Goal: Task Accomplishment & Management: Complete application form

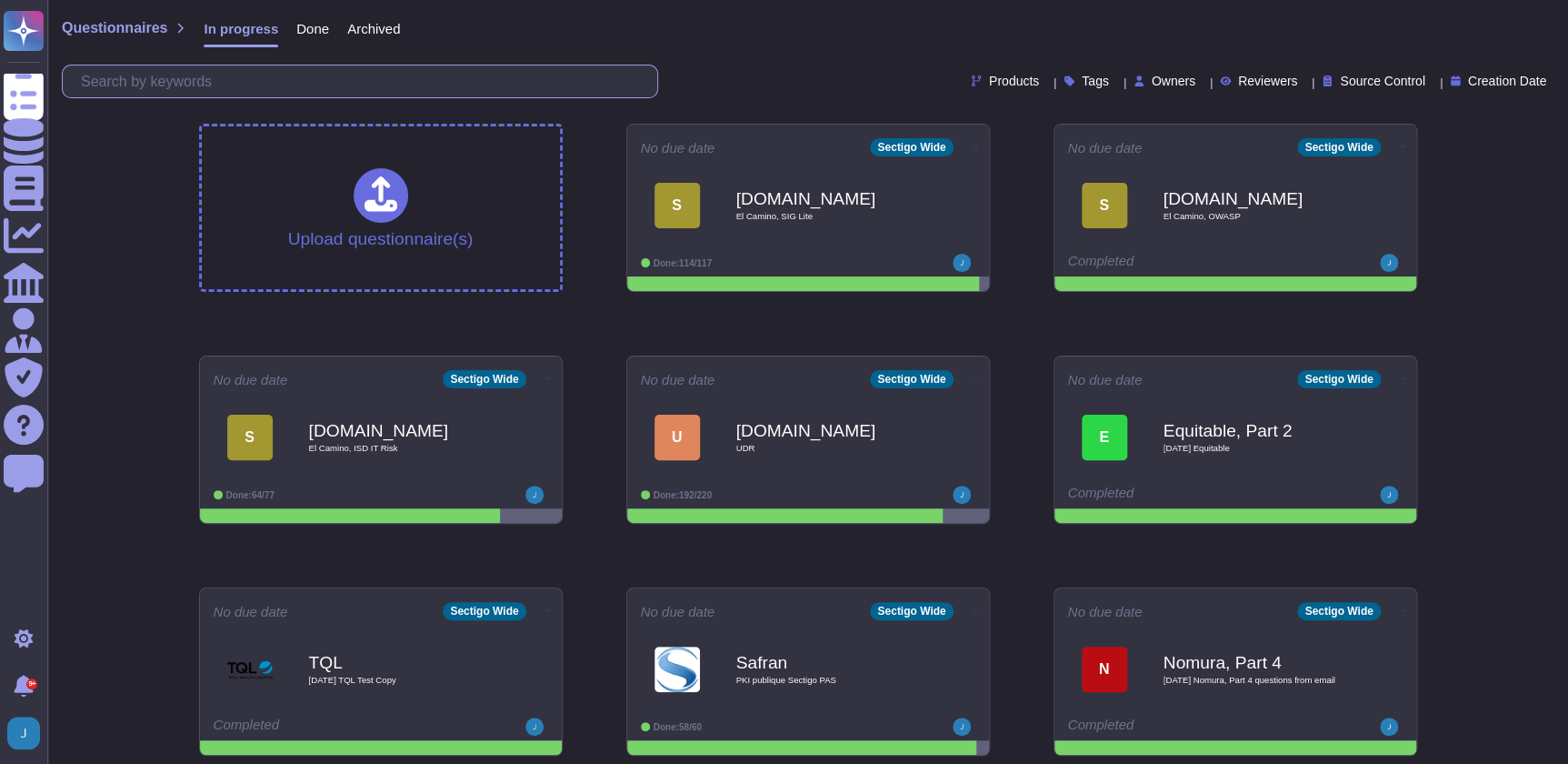
click at [389, 80] on input "text" at bounding box center [364, 81] width 585 height 32
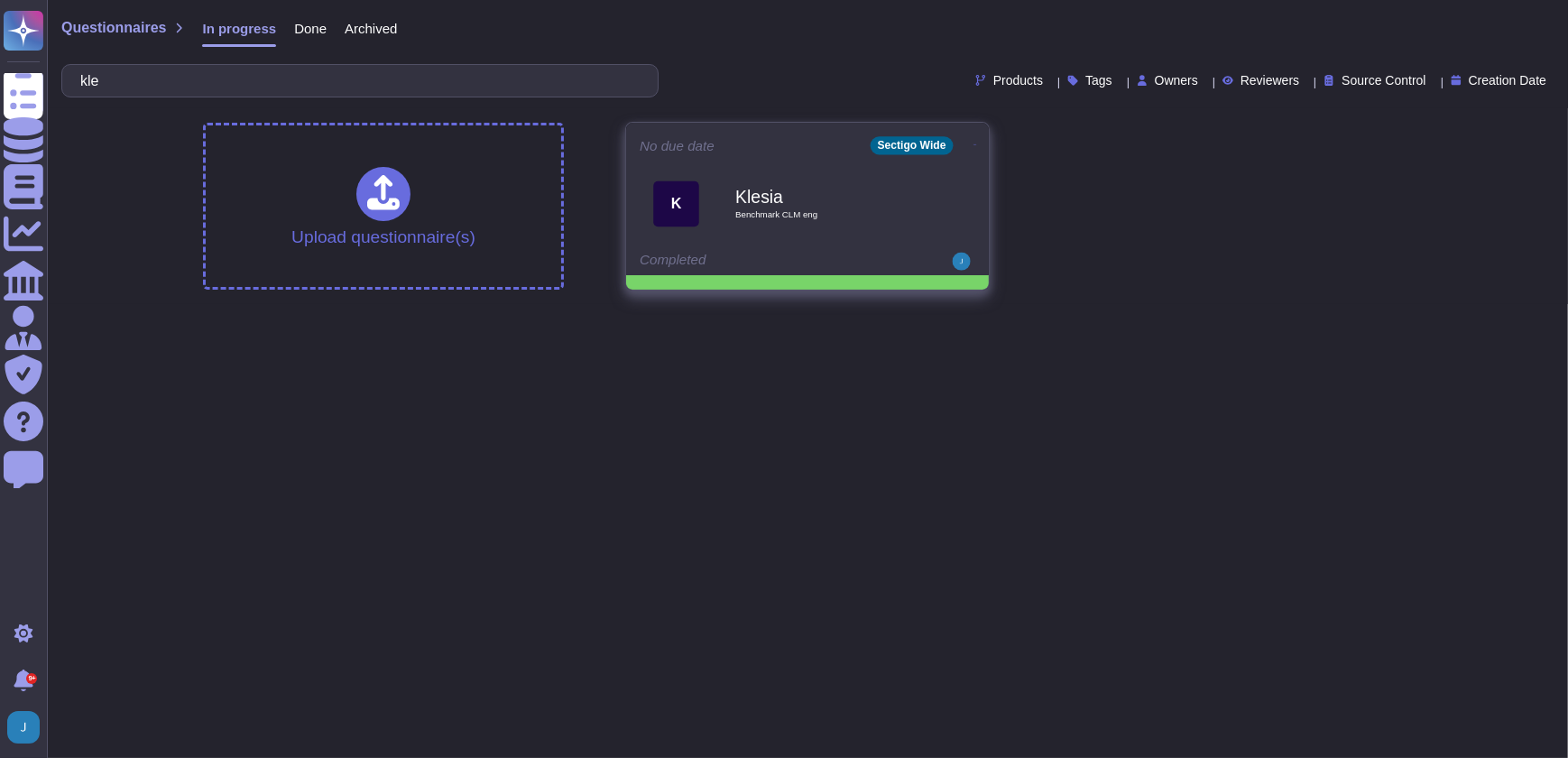
type input "kle"
click at [784, 231] on div "Klesia Benchmark CLM eng" at bounding box center [827, 204] width 183 height 73
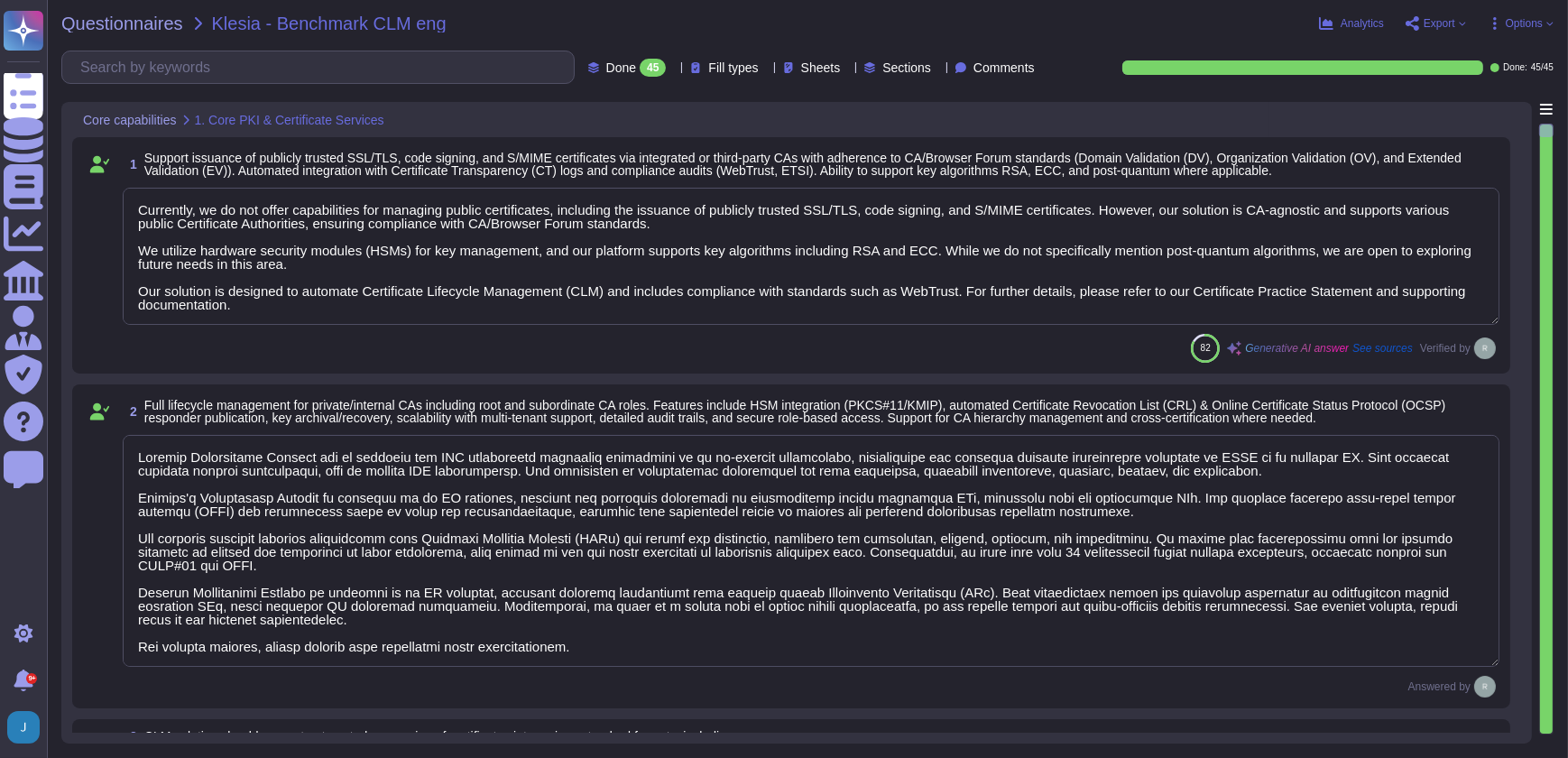
type textarea "Currently, we do not offer capabilities for managing public certificates, inclu…"
type textarea "Sectigo Certificate Manager can be utilized for TLS certificate lifecycle manag…"
type textarea "Sectigo Certificate Manager (SCM) does support handling/downloading certificate…"
type textarea "Sectigo Certificate Manager provides robust customization options that allow ad…"
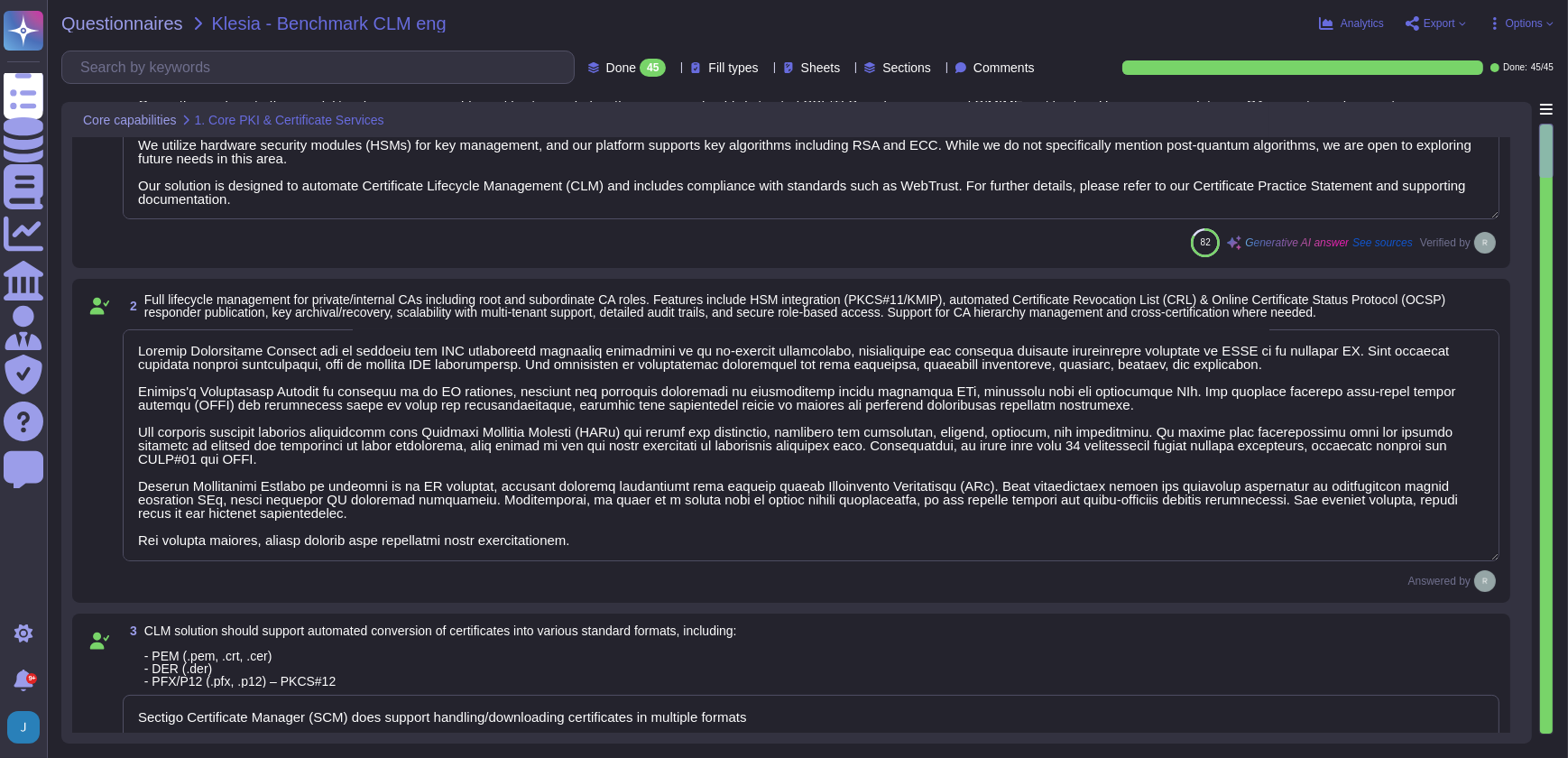
type textarea "Sectigo Certificate Manager provides automated certificate discovery by scannin…"
type textarea "Sectigo Certificate Manager provides a real-time inventory of all discovered ce…"
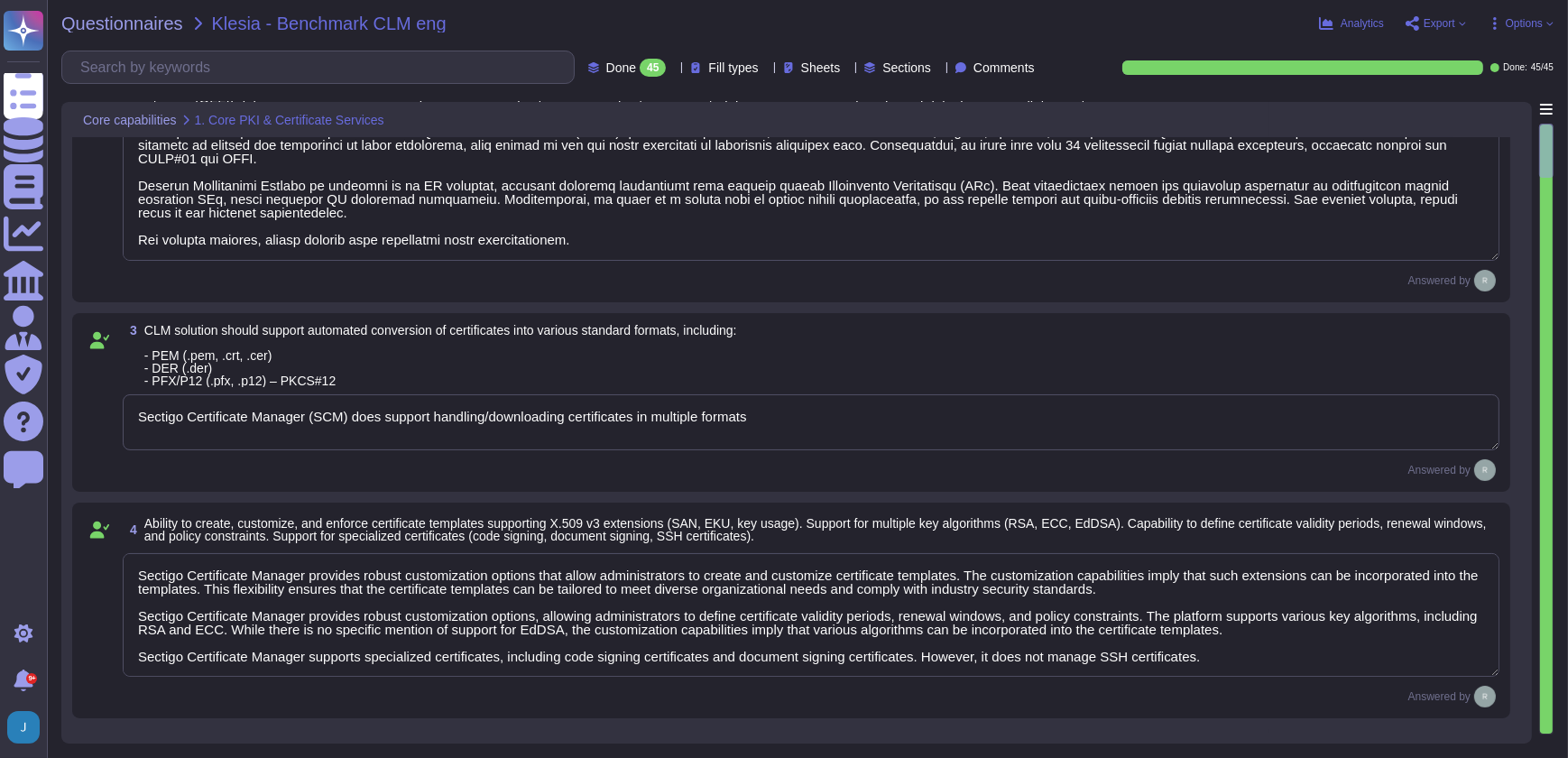
scroll to position [410, 0]
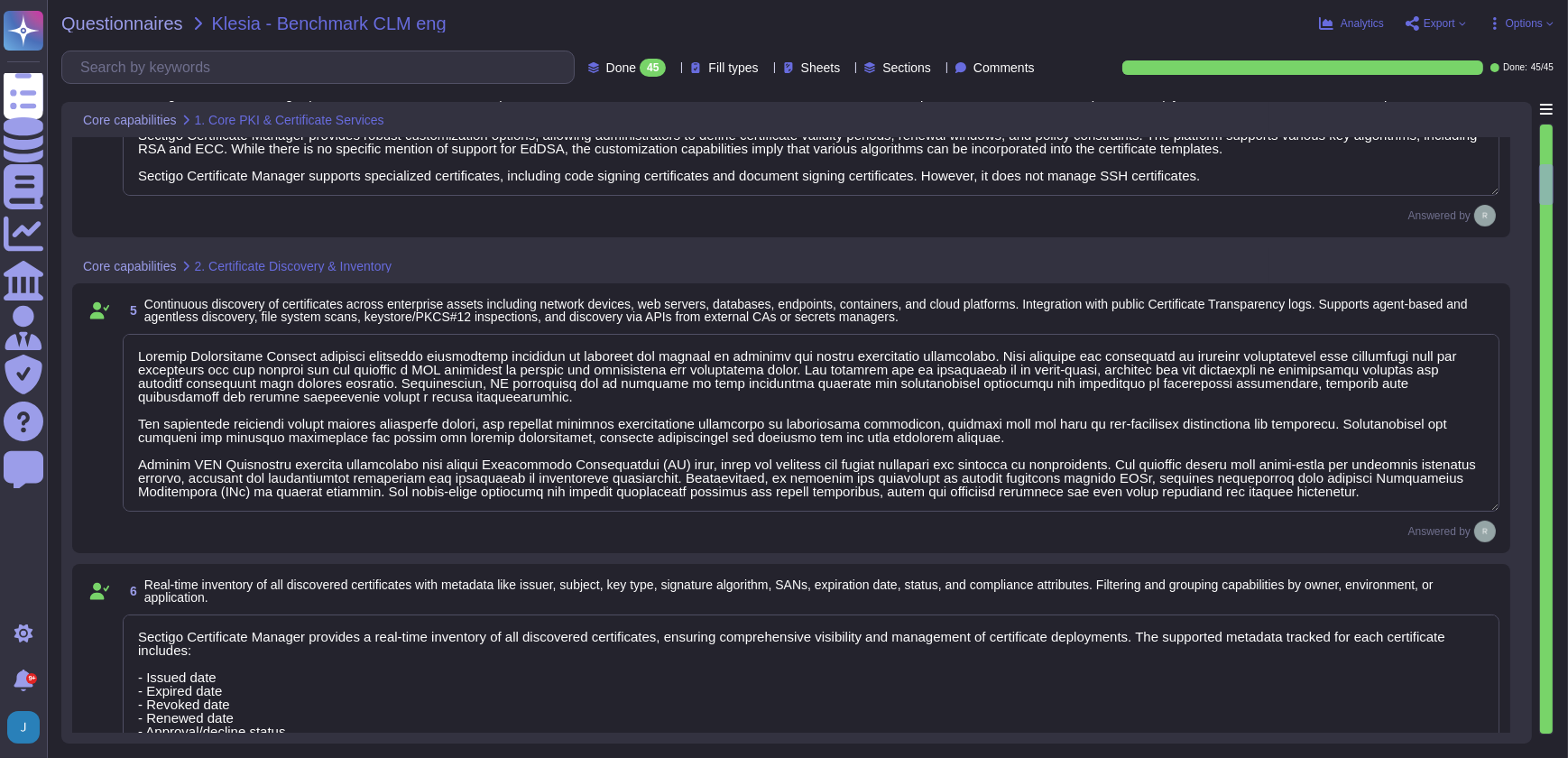
type textarea "Our Sectigo Certificate Manager (SCM) solution includes automated certificate d…"
type textarea "Sectigo SCM Enterprise supports standardized certificate enrollment and lifecyc…"
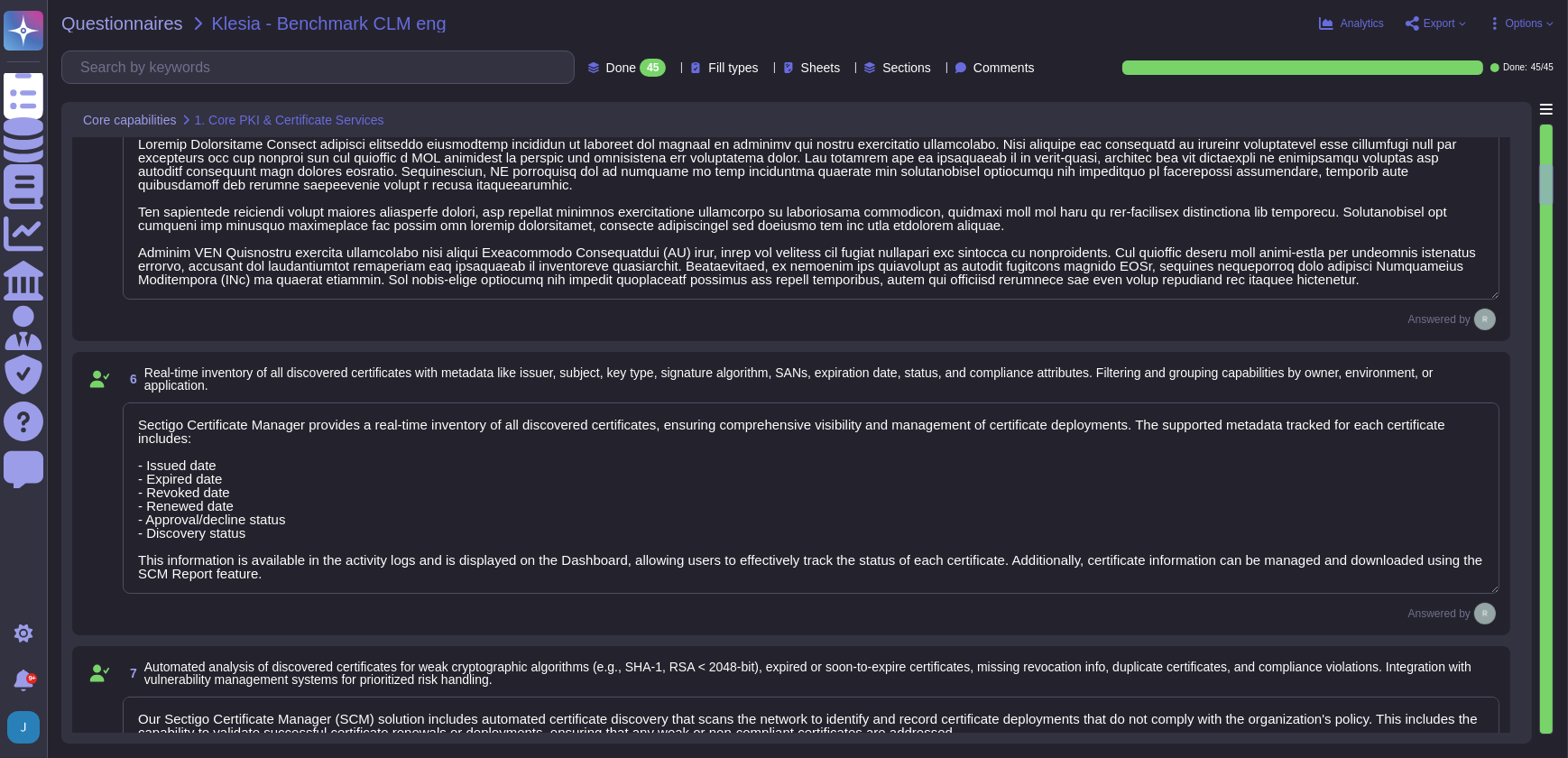
scroll to position [1312, 0]
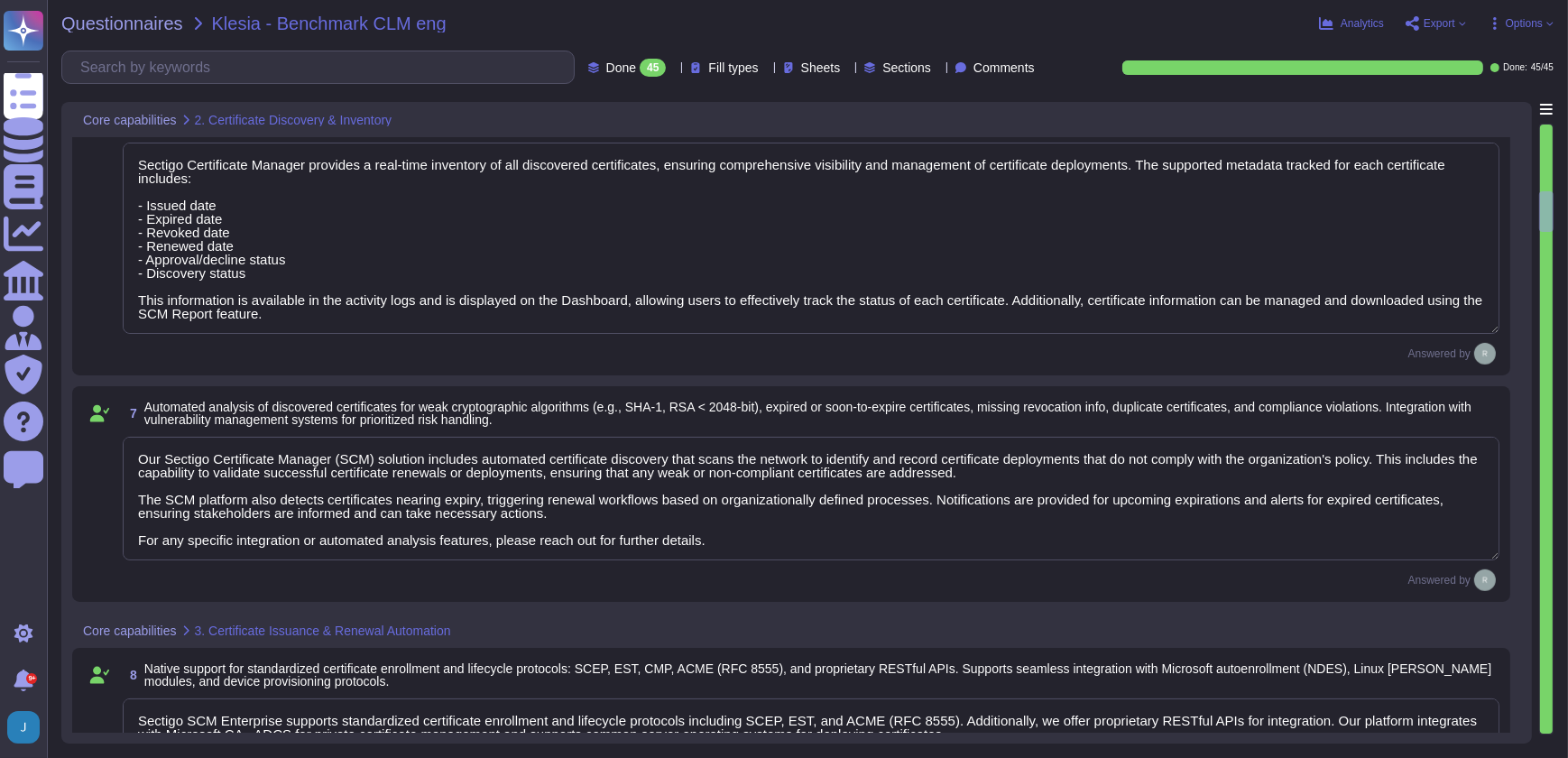
type textarea "Sectigo's Certificate Manager (SCM) provides comprehensive capabilities for man…"
type textarea "Our solution supports secure key management through hardware security modules (…"
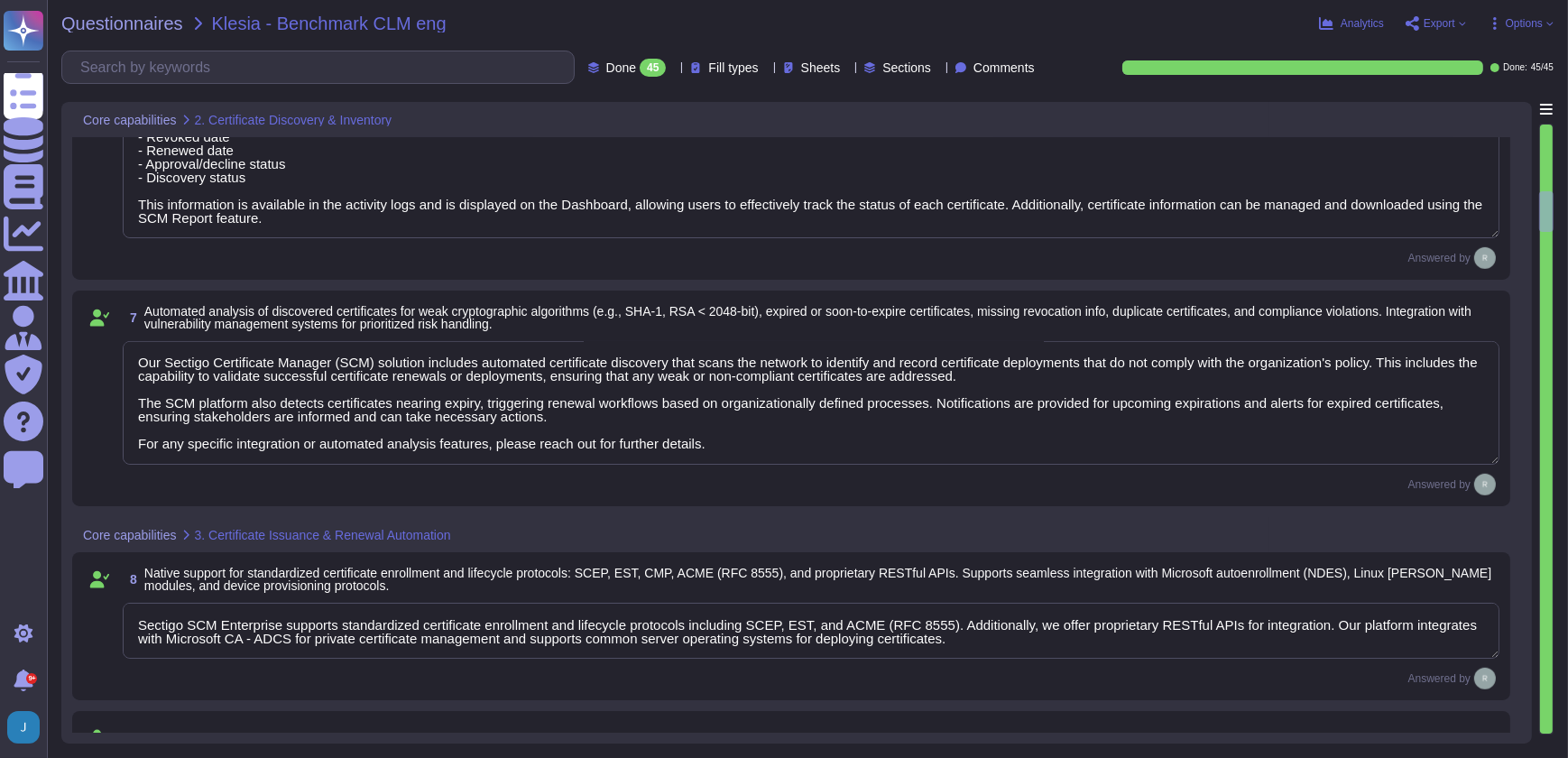
scroll to position [1805, 0]
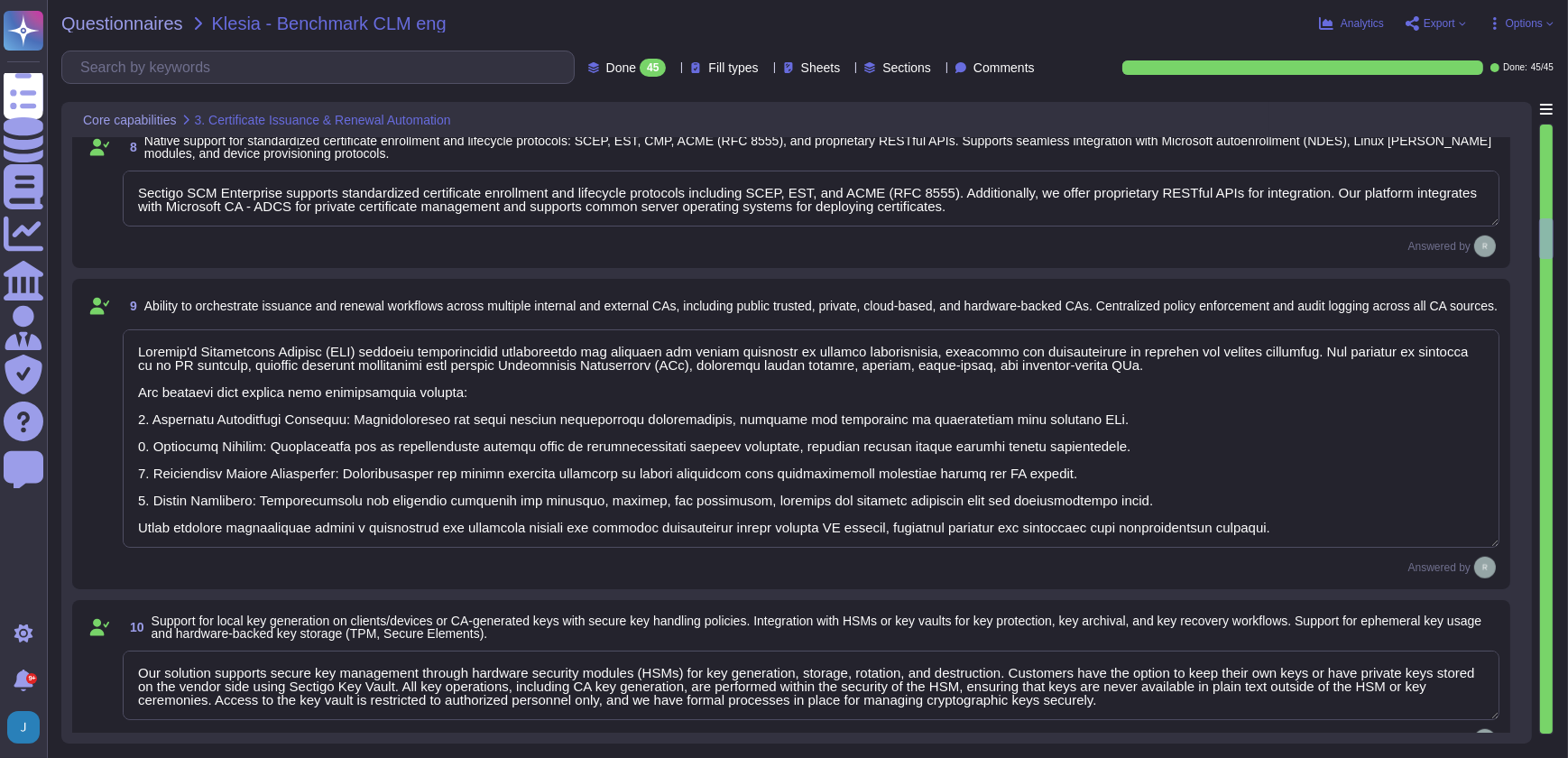
type textarea "Sectigo's Certificate Manager (SCM) provides automated discovery of certificate…"
type textarea "Our key management process is designed to ensure a secure key lifecycle, which …"
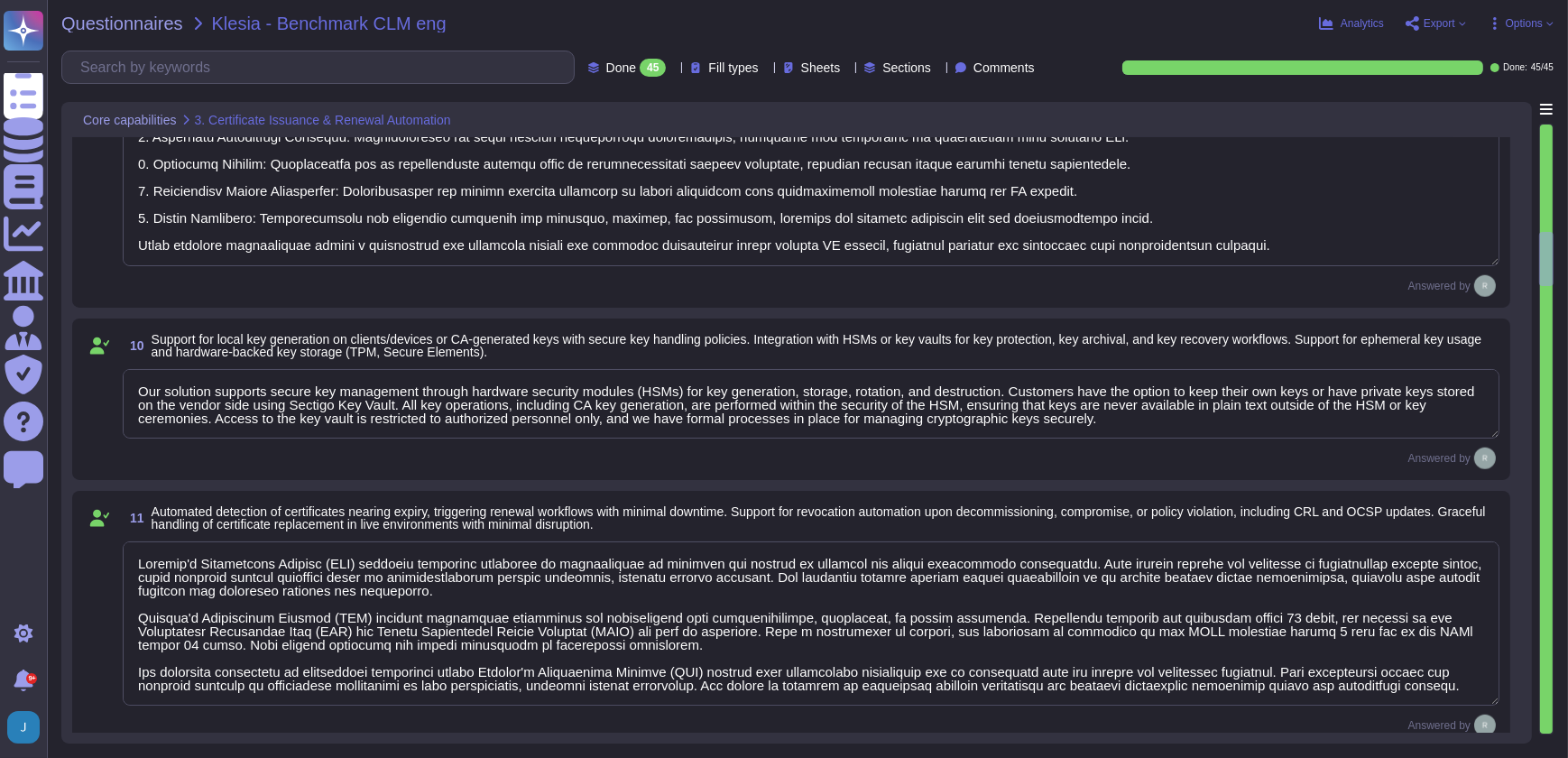
type textarea "Sectigo provides a comprehensive logging system that maintains detailed audit l…"
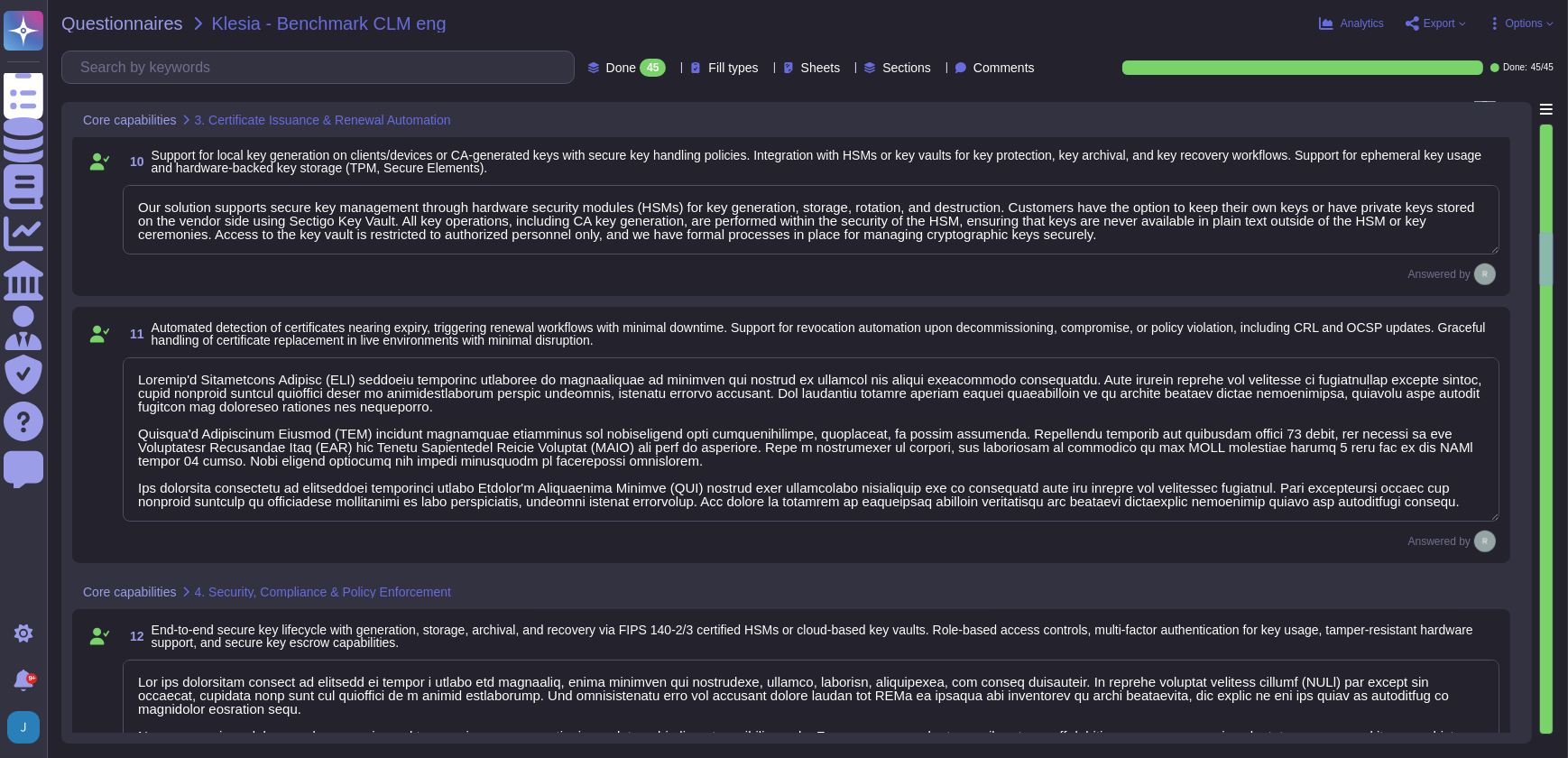
type textarea "Sectigo provides a comprehensive logging system that maintains detailed audit l…"
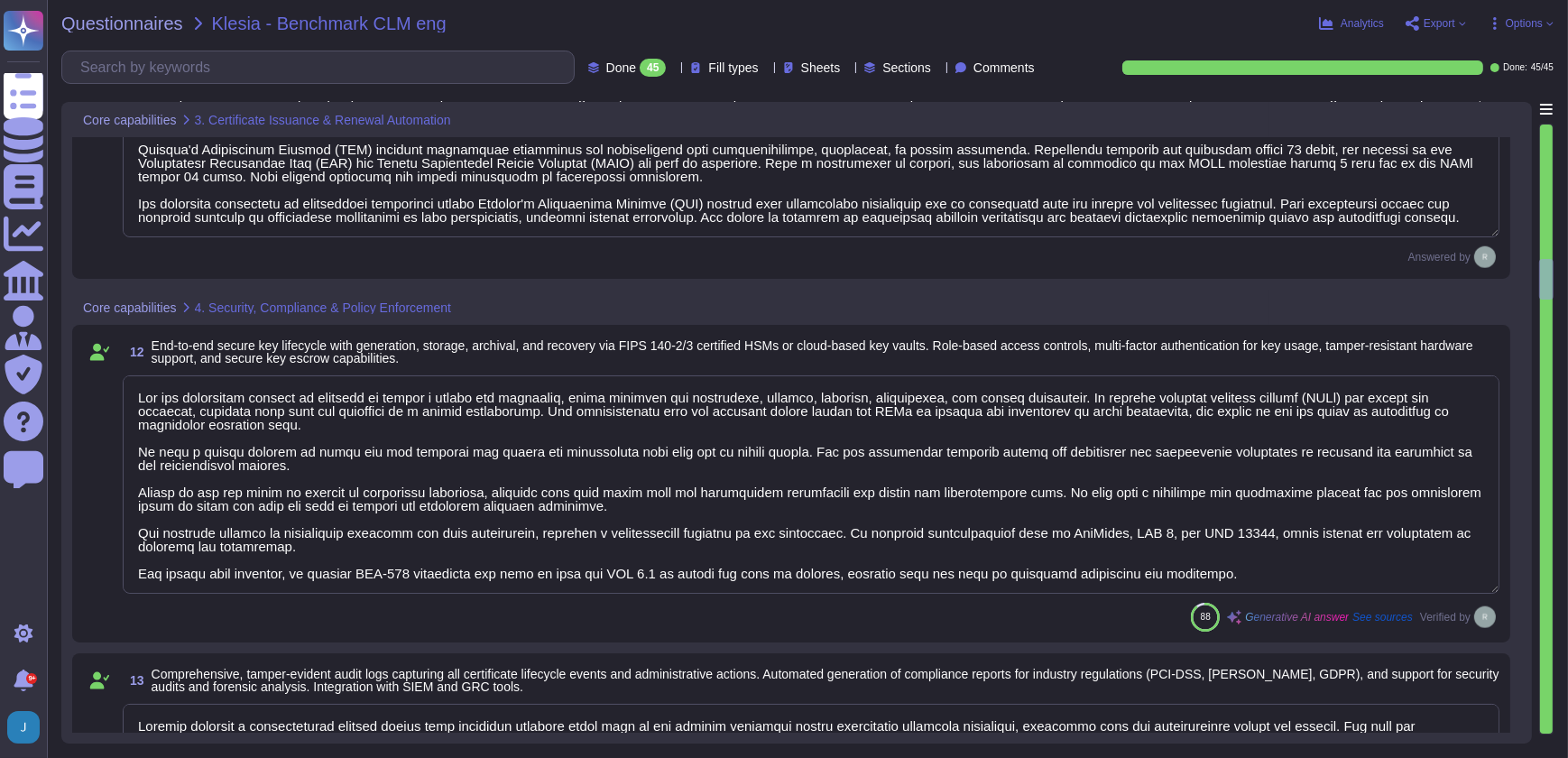
type textarea "Sectigo provides robust customization options that include the ability to chang…"
type textarea "- We maintain geographically distributed, redundant data centers located in [GE…"
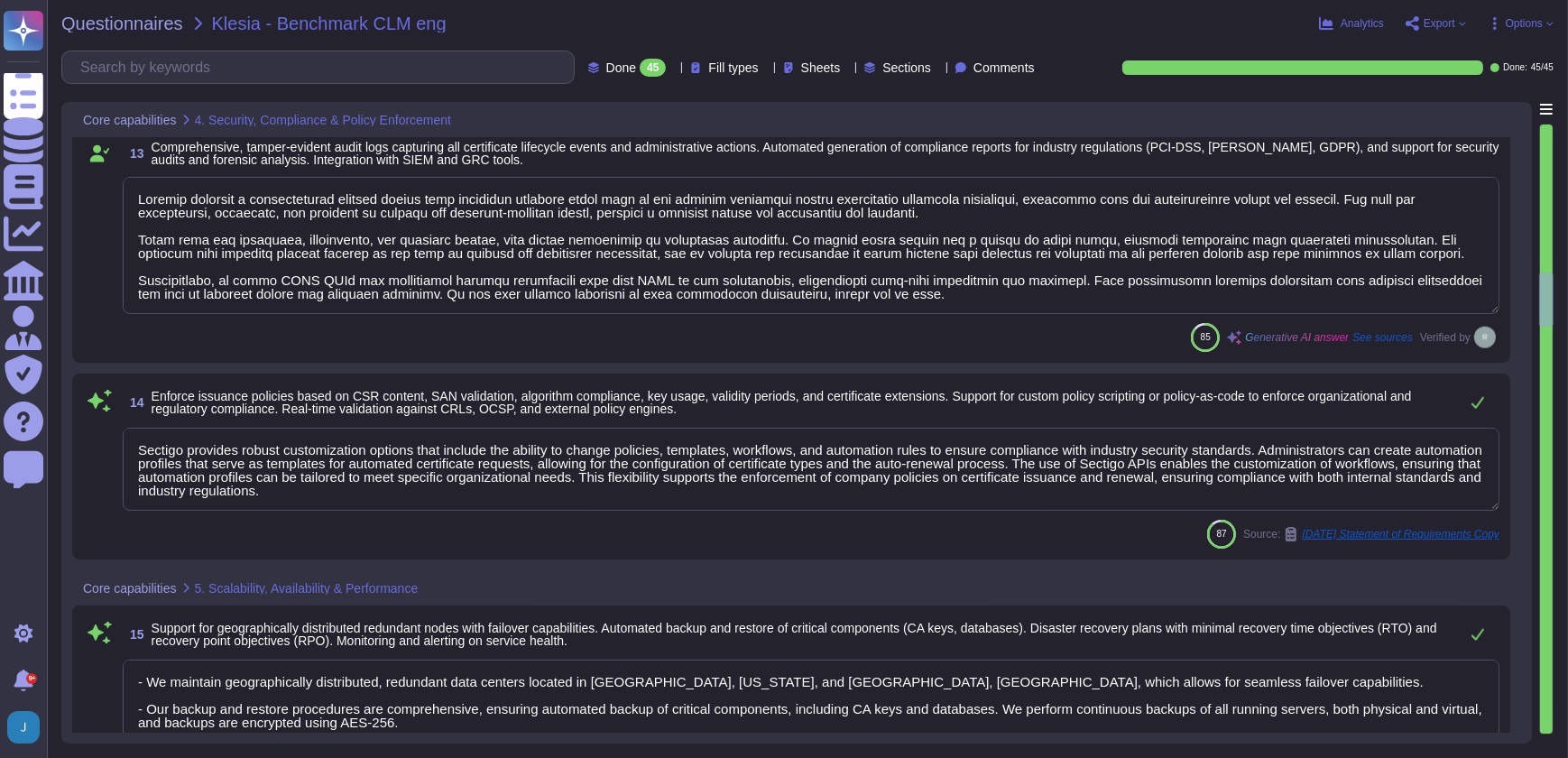
type textarea "Sectigo SCM Enterprise is scalable to manage certificates across large enterpri…"
type textarea "Sectigo provides dashboards that display certificate inventory, expiring certif…"
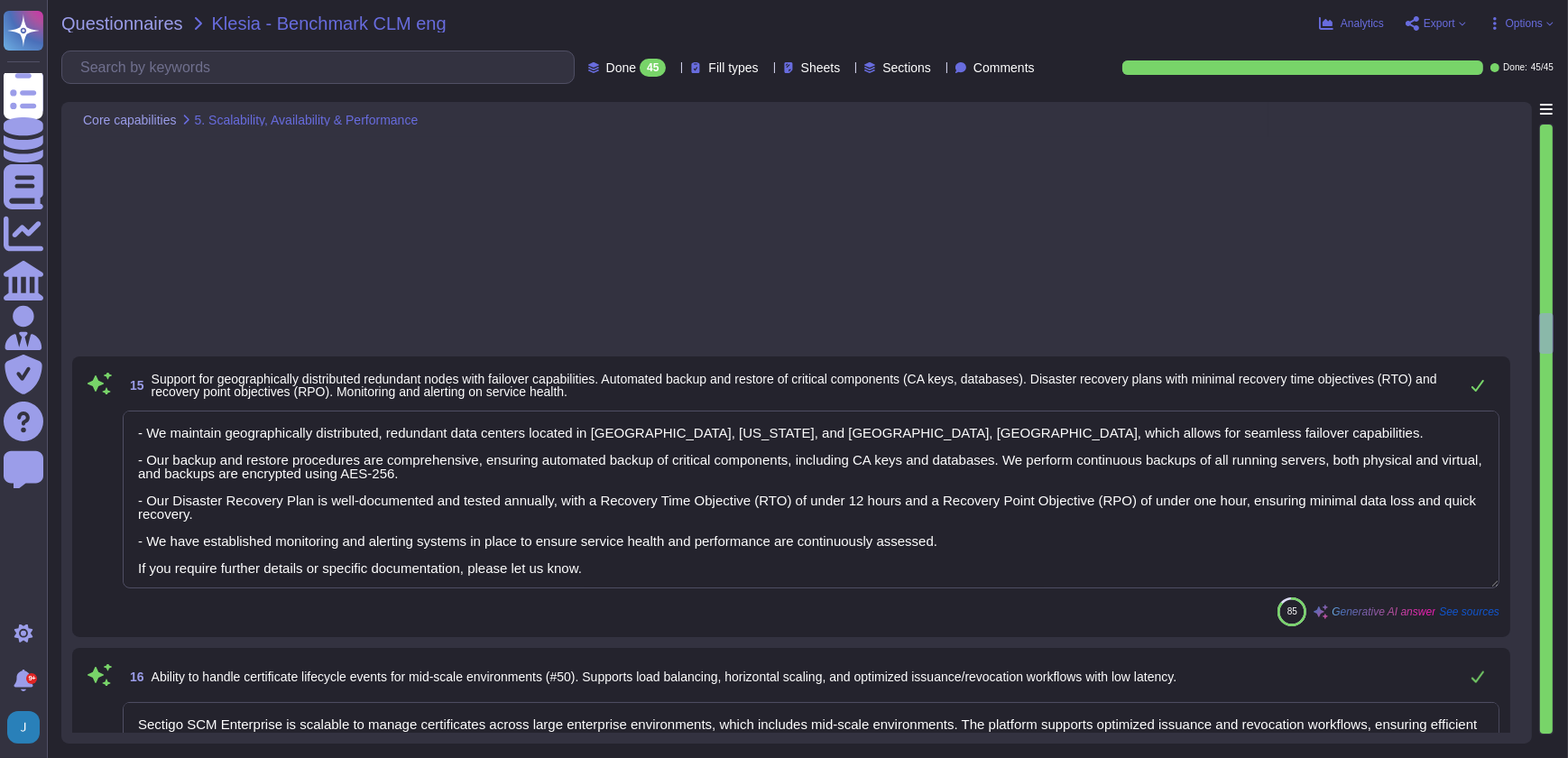
type textarea "Our SCM solution is not integrated with any AI."
type textarea "Sectigo SCM Enterprise works and administers certificates across cloud provider…"
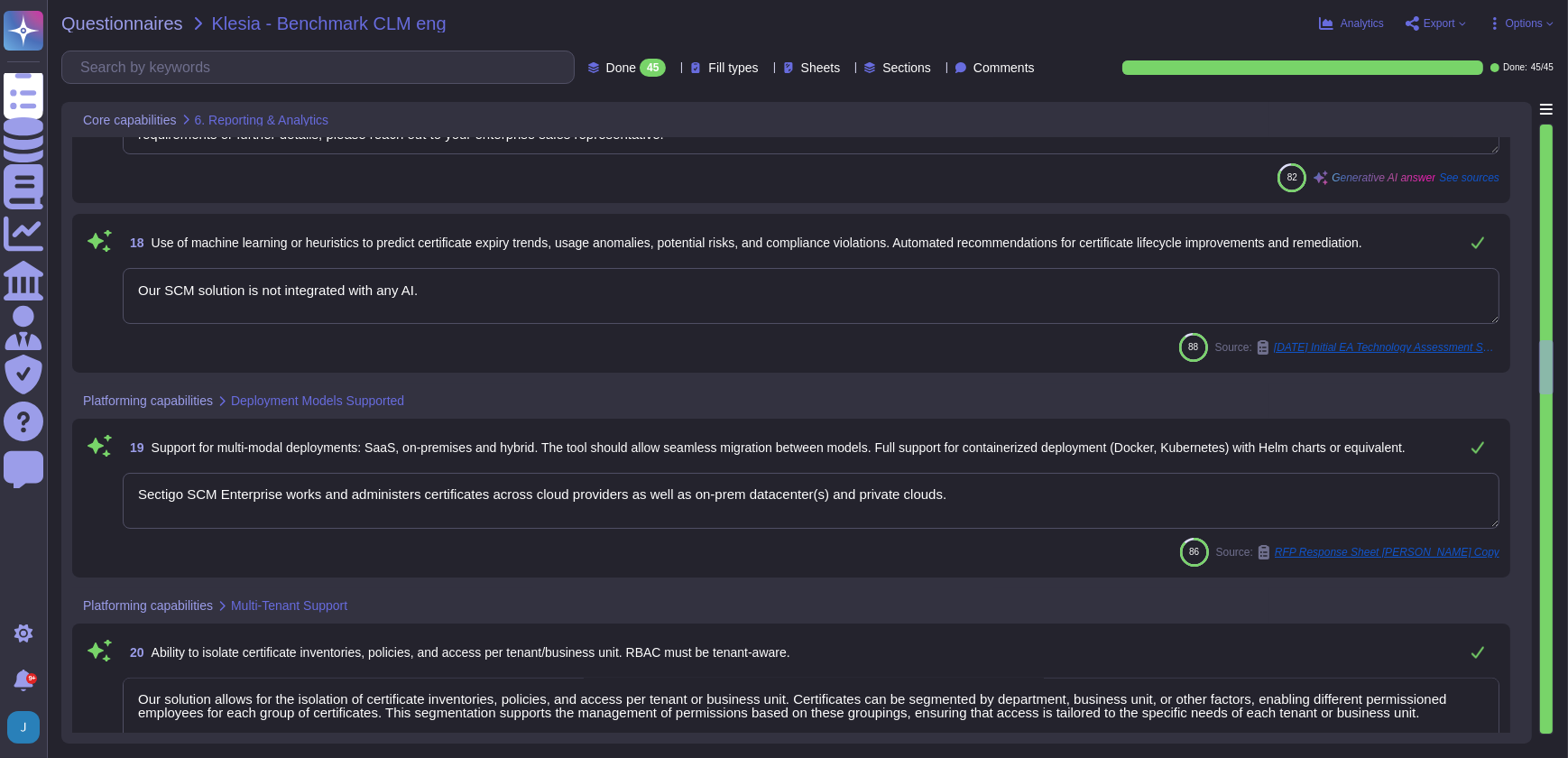
type textarea "Our solution allows for the isolation of certificate inventories, policies, and…"
type textarea "Yes, We utilize Role-Based Access Control (RBAC) for permissions based on roles…"
type textarea "Our service supports integration with enterprise identity providers such as Azu…"
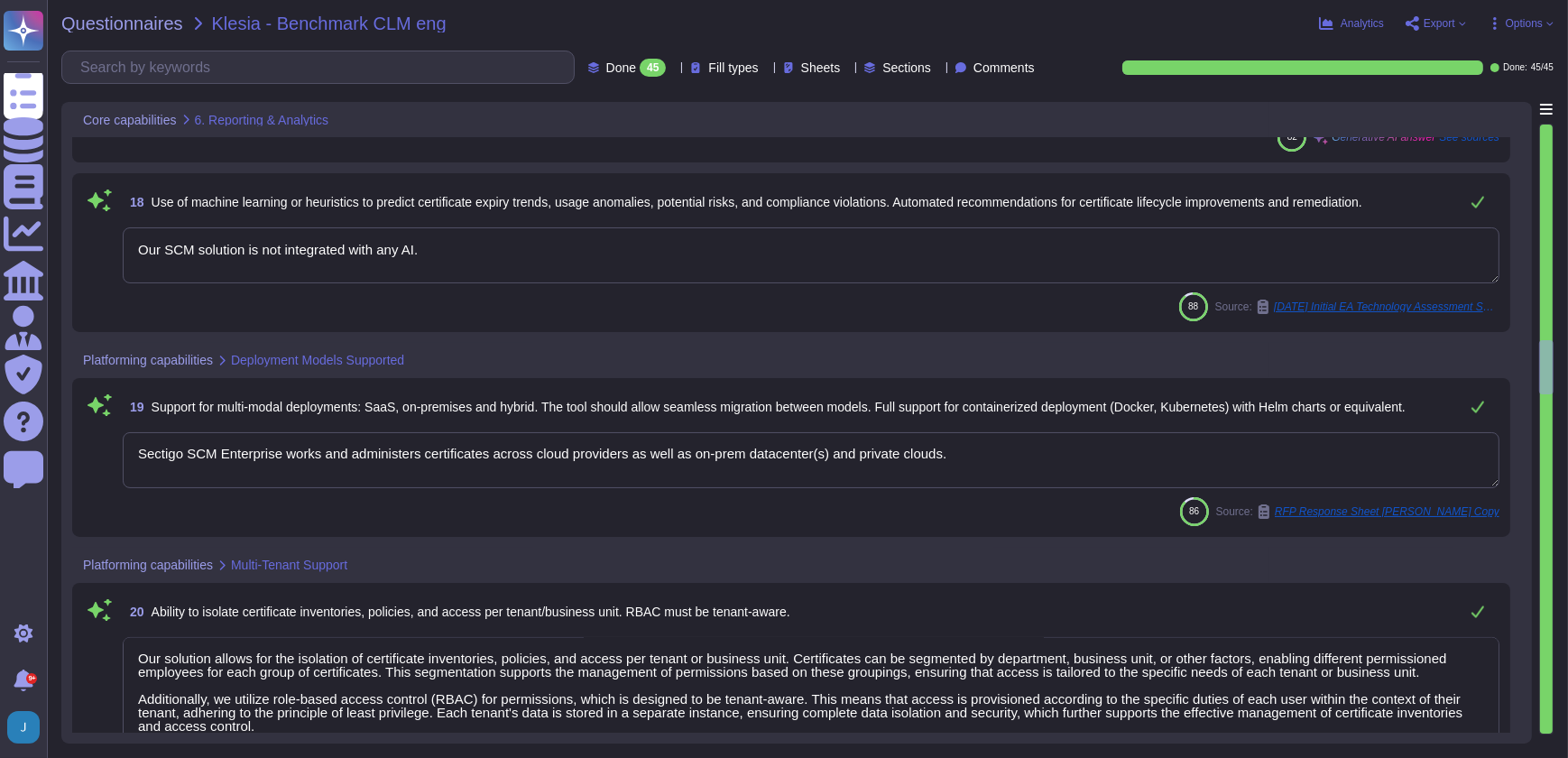
click at [285, 269] on textarea "Our SCM solution is not integrated with any AI." at bounding box center [811, 255] width 1376 height 56
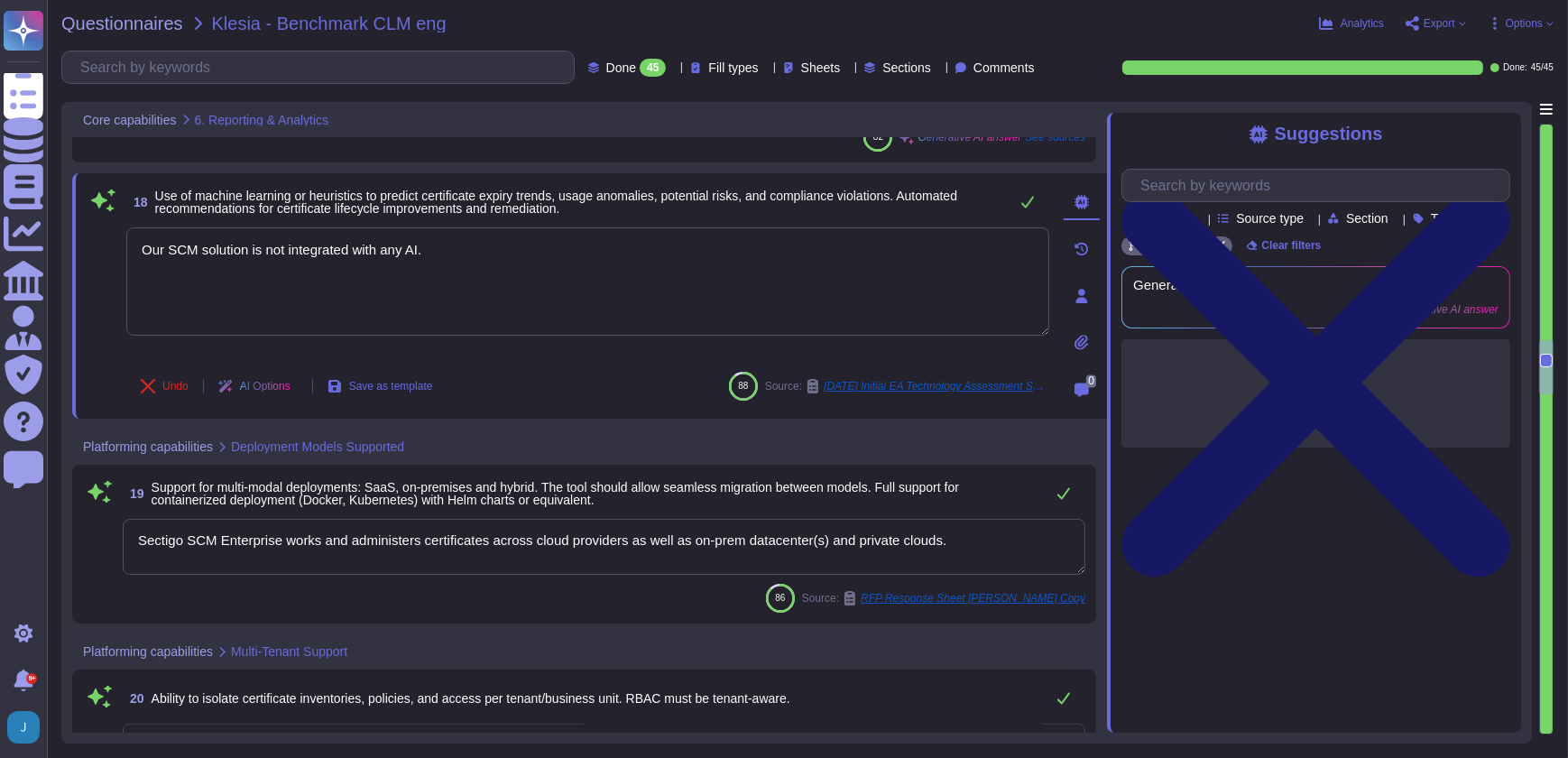
click at [1504, 126] on icon at bounding box center [1316, 383] width 389 height 518
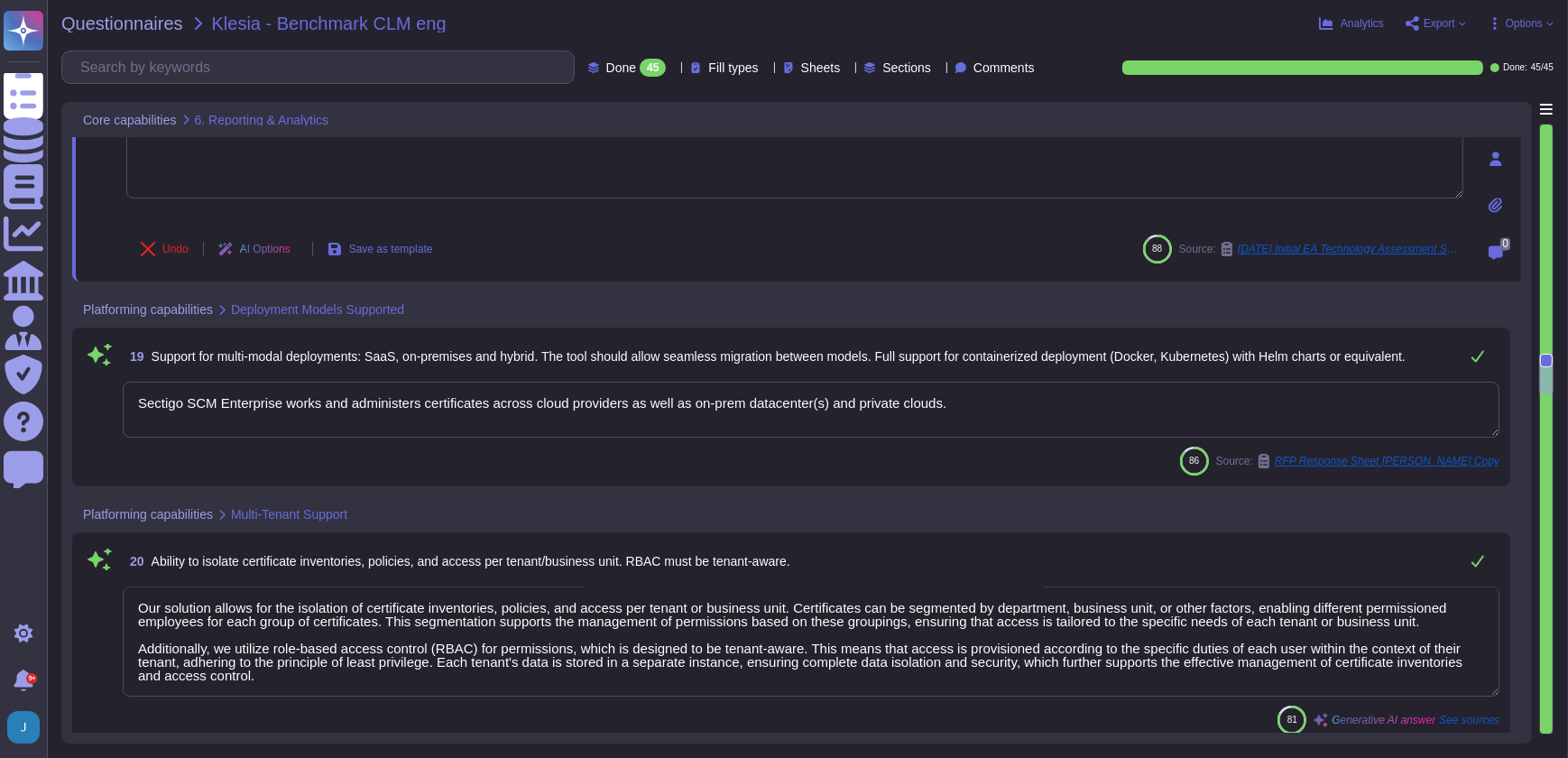
type textarea "Our service supports integration with enterprise identity providers such as Azu…"
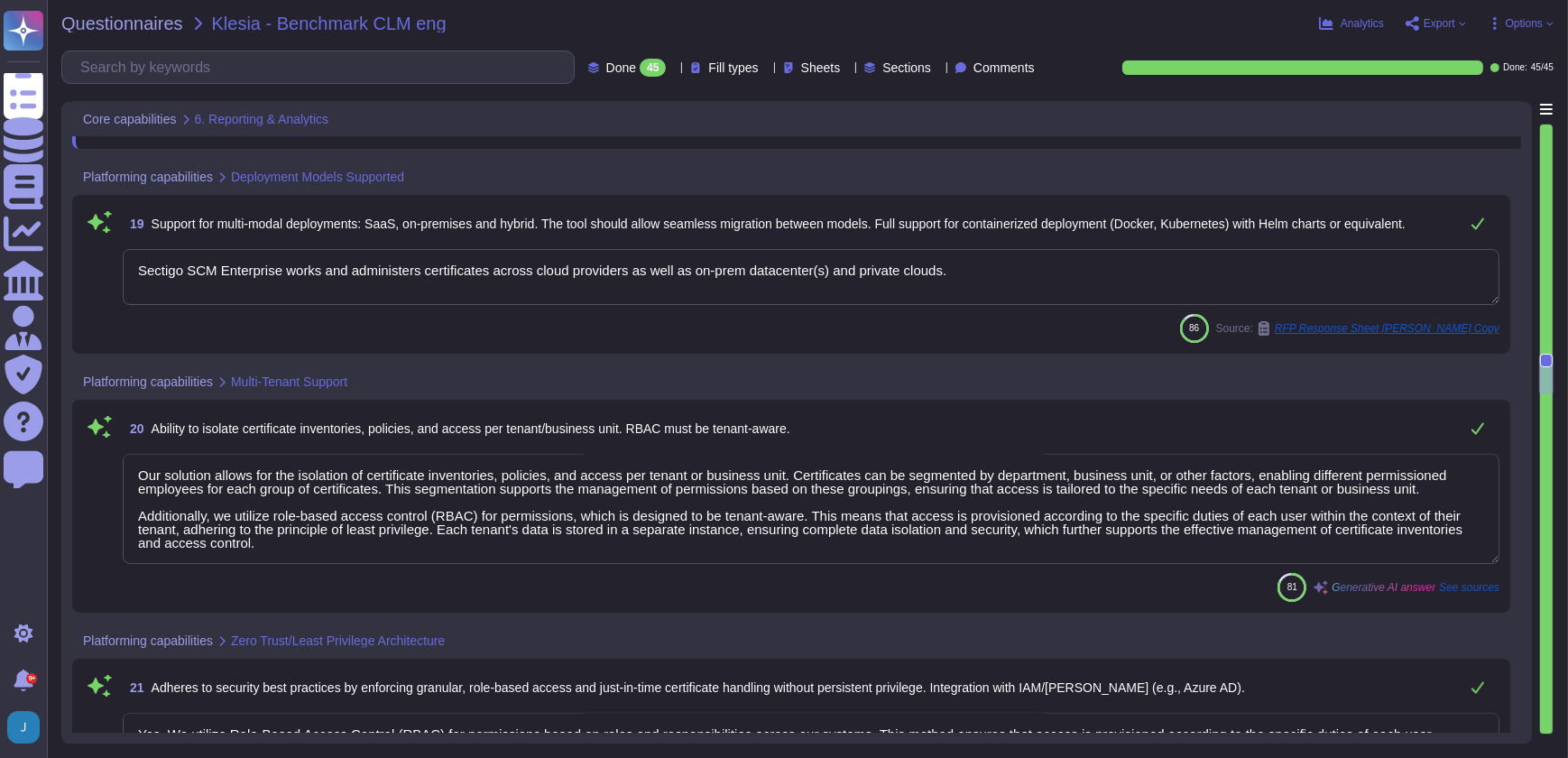
scroll to position [4430, 0]
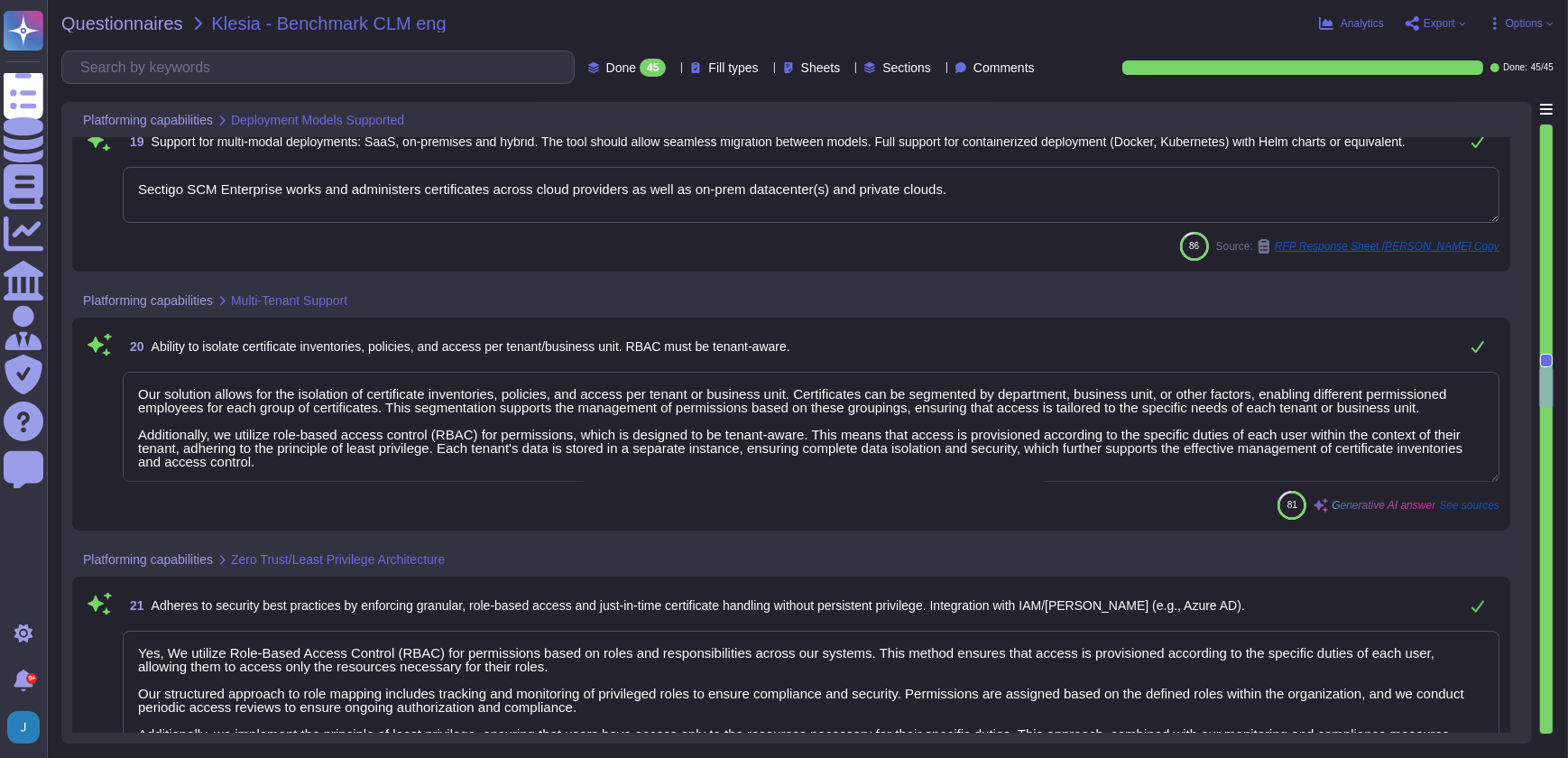
type textarea "We offer native integration with various management tools, including ITSM tools…"
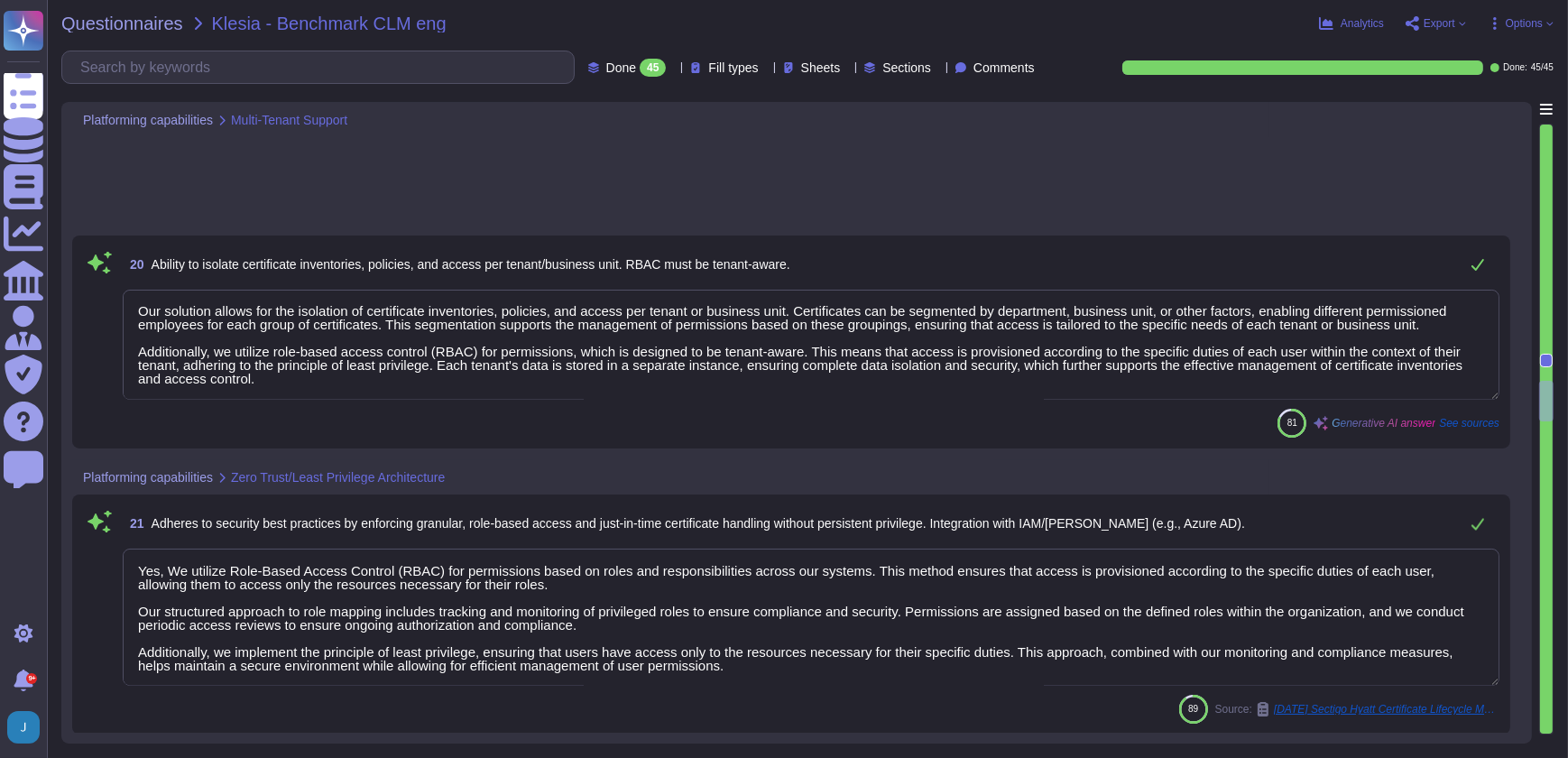
type textarea "Sectigo provides REST APIs to integrate logging information into your SIEM or l…"
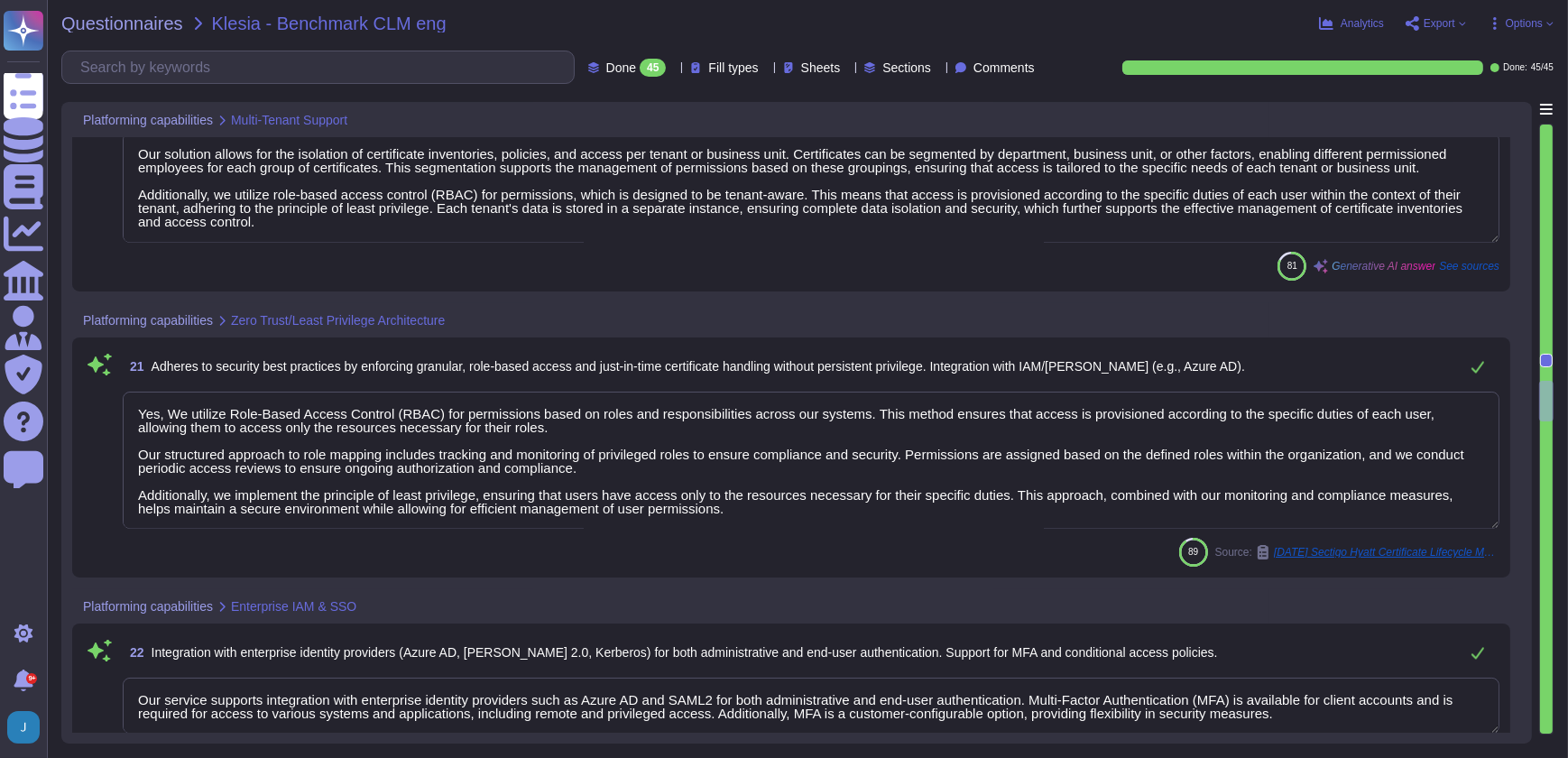
scroll to position [4839, 0]
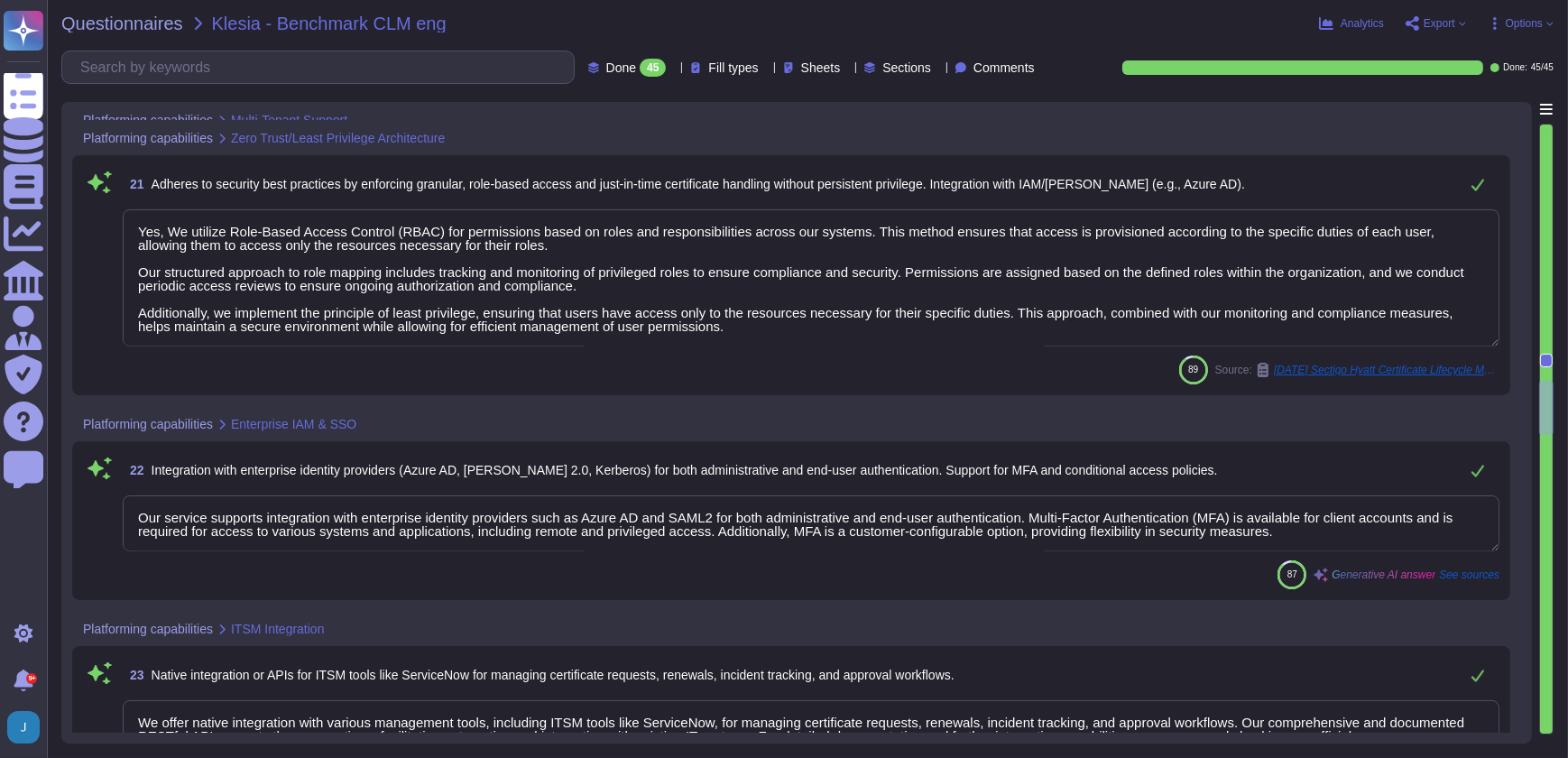
type textarea "We offer more than 50 integrations with popular platforms and tools, including …"
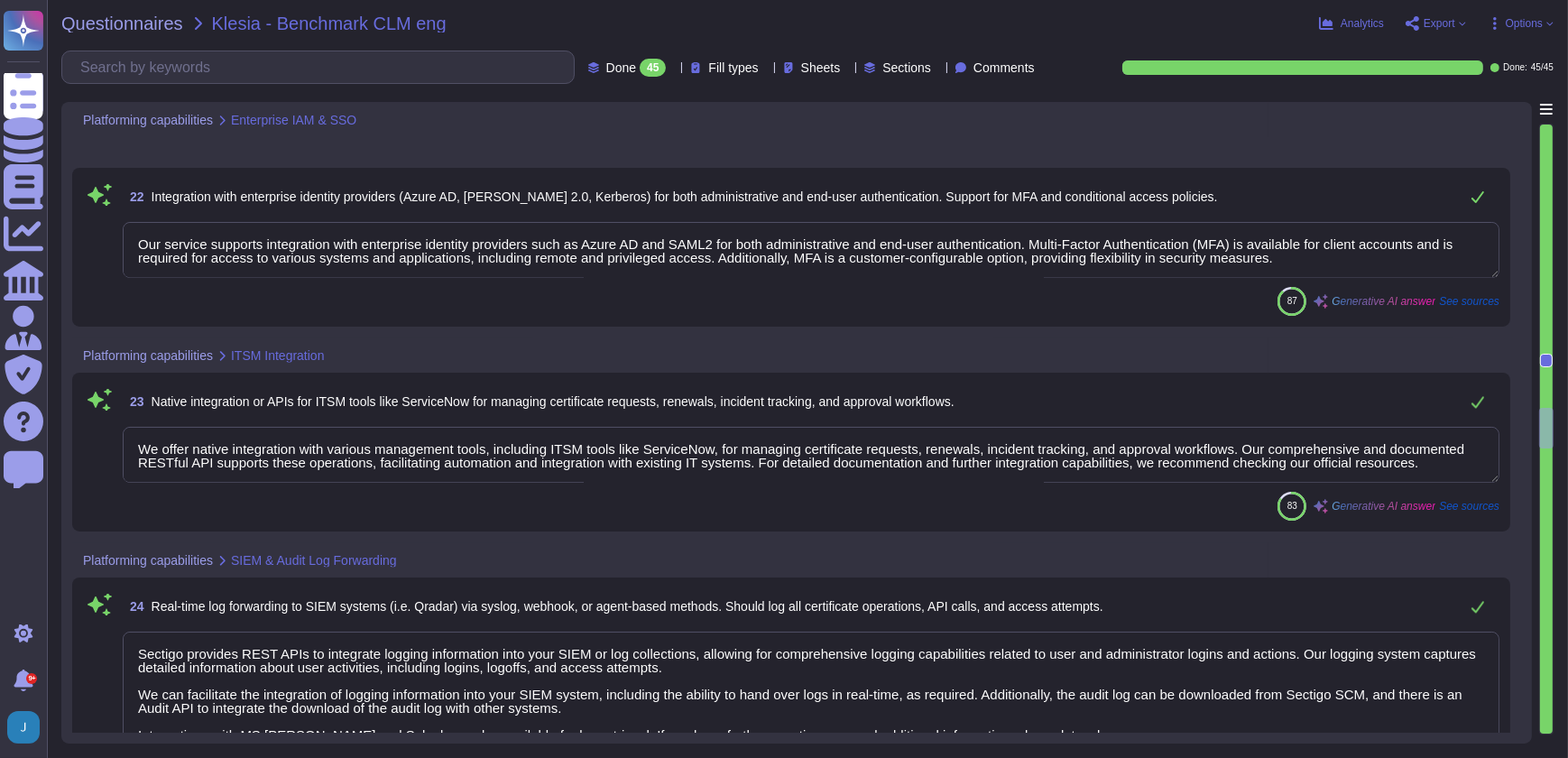
type textarea "Sectigo's Certificate Manager (SCM) supports automated certificate management, …"
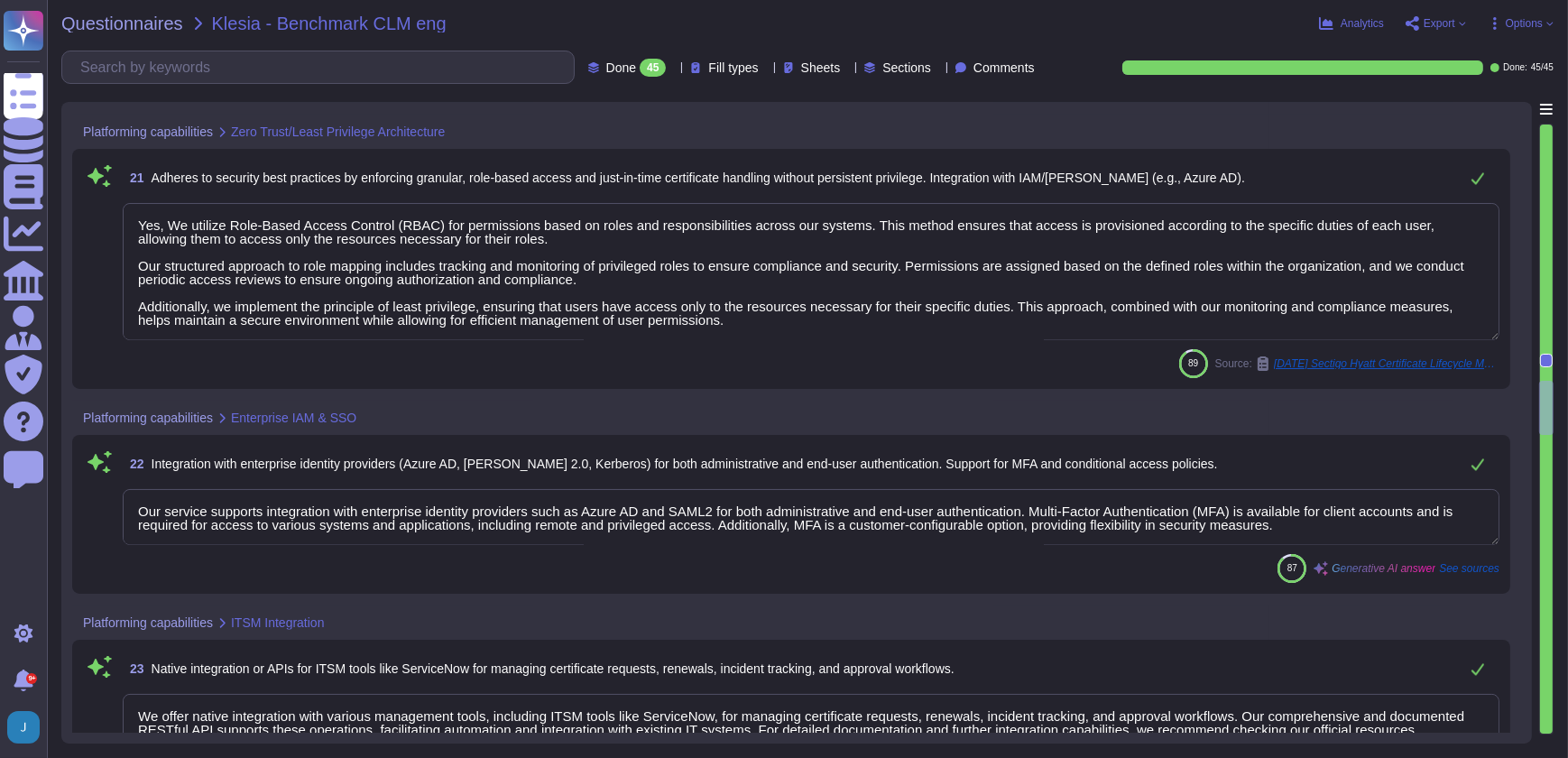
type textarea "Our solution allows for the isolation of certificate inventories, policies, and…"
type textarea "Yes, We utilize Role-Based Access Control (RBAC) for permissions based on roles…"
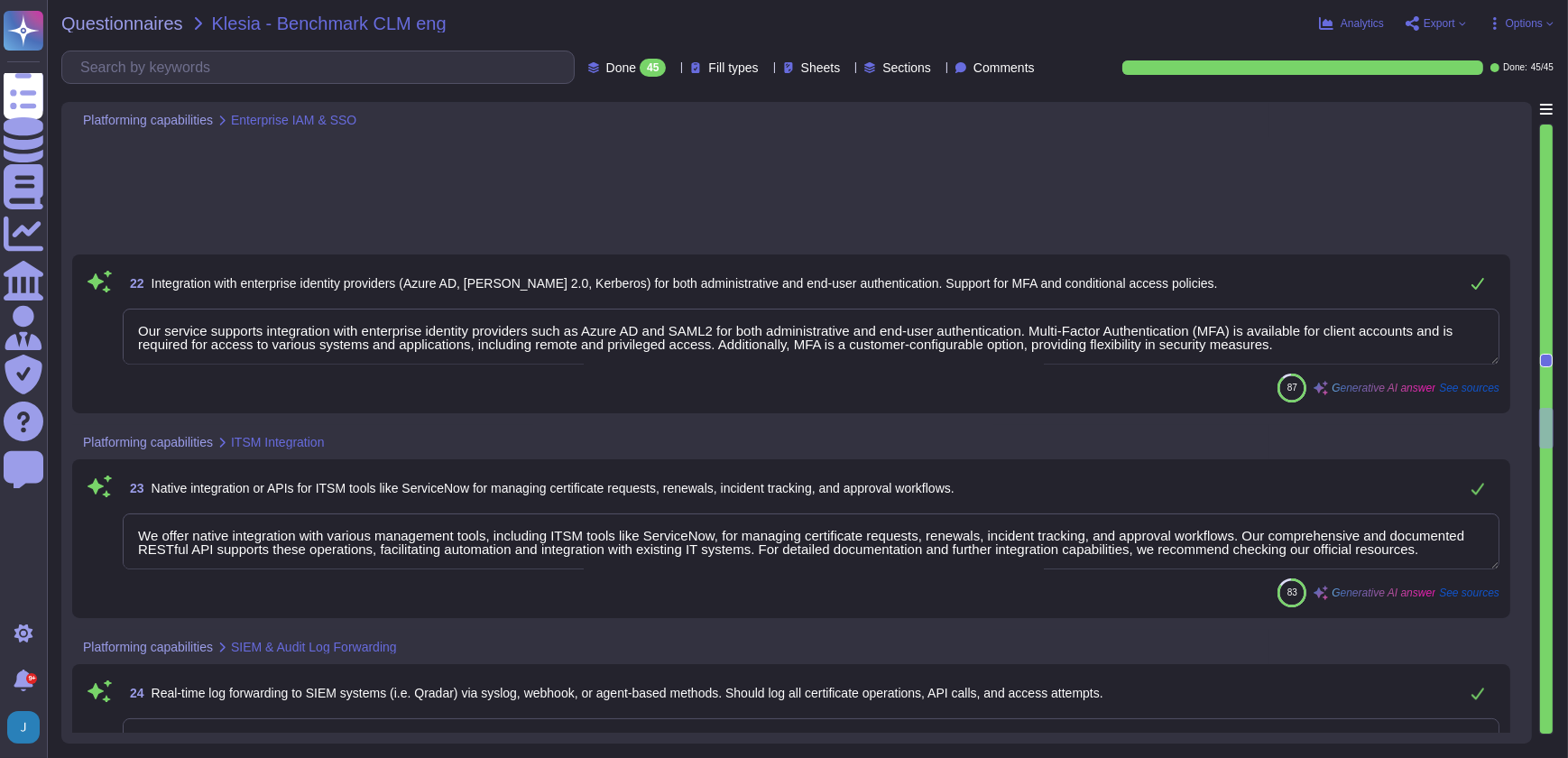
type textarea "Sectigo's Certificate Manager (SCM) supports automated certificate management, …"
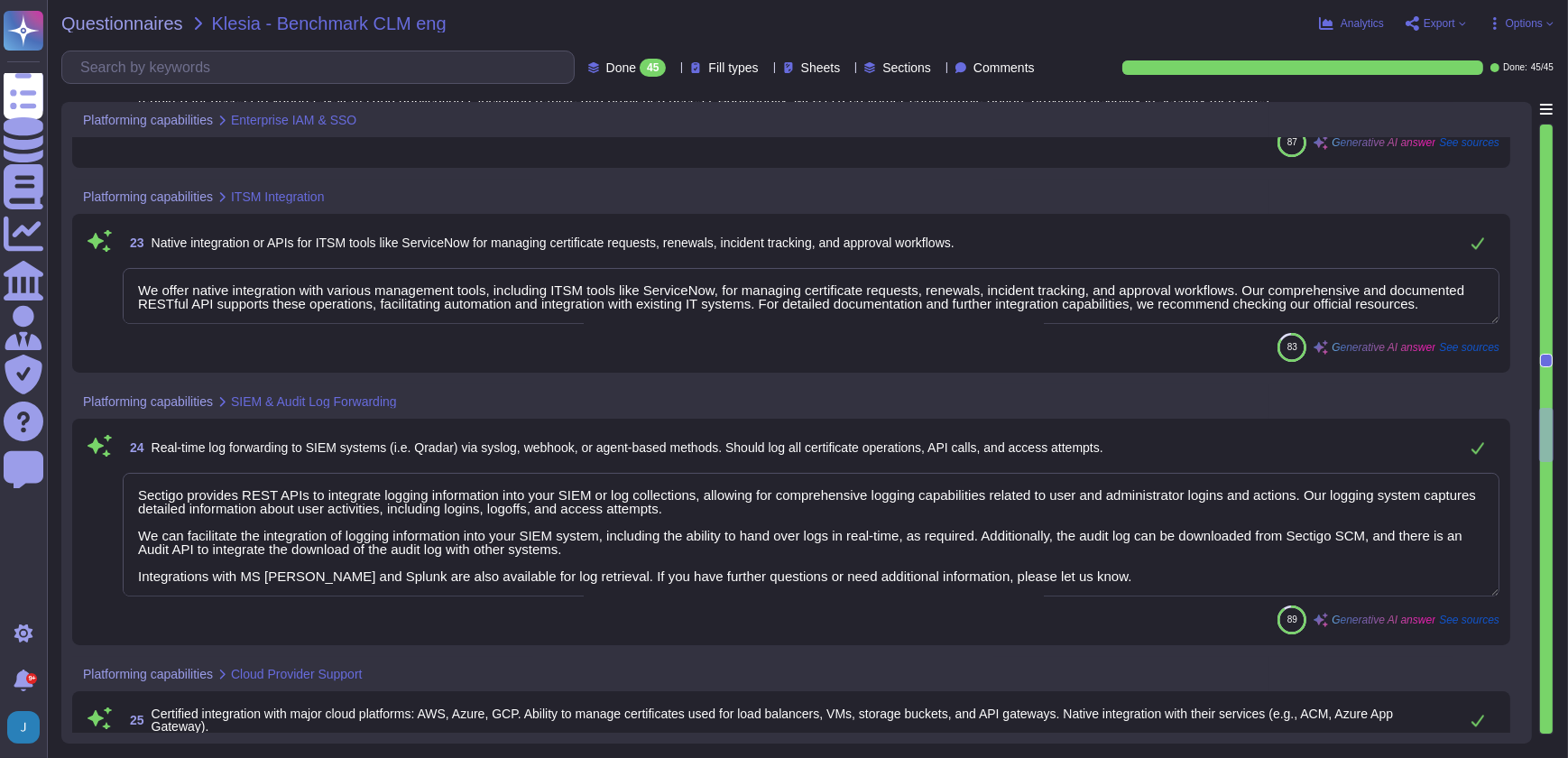
scroll to position [5250, 0]
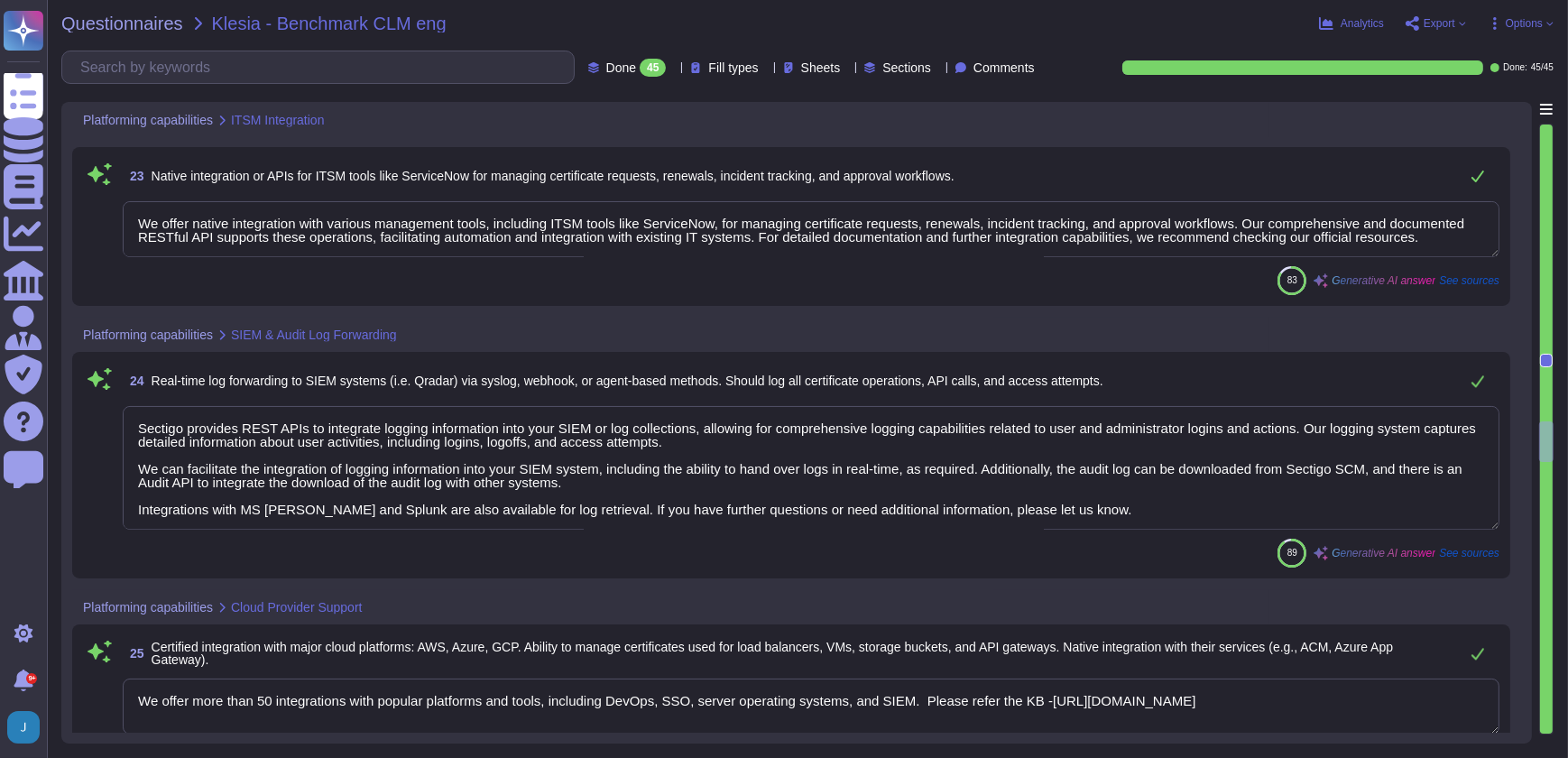
type textarea "Our solution supports integration with various Mobile Device Management (MDM) s…"
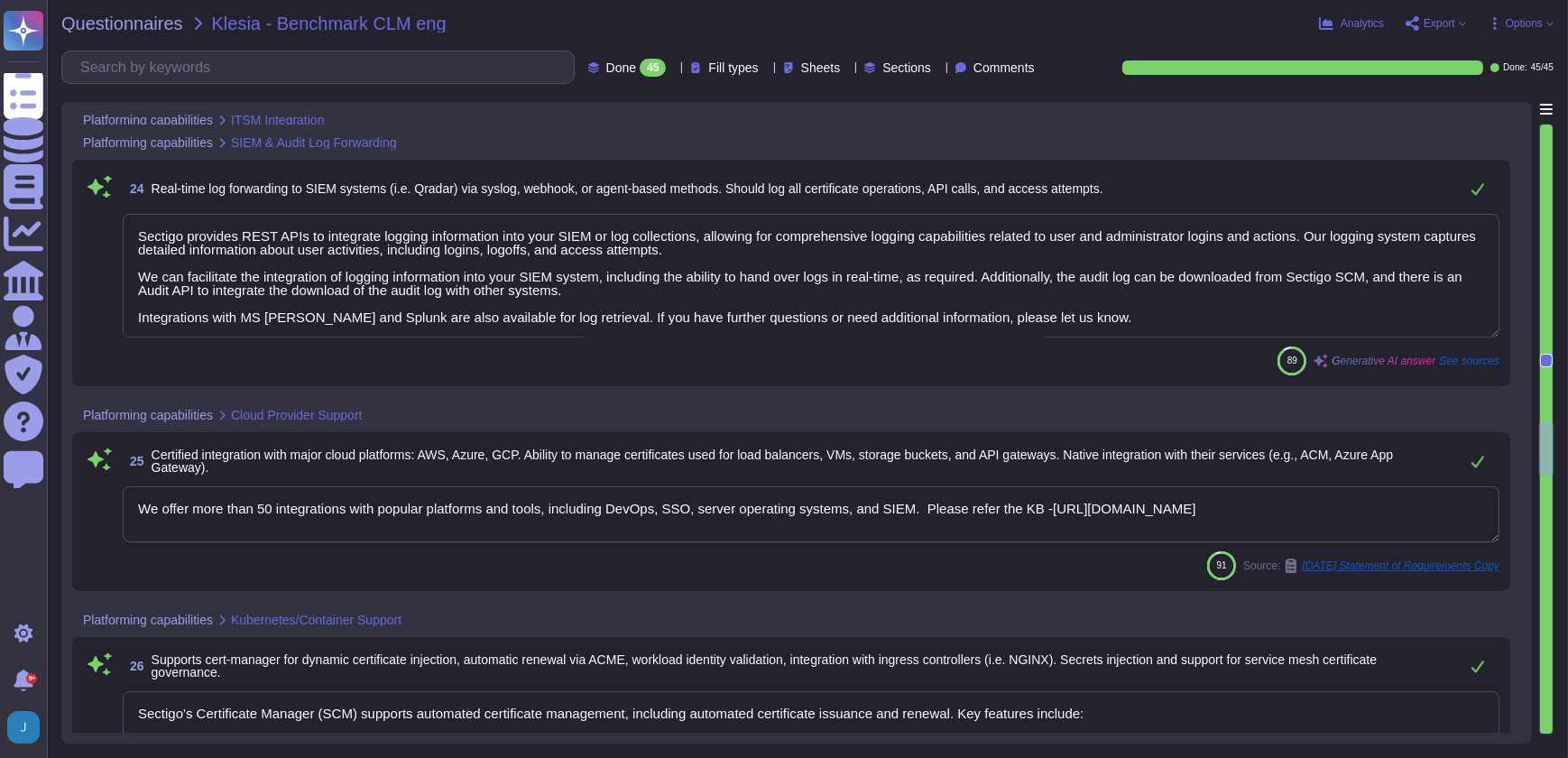
scroll to position [1, 0]
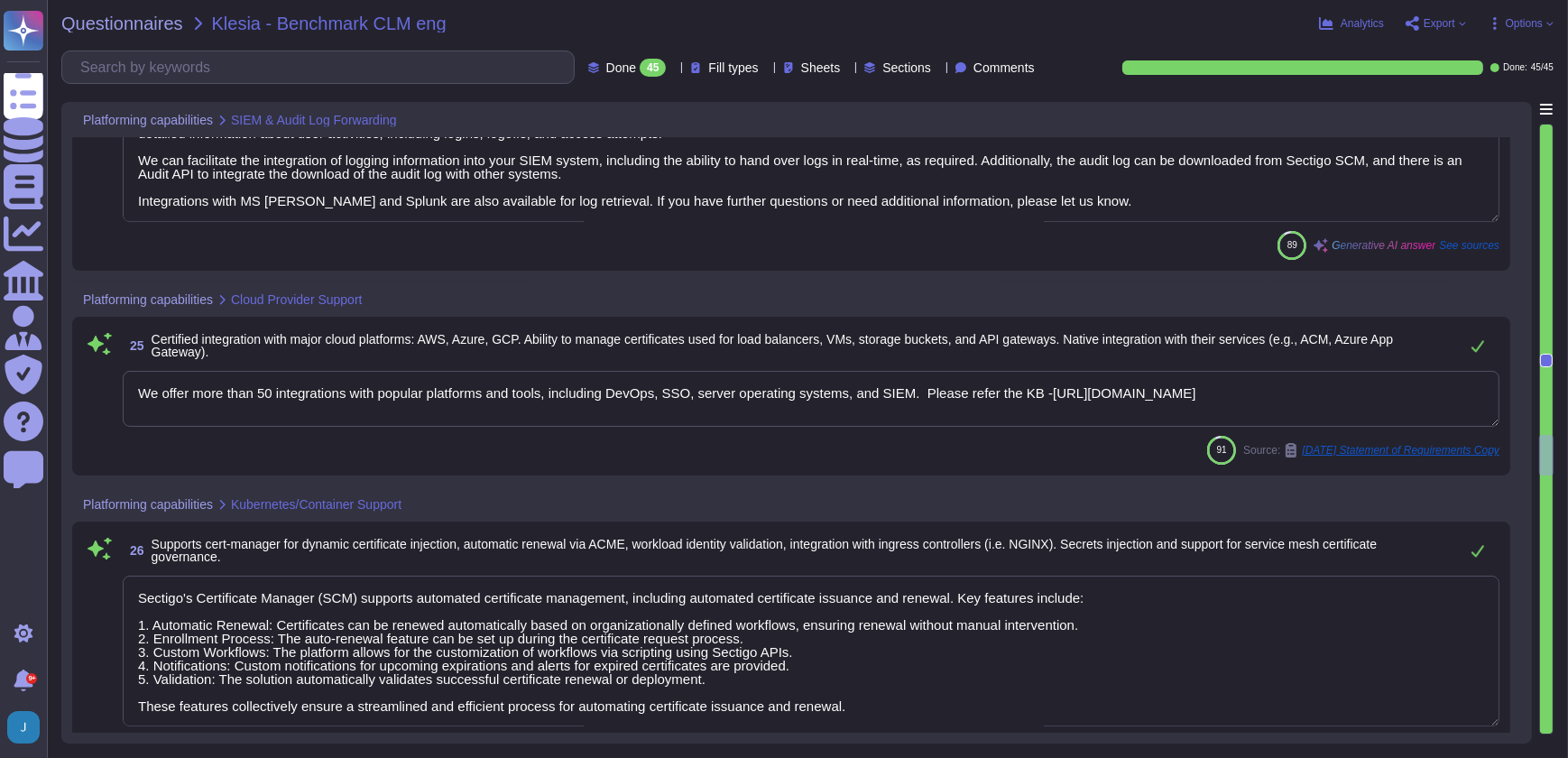
type textarea "Sectigo's Certificate Manager (SCM) provides comprehensive capabilities for man…"
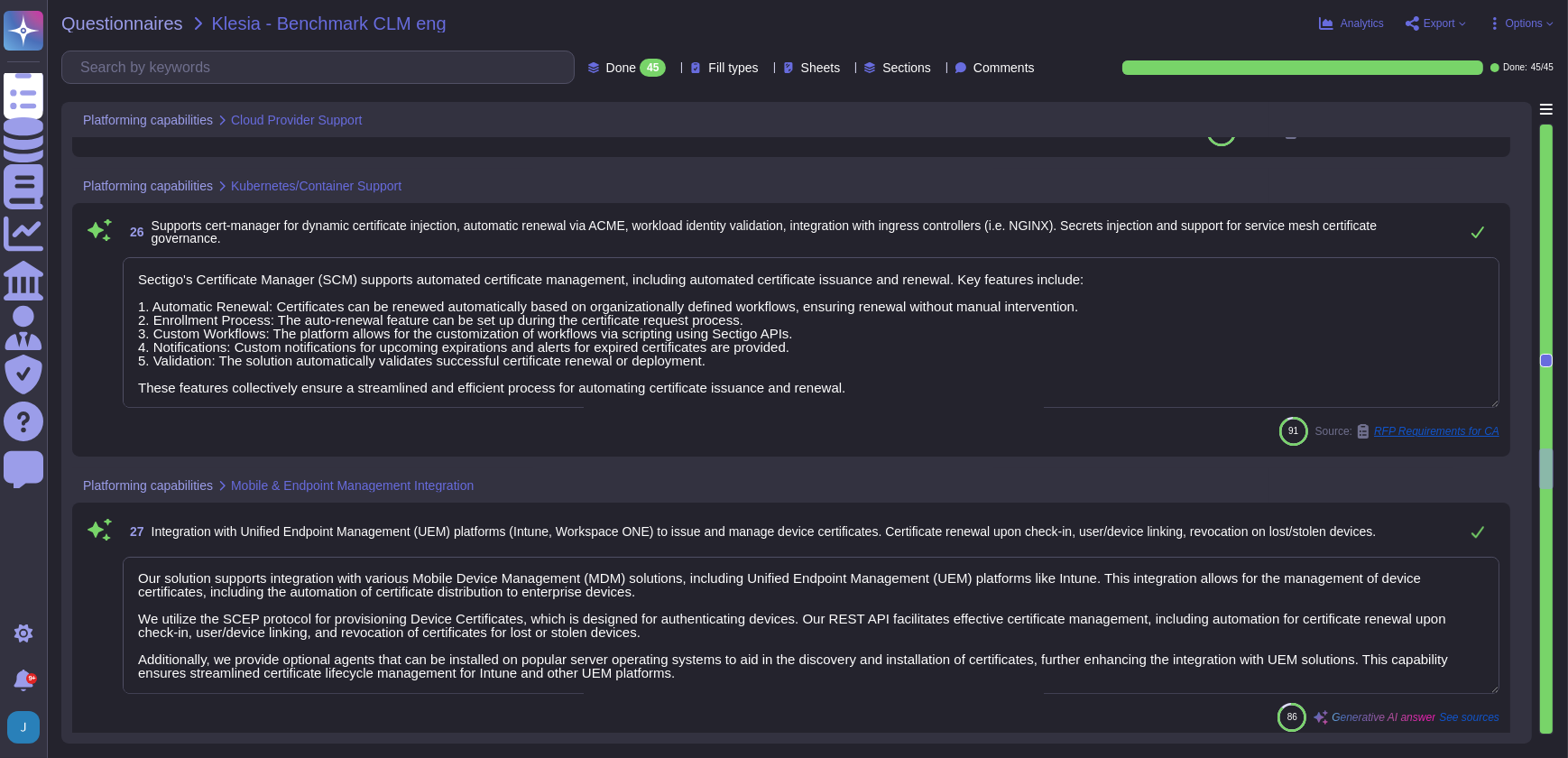
scroll to position [0, 0]
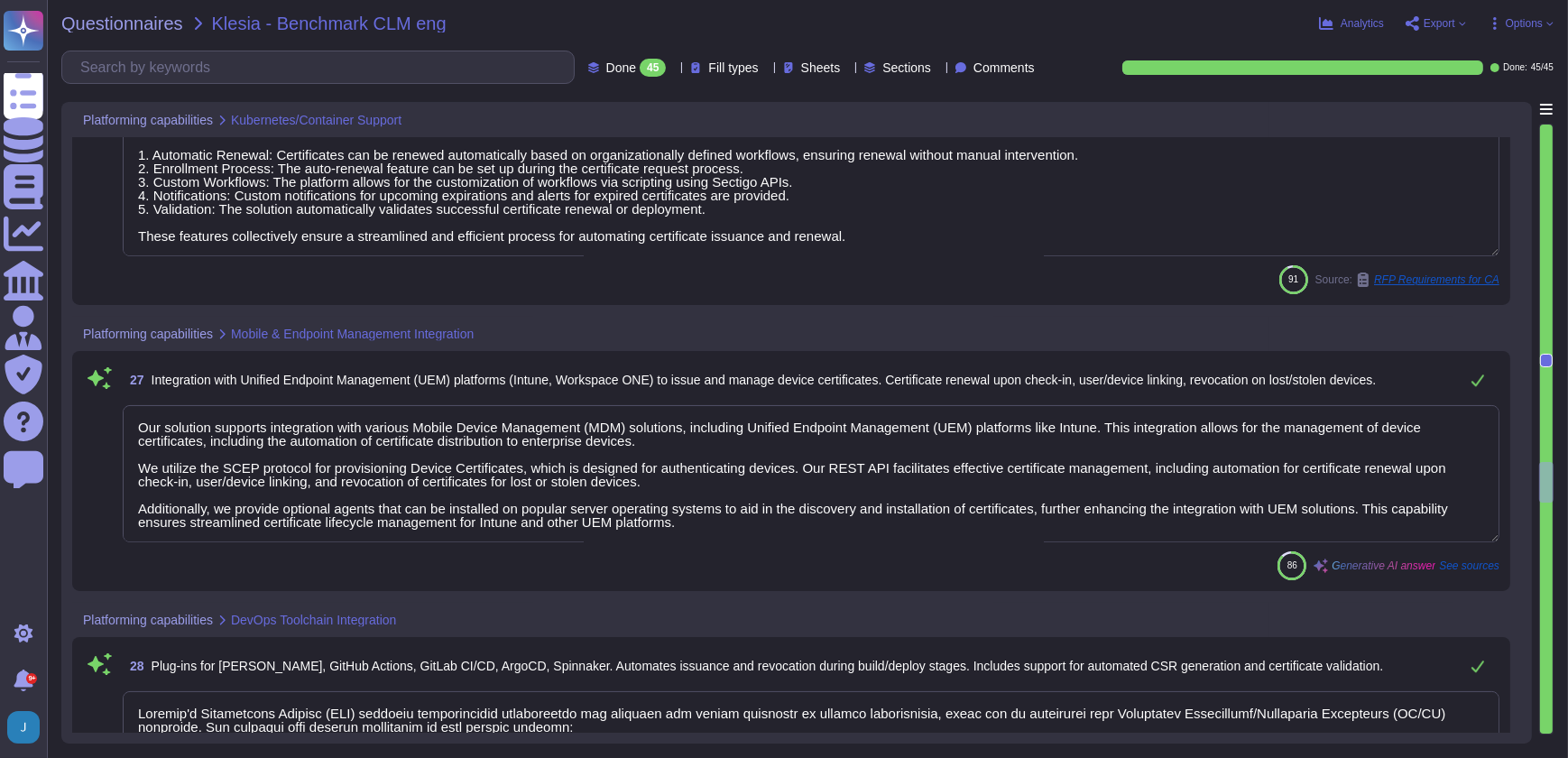
type textarea "The REST API allows for the automation of various tasks related to certificate …"
type textarea "Sectigo provides APIs and webhooks to bring alerts into monitoring solutions, a…"
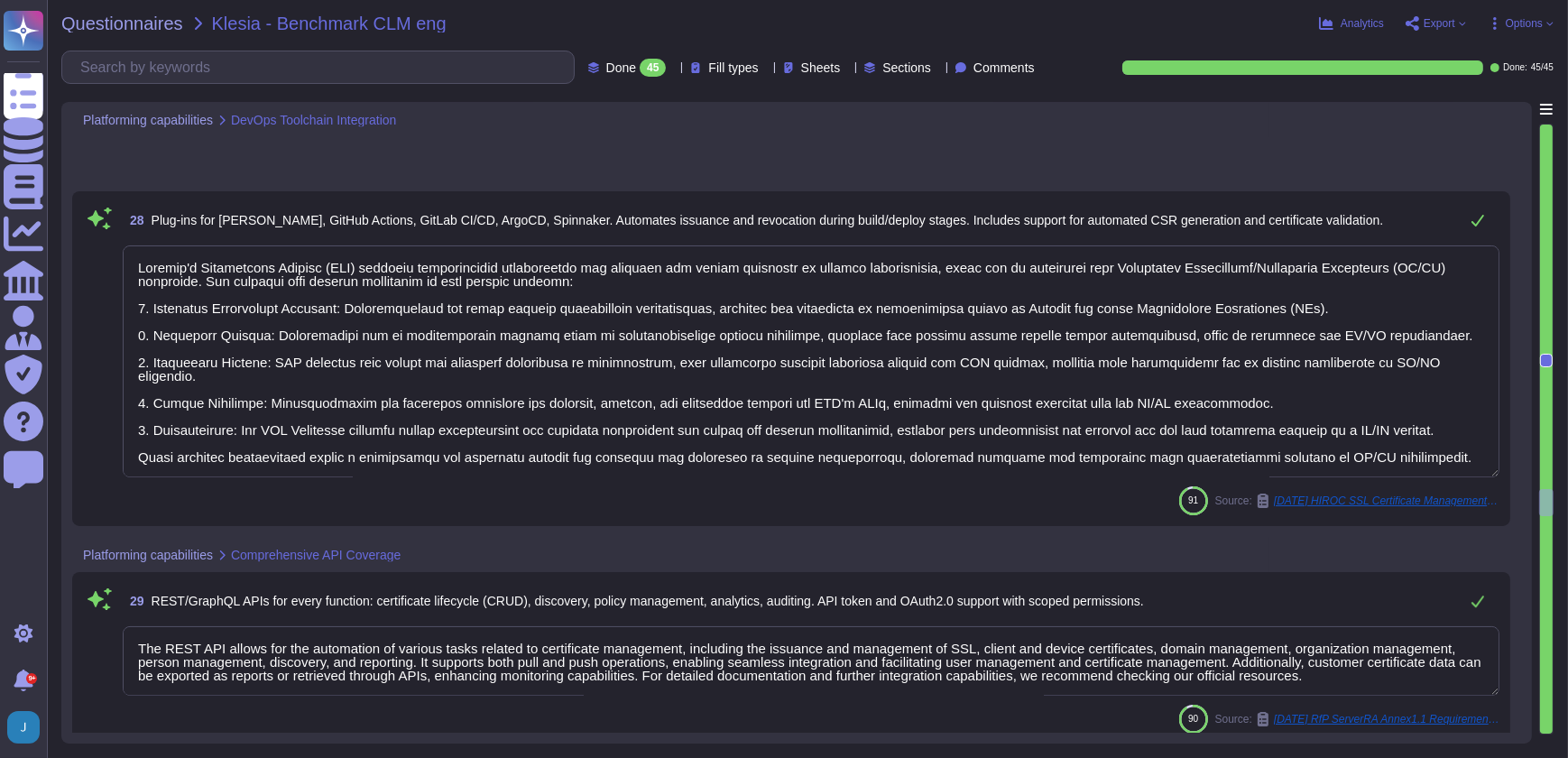
type textarea "Sectigo uses a combination of industry standard and proprietary software (i.e.,…"
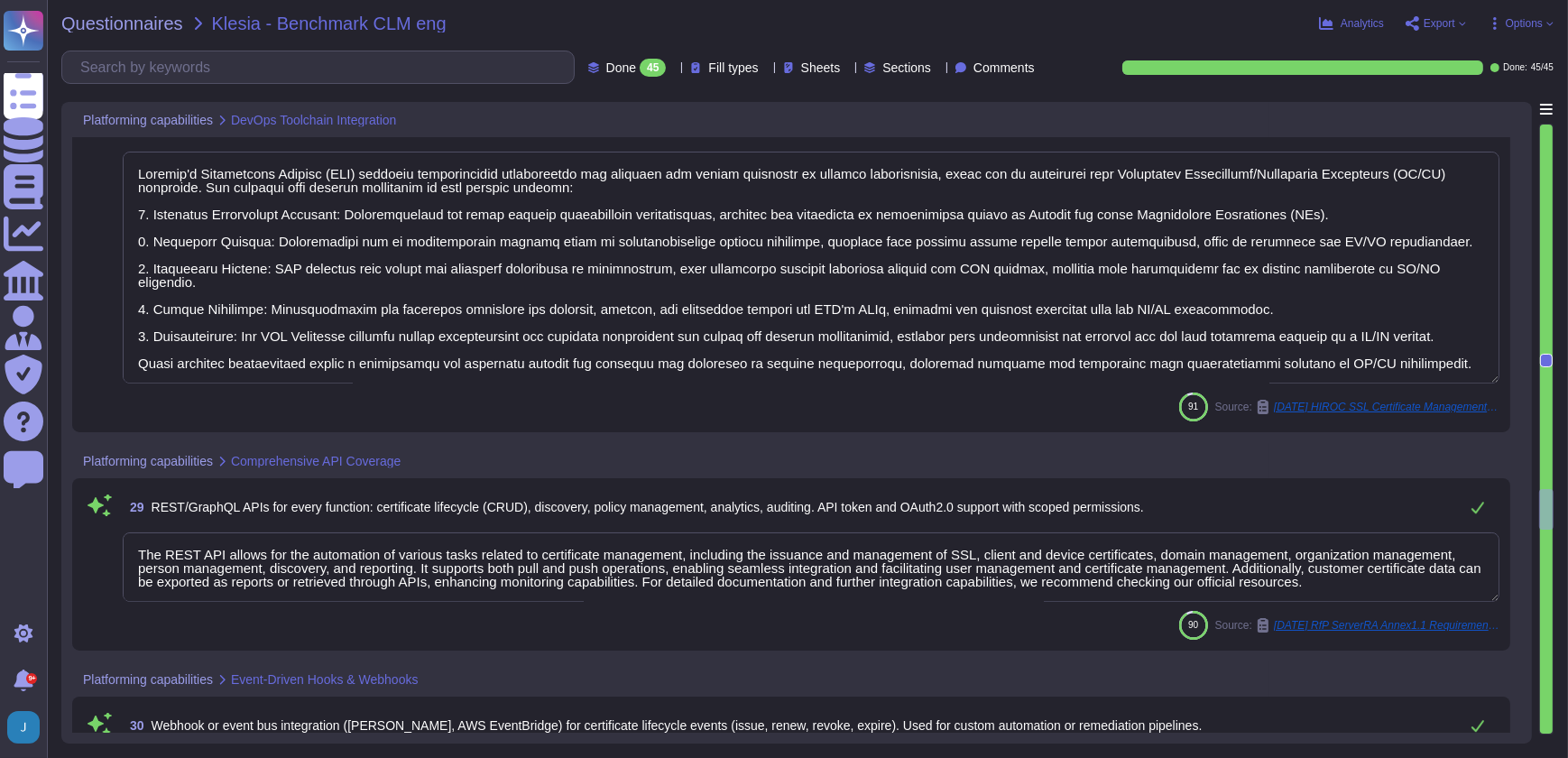
scroll to position [1, 0]
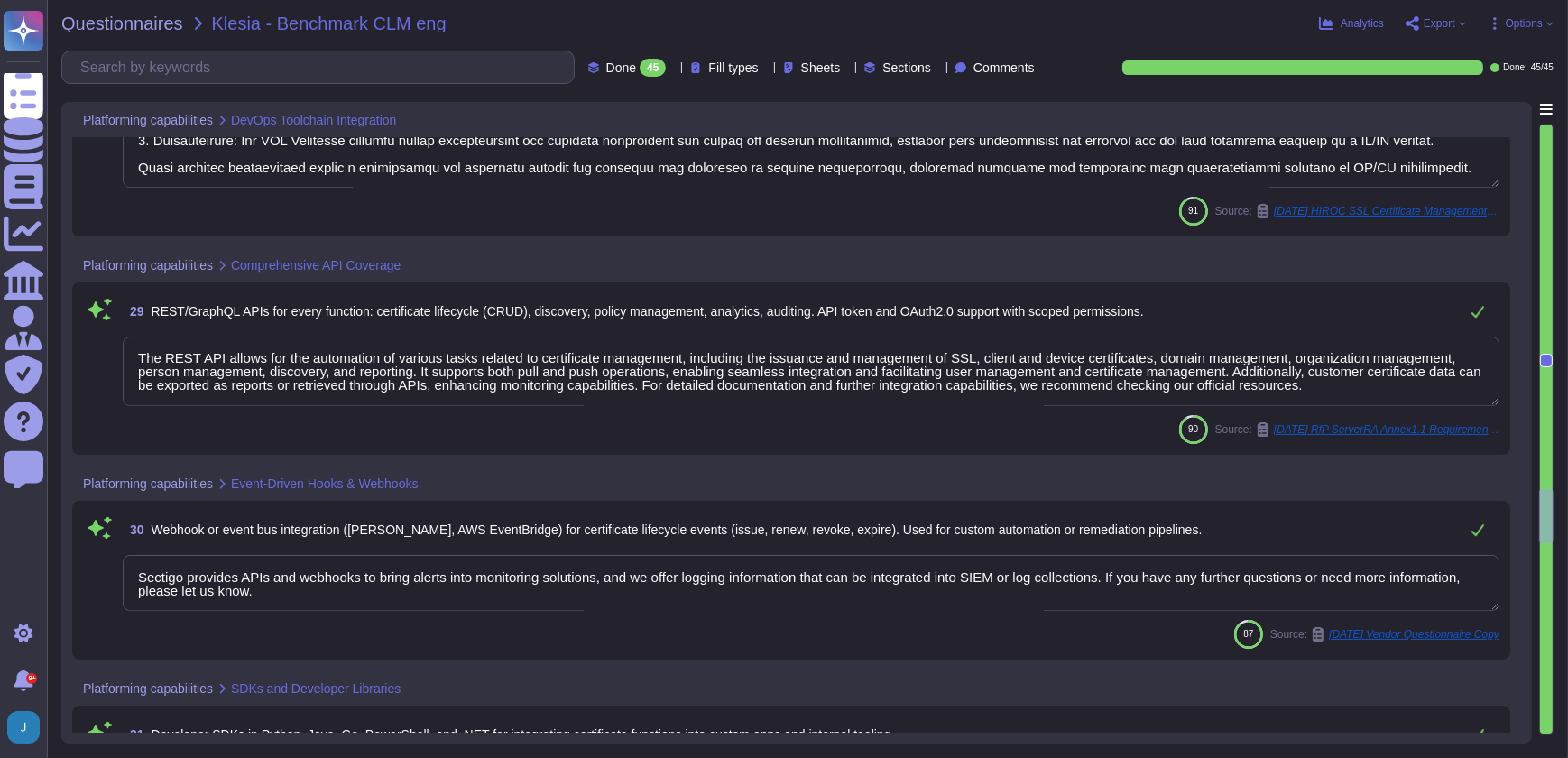
type textarea "Sectigo has more than fifty integrations in categories including DevOps, SSO, s…"
type textarea "We ensure secure data transfer and storage in compliance with defined retention…"
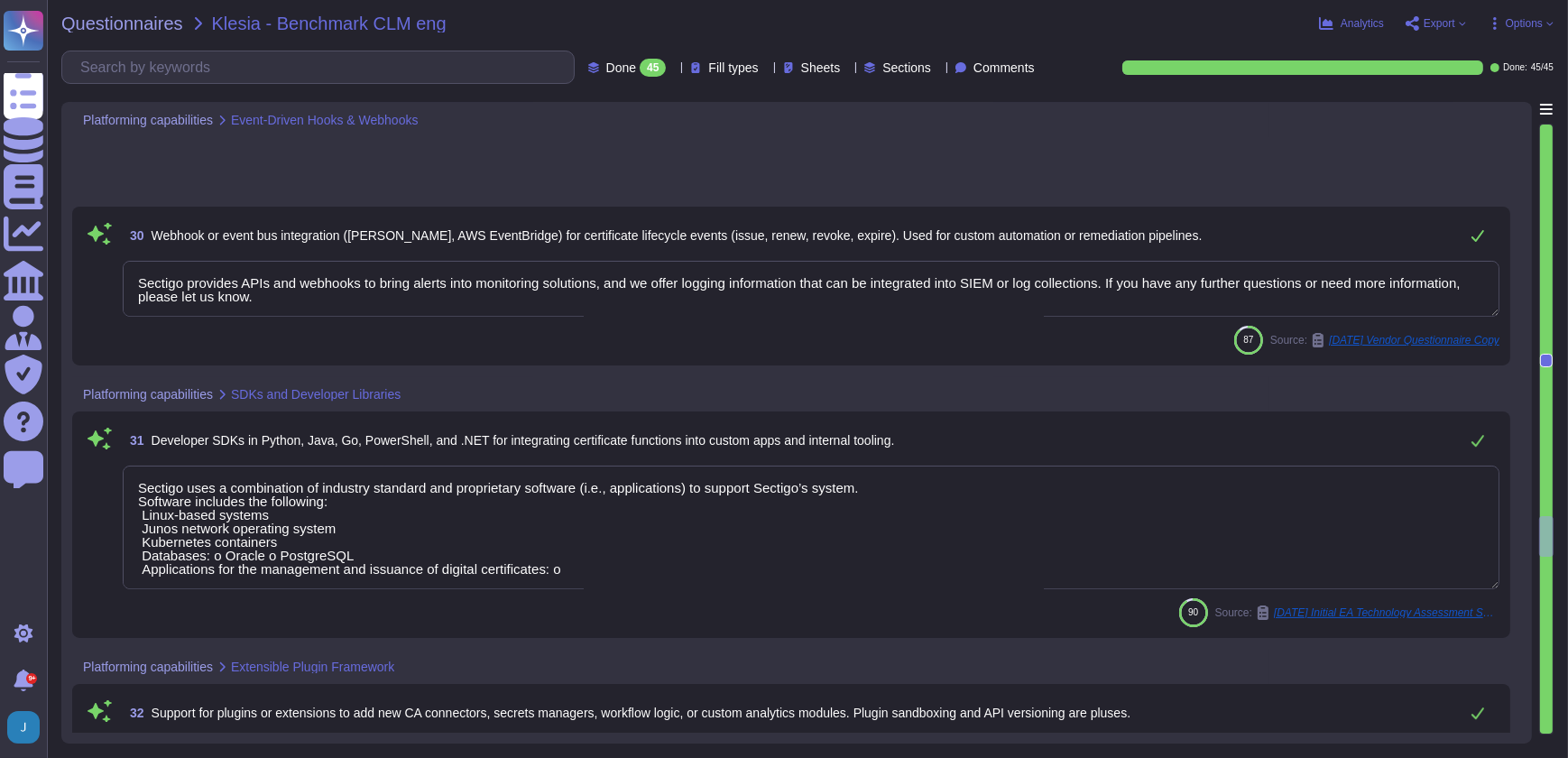
scroll to position [7137, 0]
type textarea "Data is stored in approved regions, specifically in [GEOGRAPHIC_DATA], [US_STAT…"
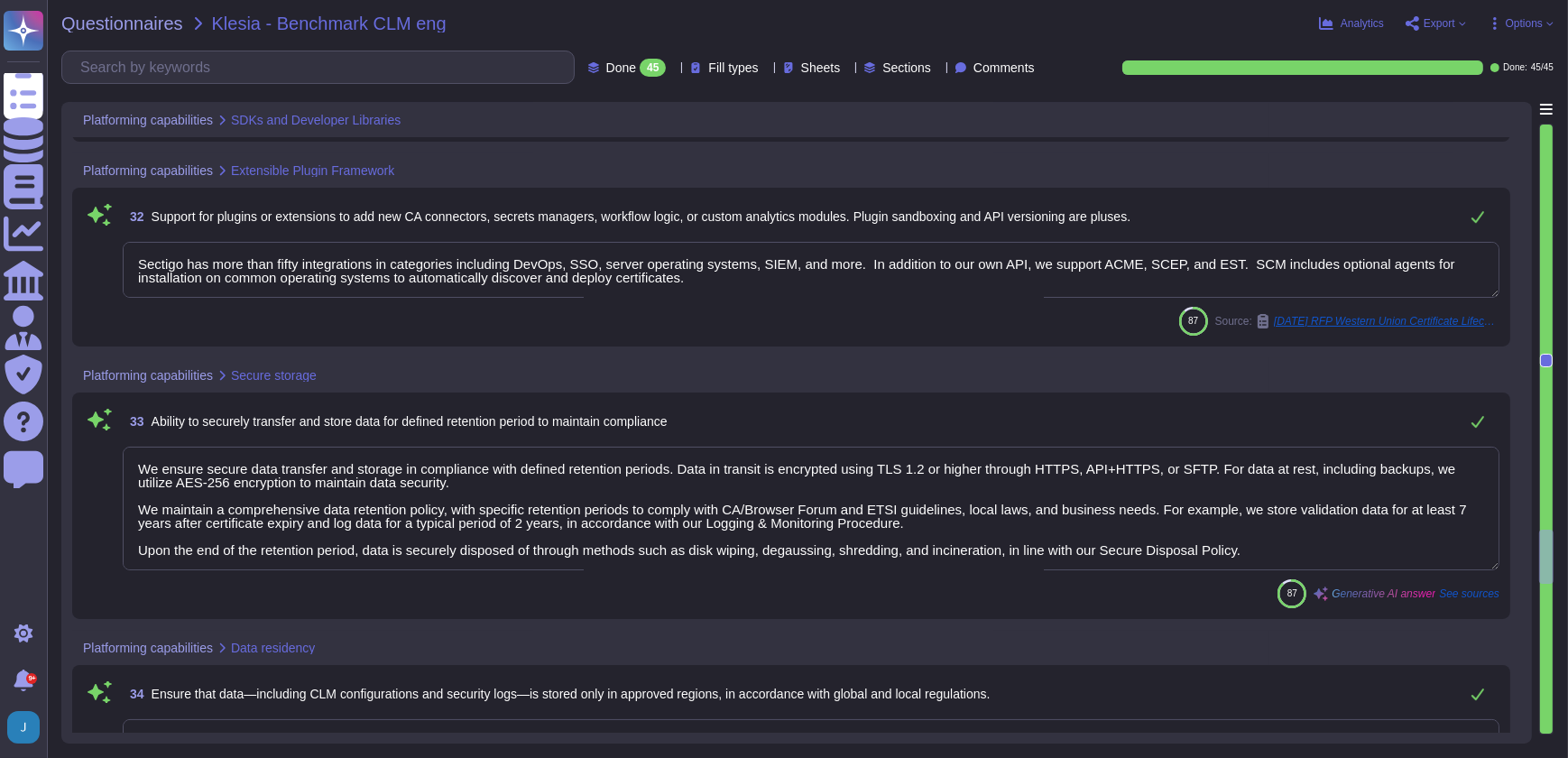
scroll to position [7547, 0]
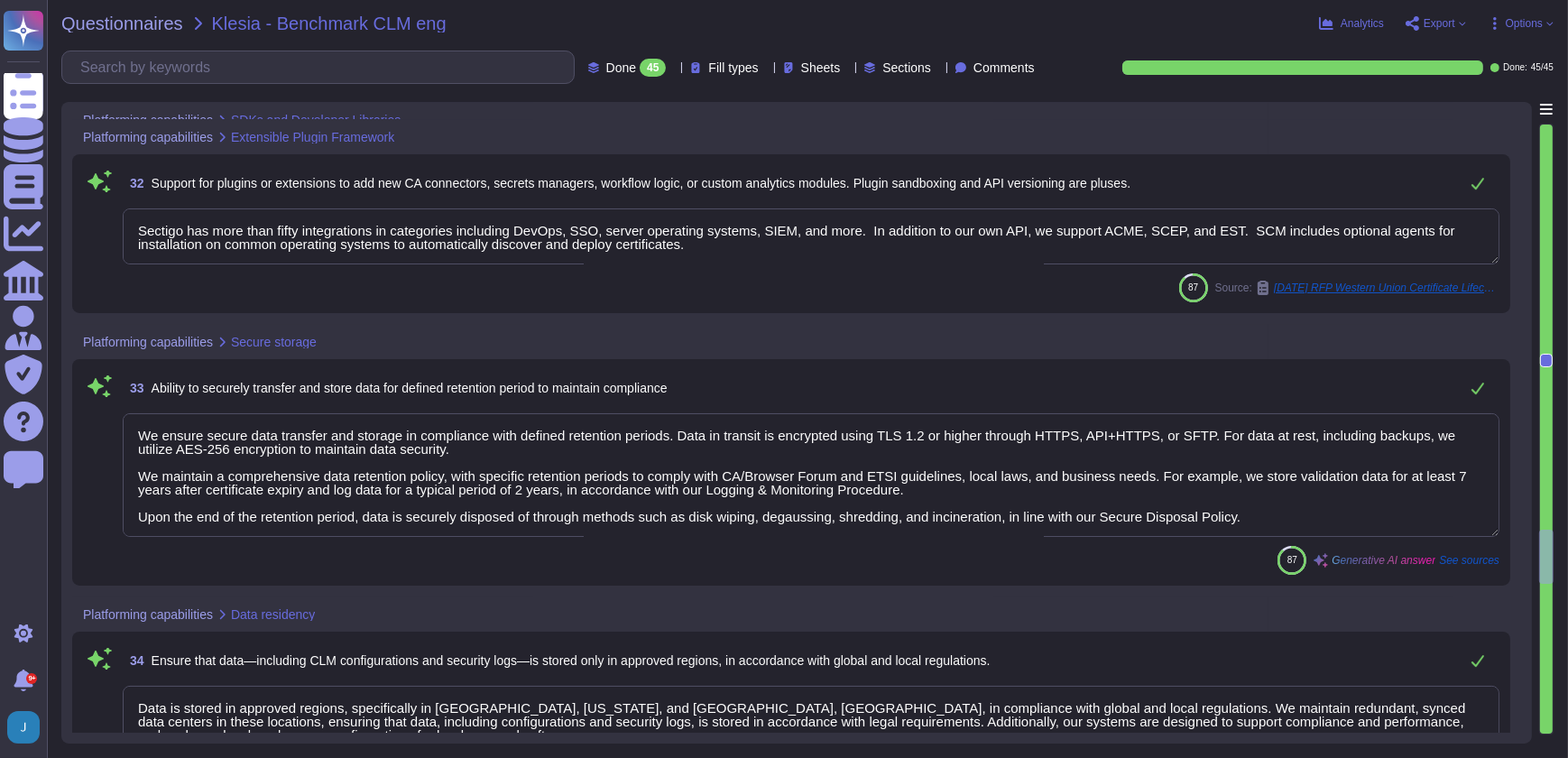
type textarea "Yes, we offer customer-selectable geographic storage options to comply with loc…"
type textarea "Sectigo has a comprehensive backup and restore procedure designed to restore lo…"
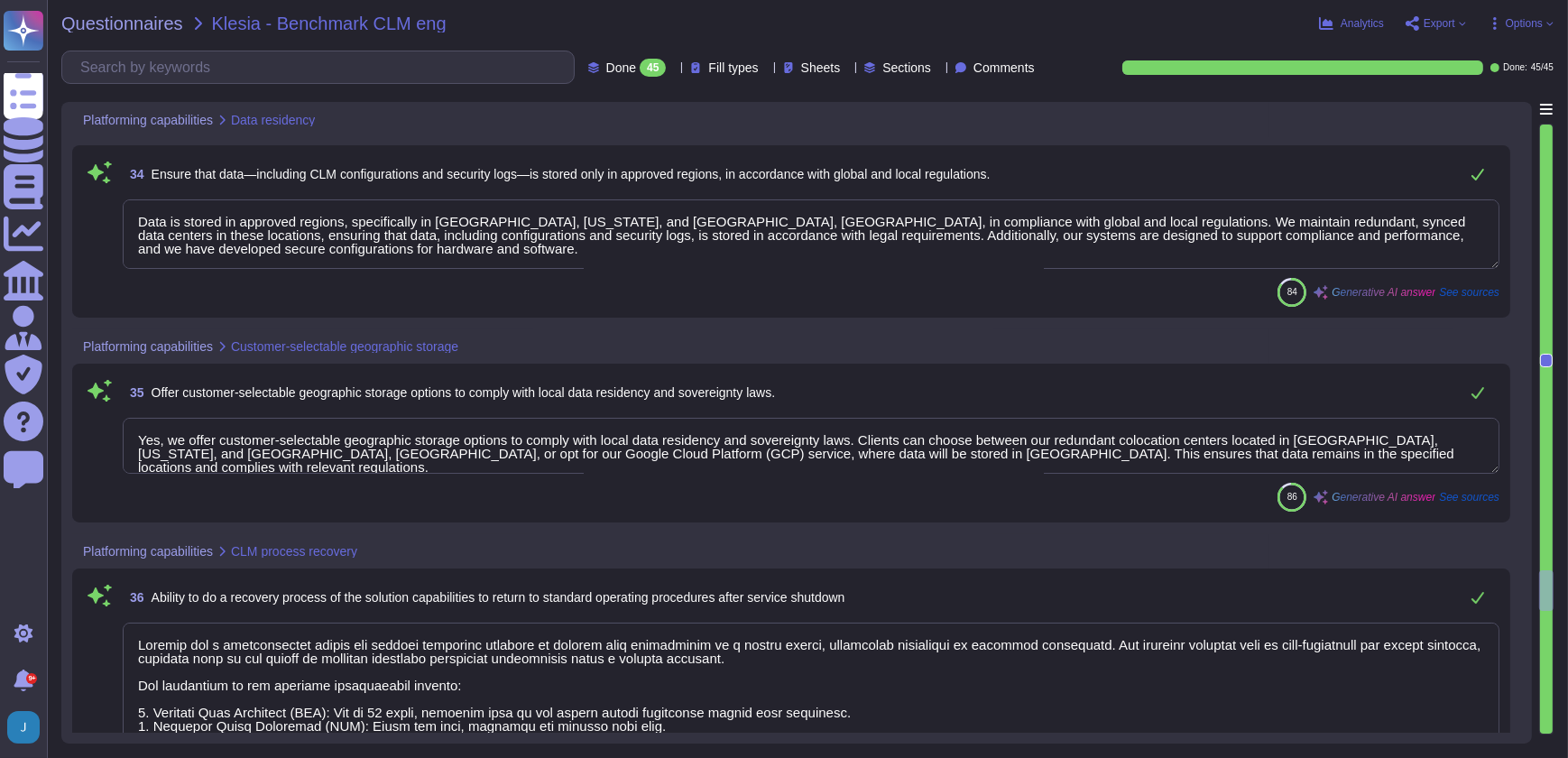
scroll to position [8039, 0]
type textarea "We have a comprehensive backup and restore procedure designed to ensure busines…"
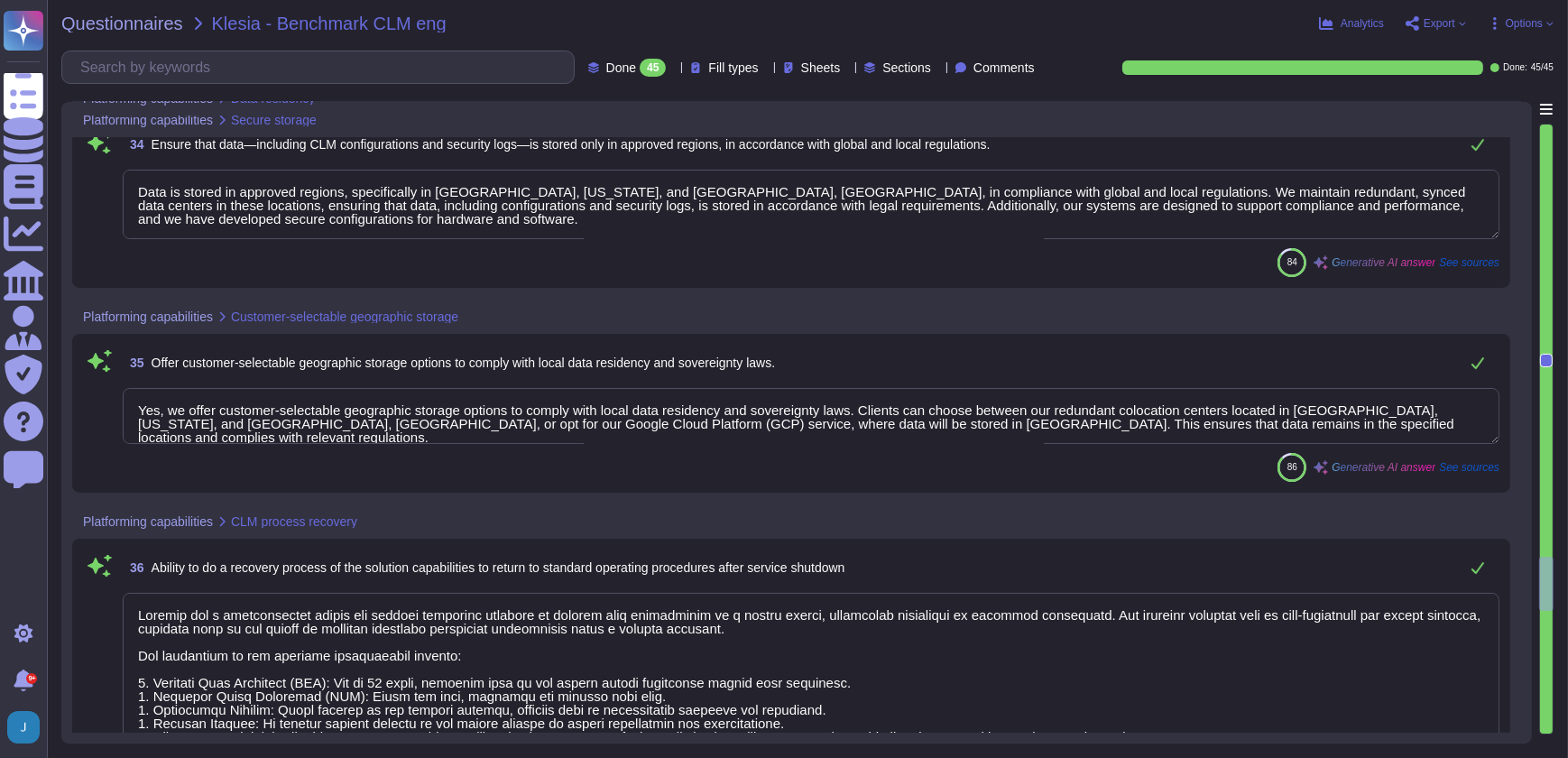
type textarea "We ensure secure data transfer and storage in compliance with defined retention…"
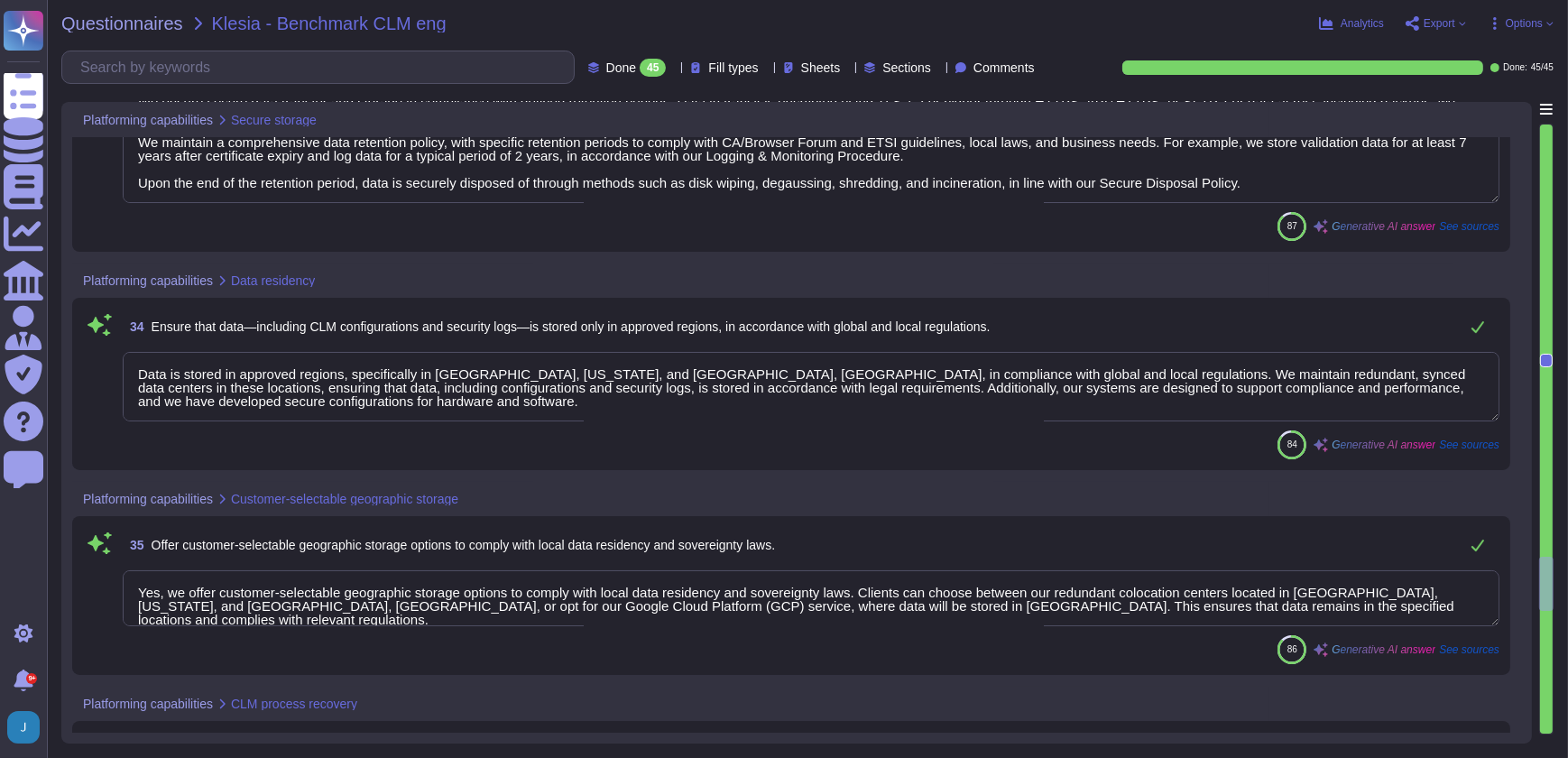
scroll to position [7710, 0]
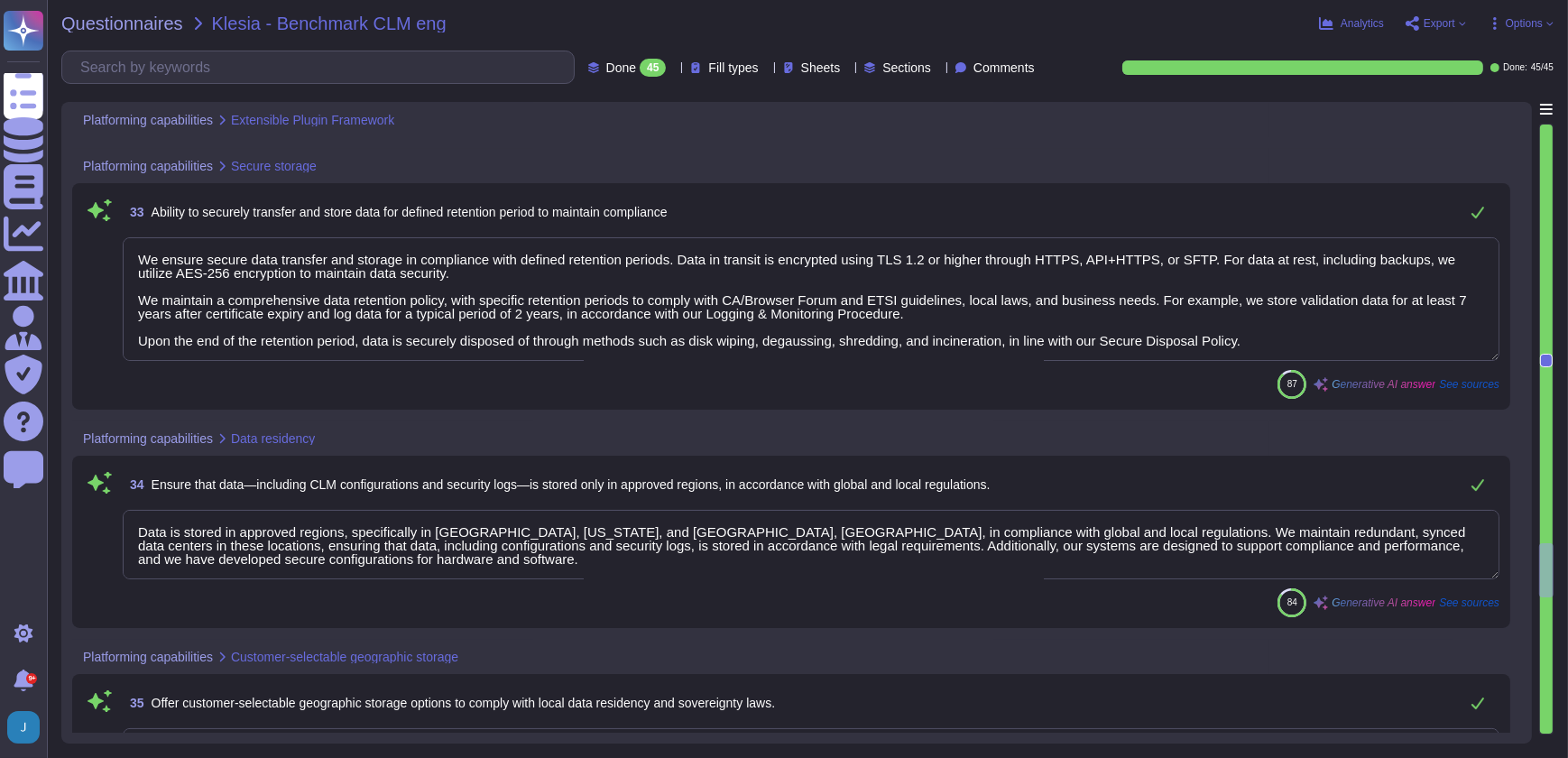
type textarea "Sectigo has more than fifty integrations in categories including DevOps, SSO, s…"
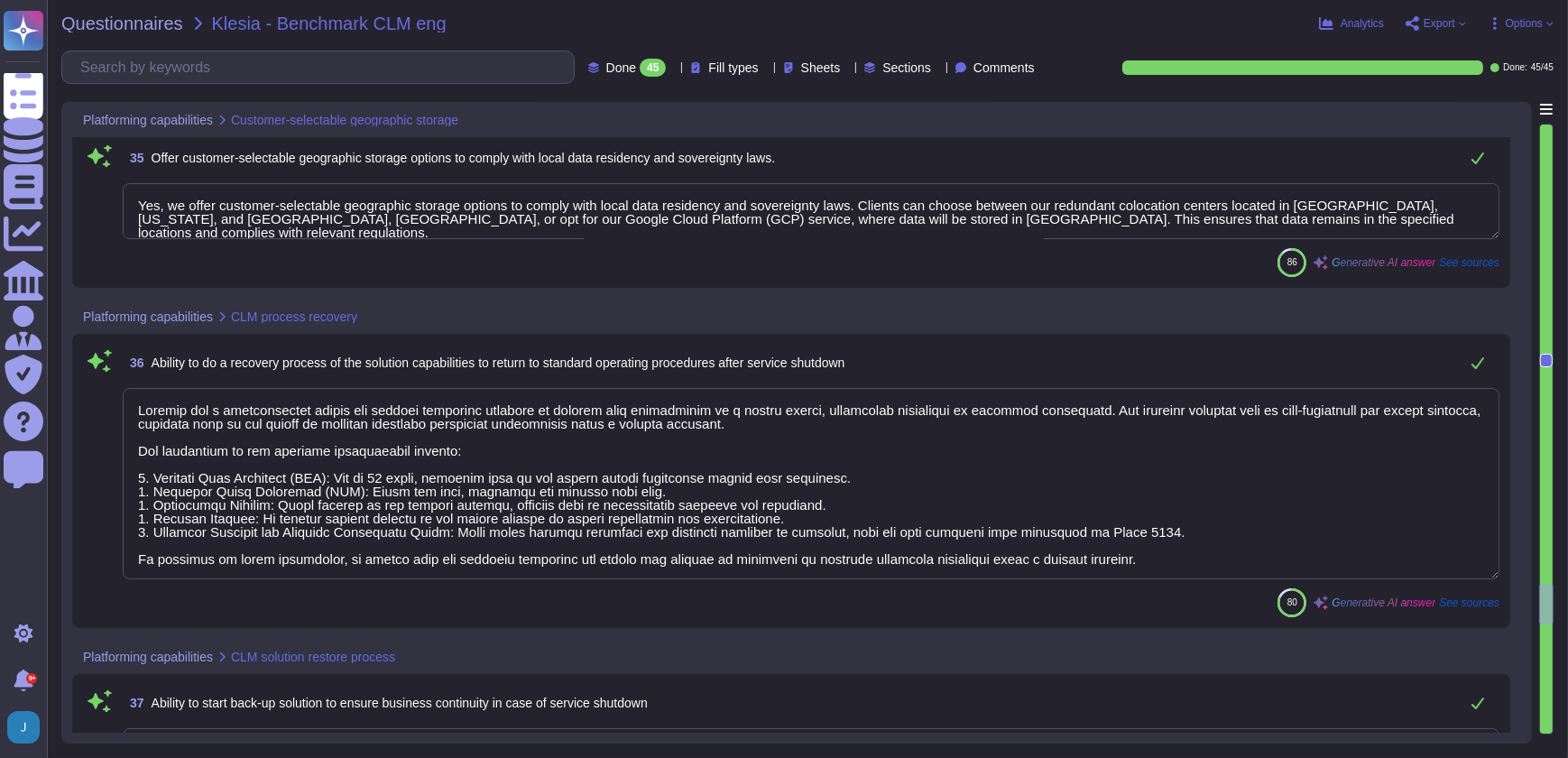
type textarea "We have a comprehensive backup and restore procedure designed to ensure busines…"
type textarea "We can share our resent executive summary penetration testing report."
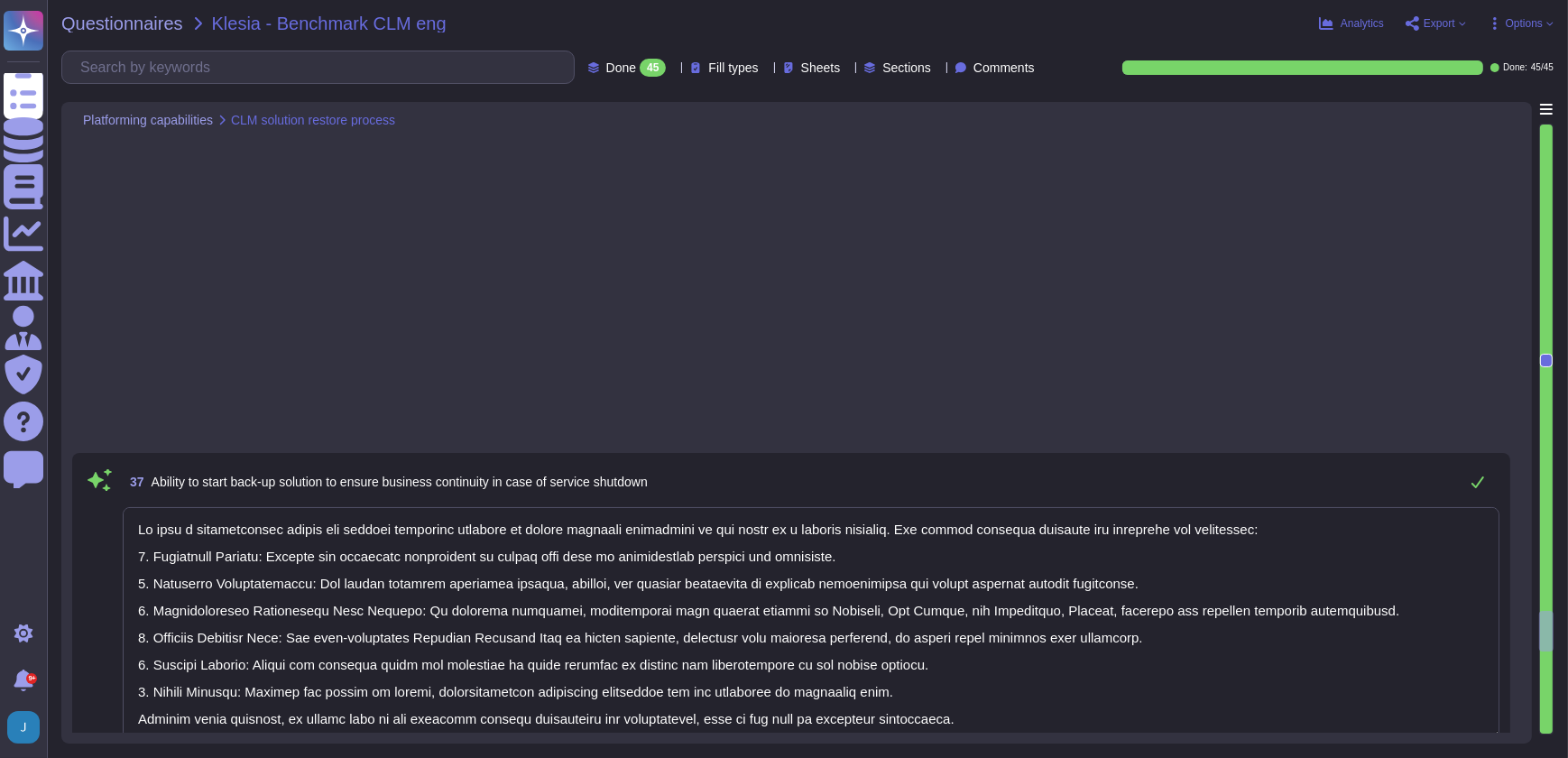
type textarea "We do not engage third-party service providers for storing and/or processing da…"
type textarea "All members involved in business continuity and disaster recovery are trained i…"
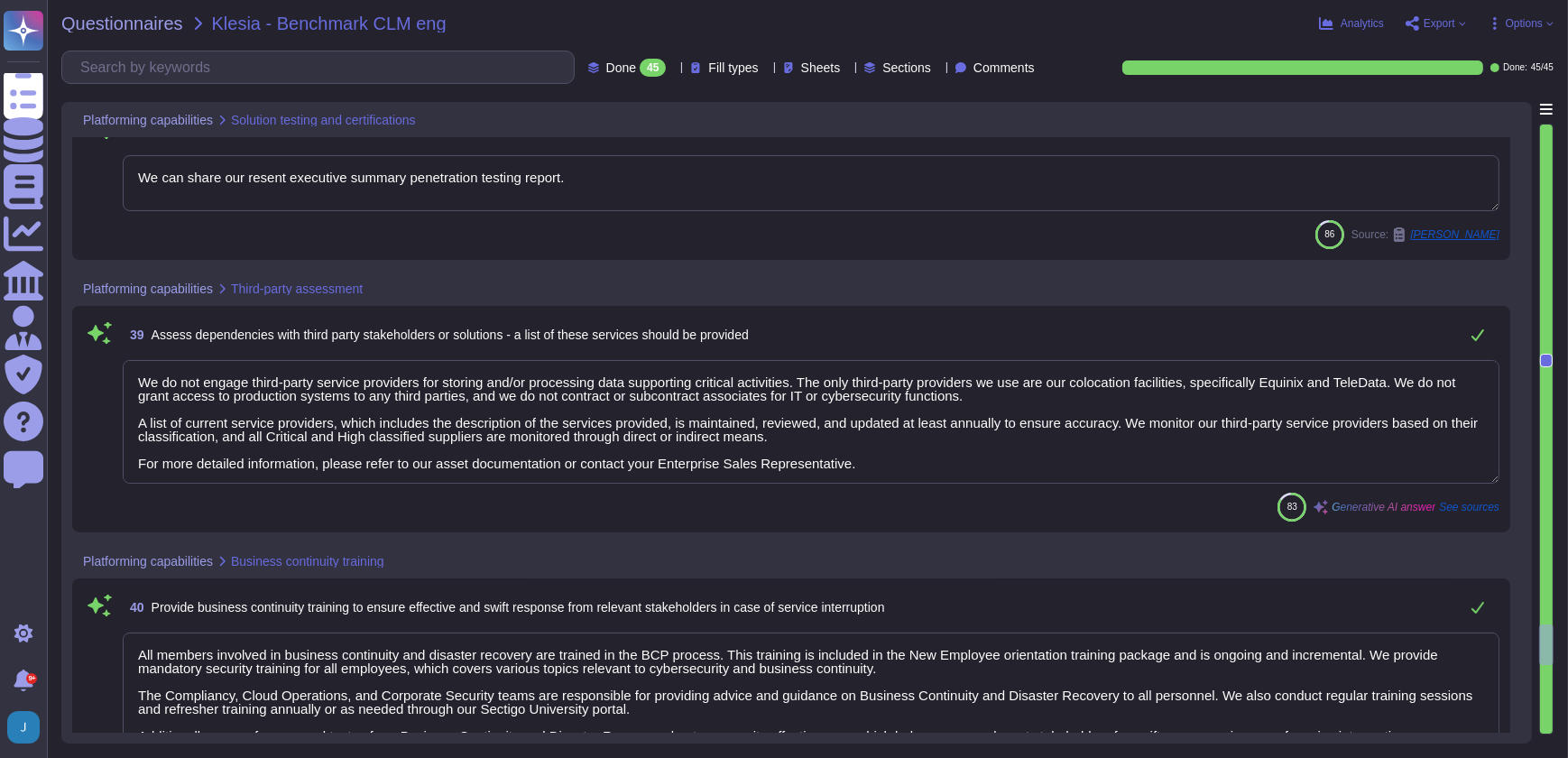
type textarea "Our solution is designed to provide a lean and agile user experience while mini…"
type textarea "We offer an extensive knowledge base that is publicly accessible from our websi…"
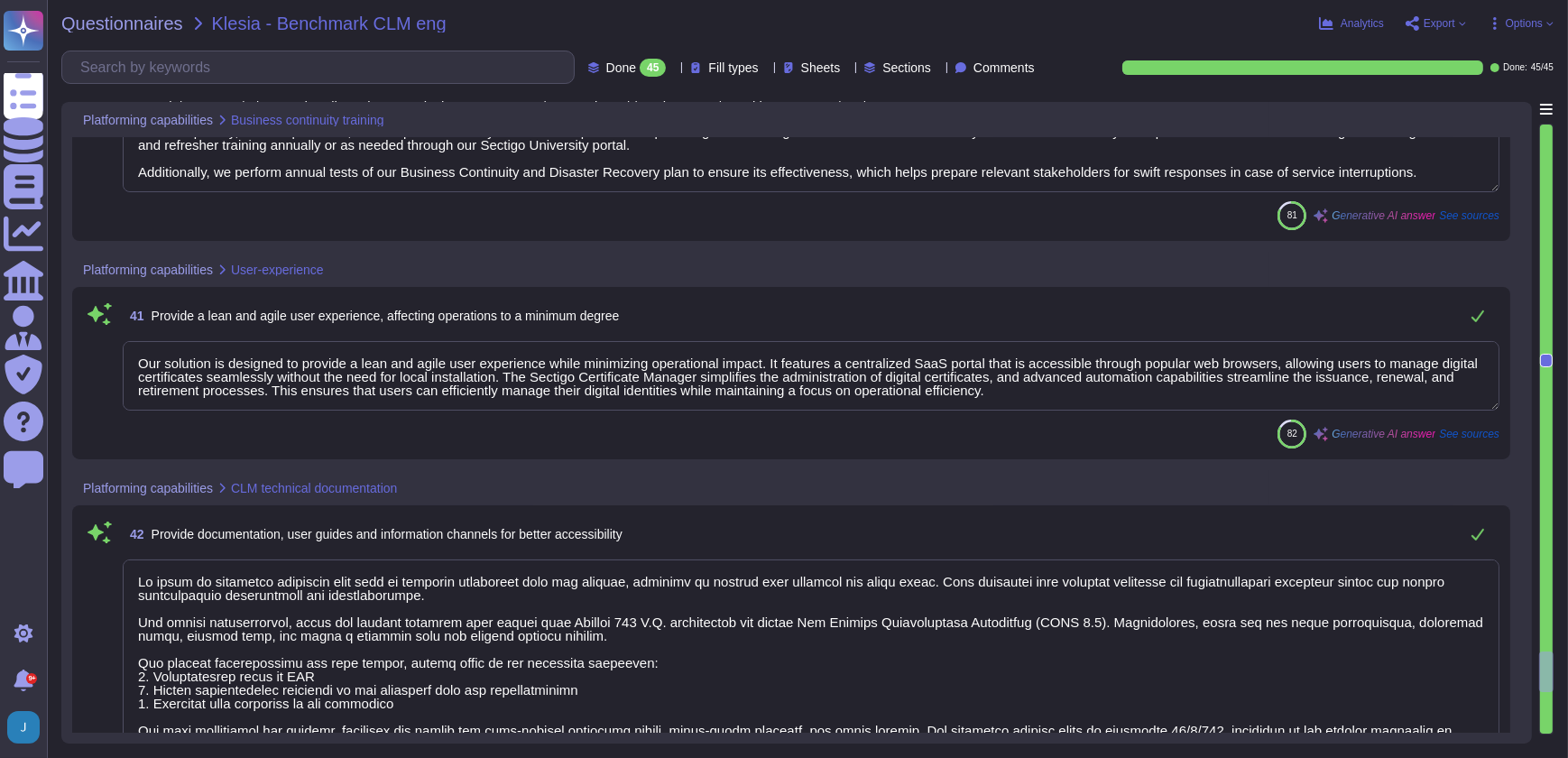
type textarea "Sectigo provides advanced technical support for deployment and troubleshooting …"
type textarea "We provide suitable training to all staff before they take on a Trusted Role, e…"
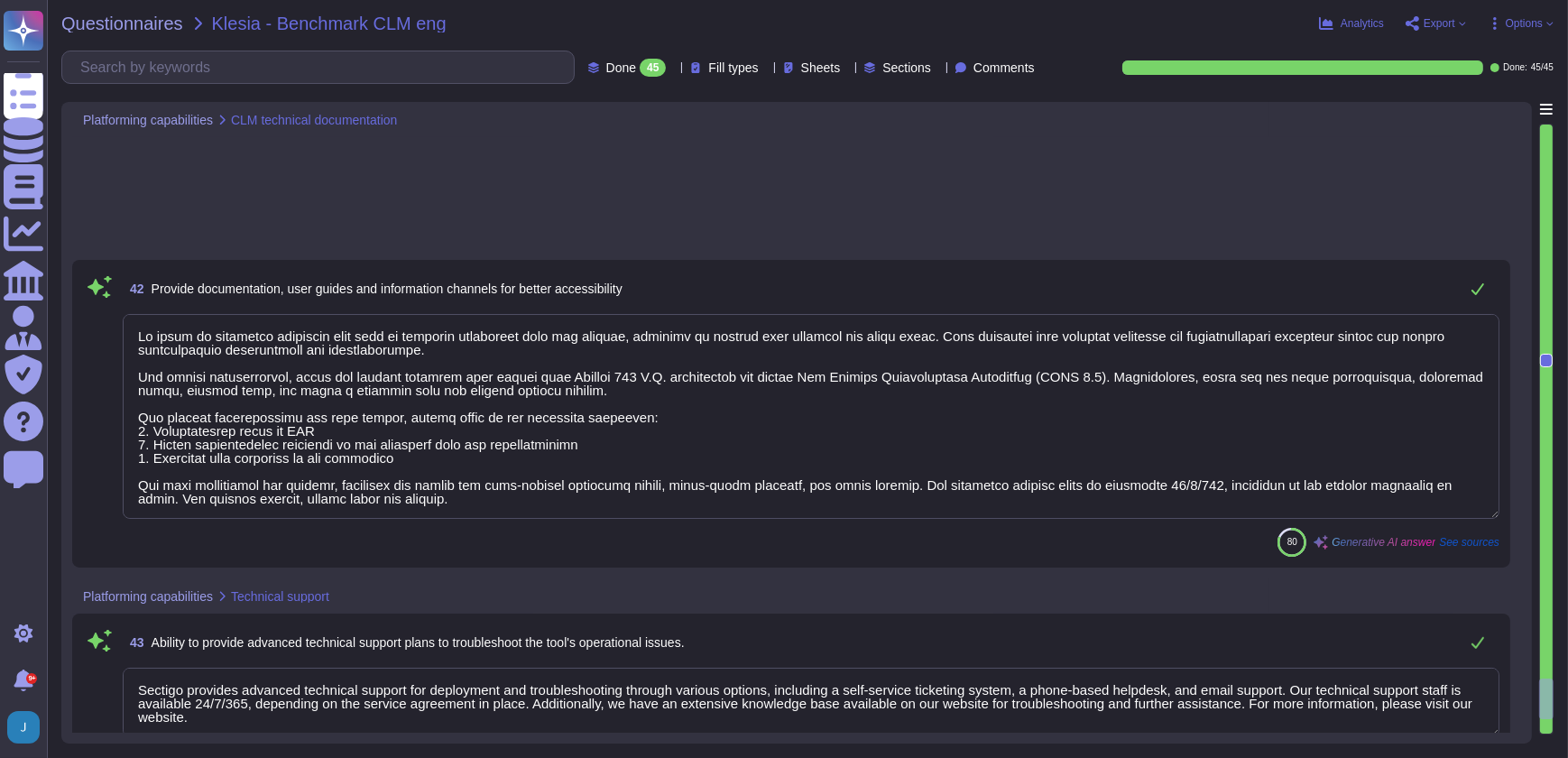
type textarea "Our deployment process is structured and includes several key components to ens…"
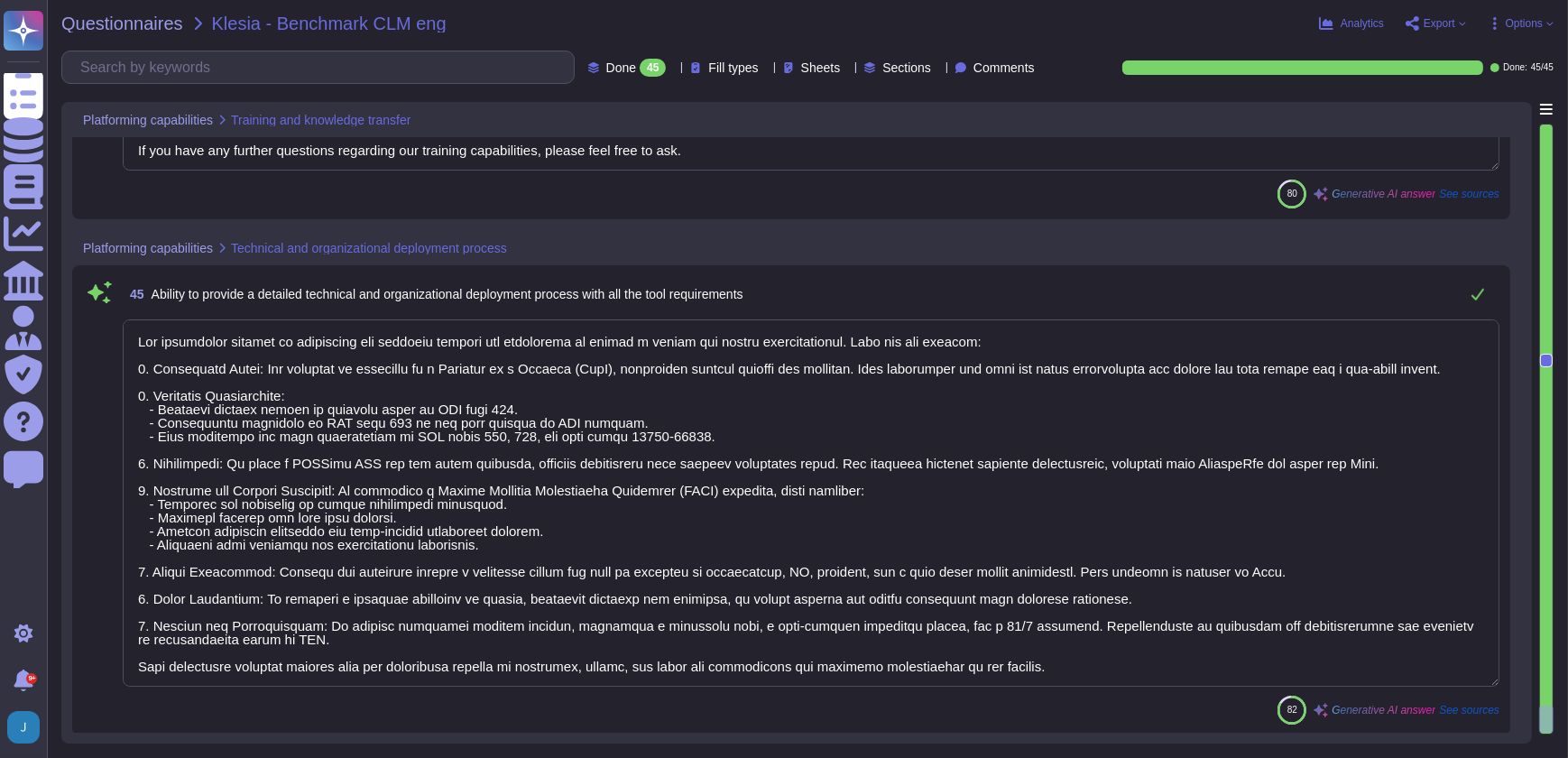
scroll to position [10759, 0]
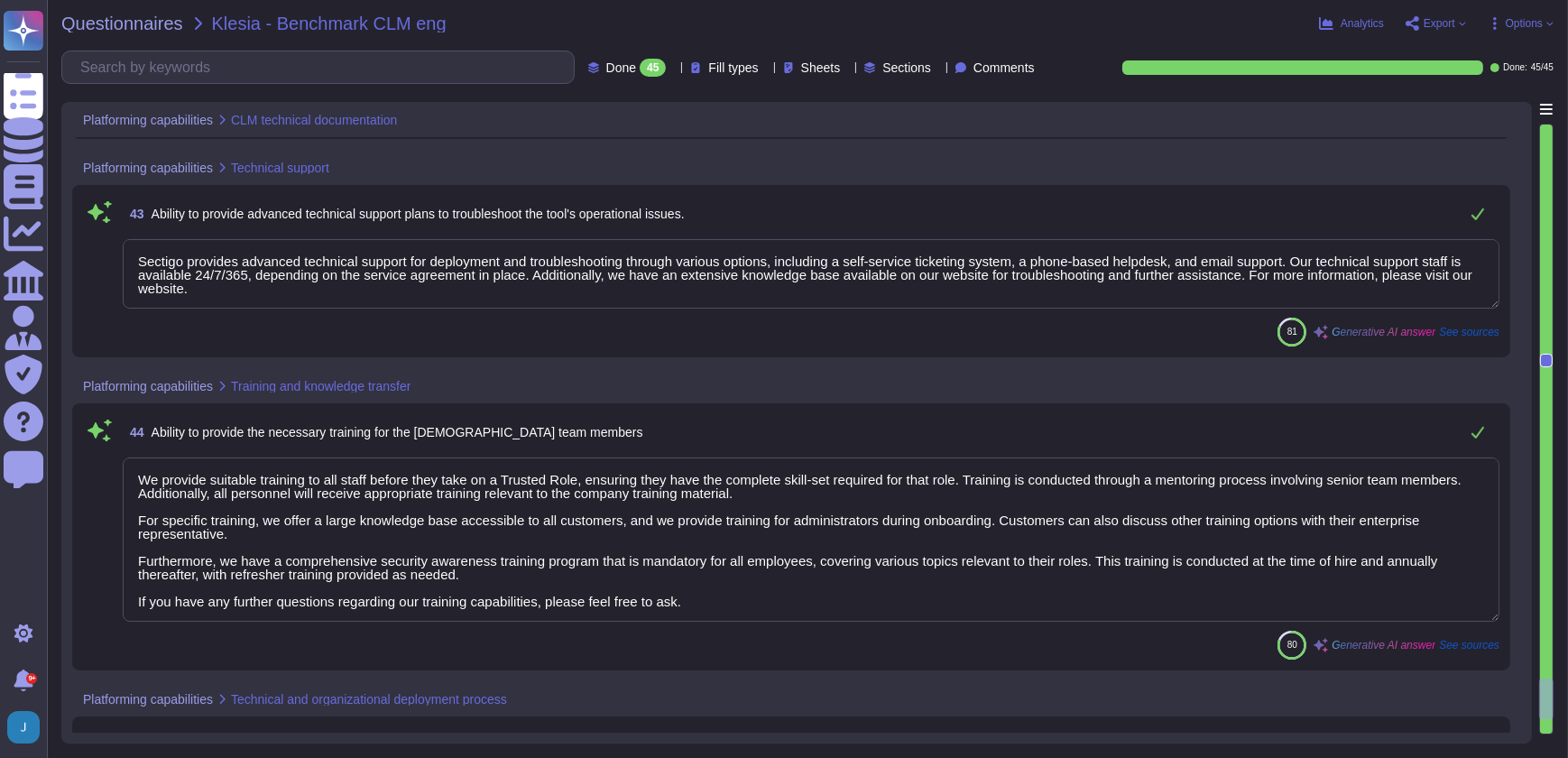
type textarea "We offer an extensive knowledge base that is publicly accessible from our websi…"
type textarea "Sectigo provides advanced technical support for deployment and troubleshooting …"
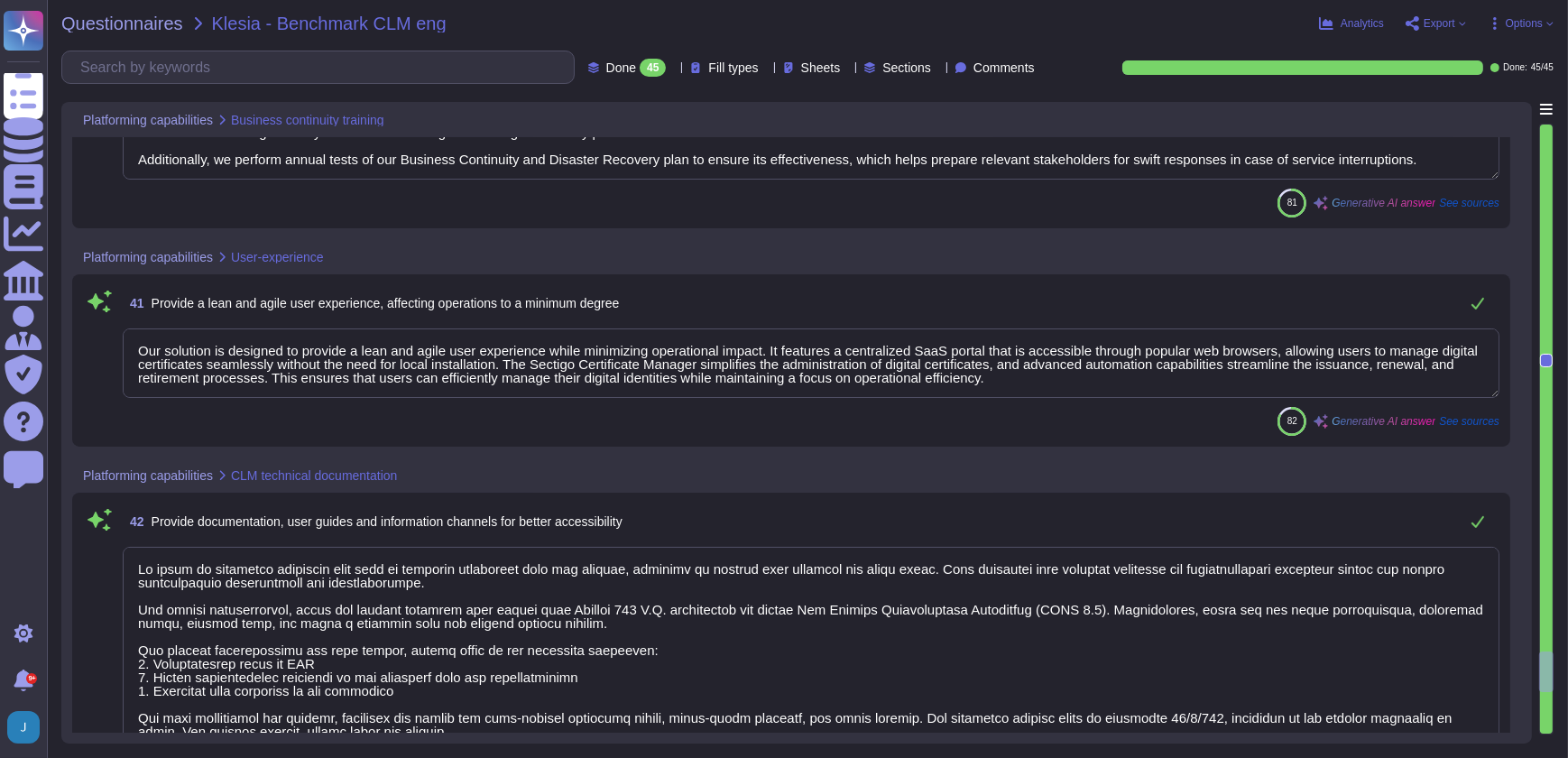
type textarea "All members involved in business continuity and disaster recovery are trained i…"
type textarea "Our solution is designed to provide a lean and agile user experience while mini…"
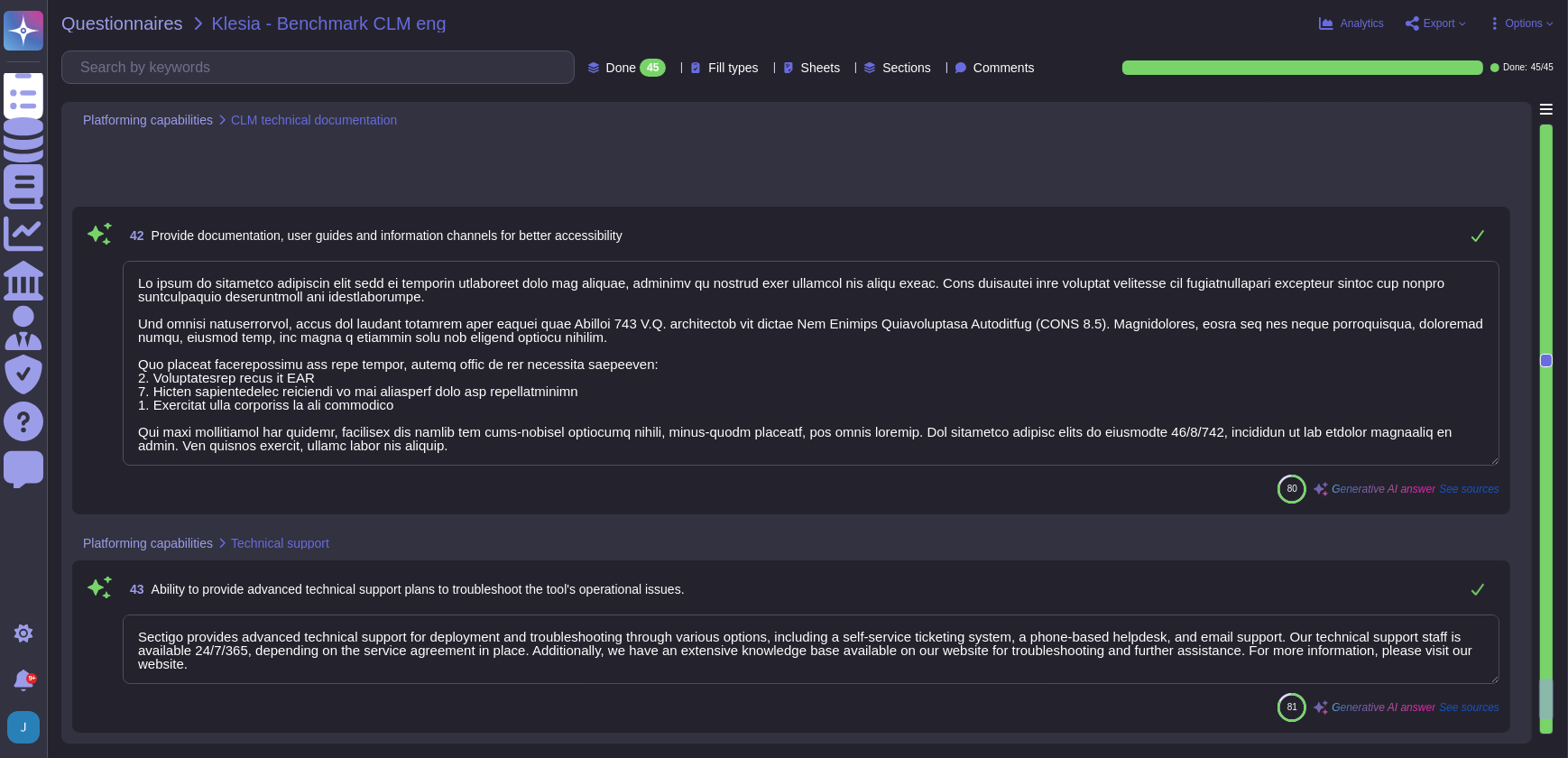
type textarea "Our deployment process is structured and includes several key components to ens…"
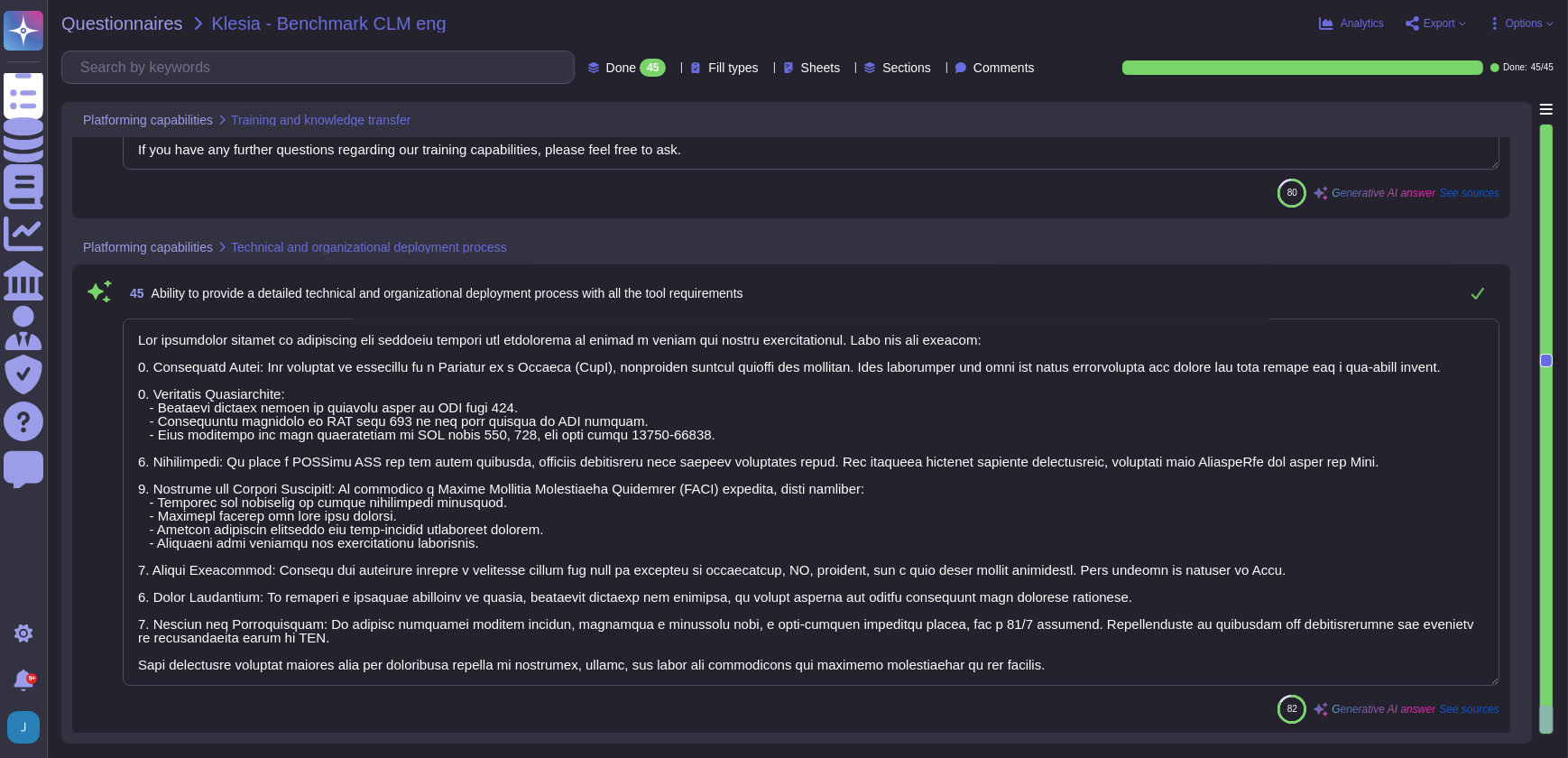
scroll to position [0, 0]
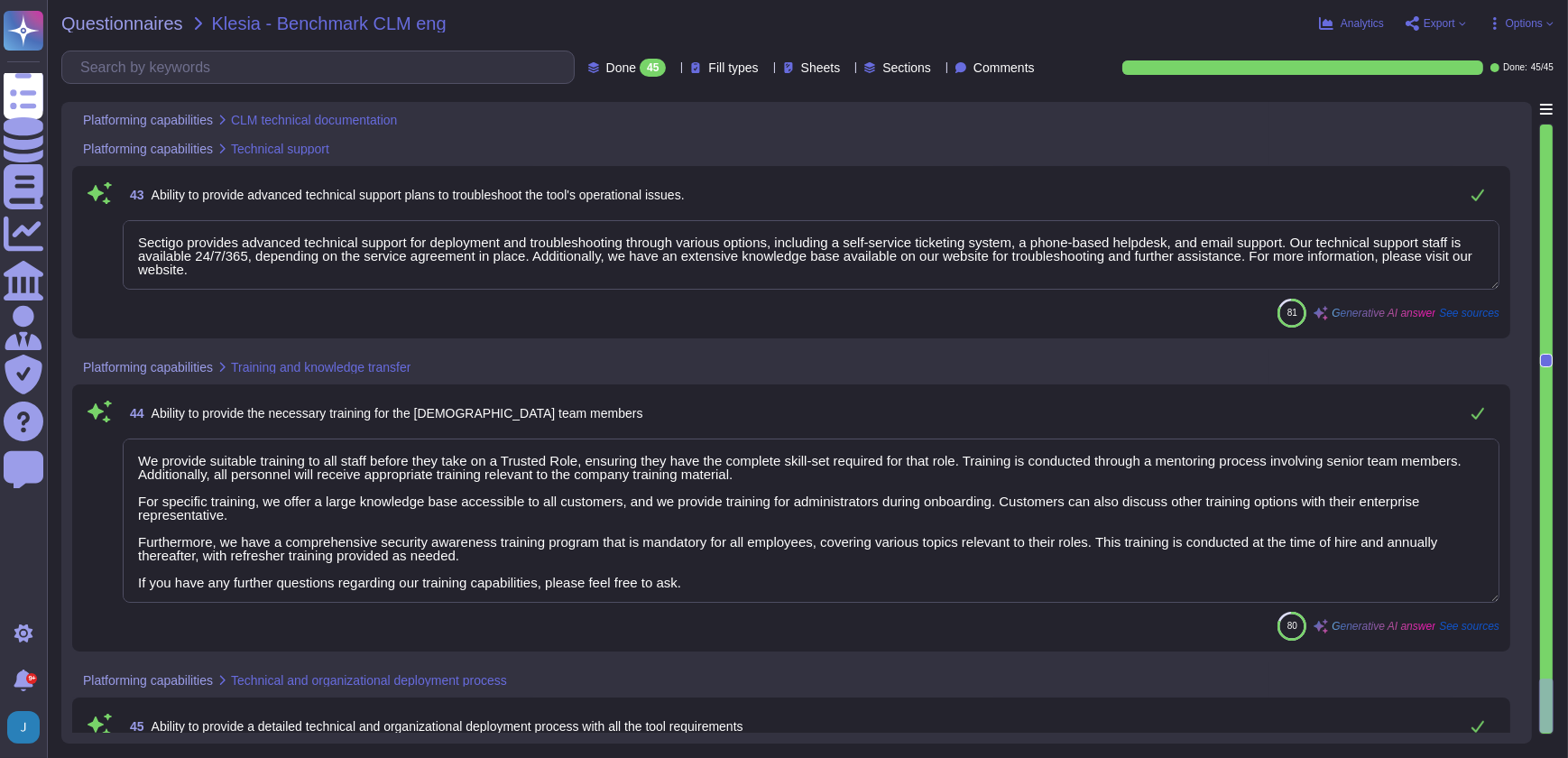
type textarea "We offer an extensive knowledge base that is publicly accessible from our websi…"
type textarea "Sectigo provides advanced technical support for deployment and troubleshooting …"
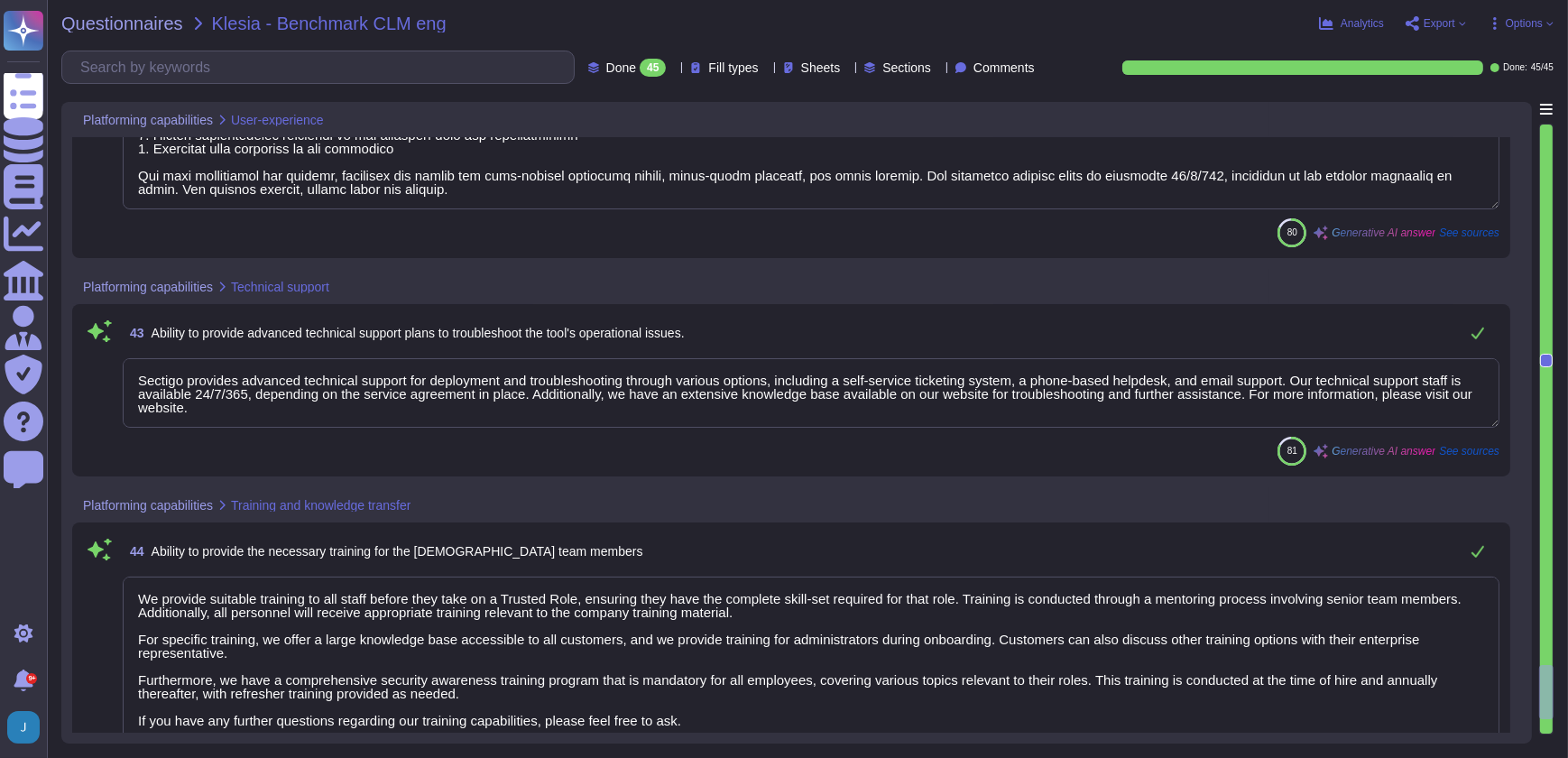
type textarea "Our solution is designed to provide a lean and agile user experience while mini…"
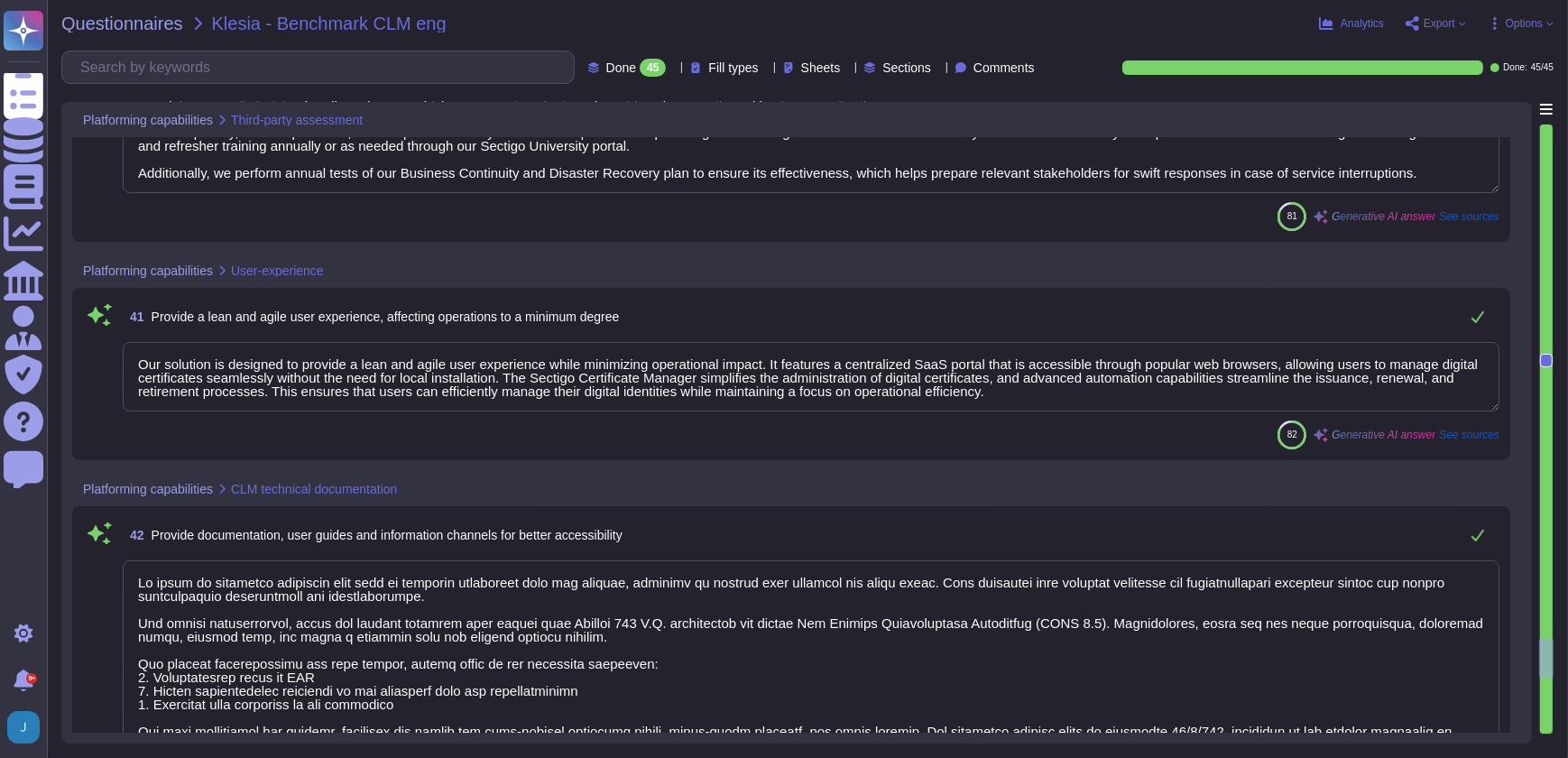
type textarea "We do not engage third-party service providers for storing and/or processing da…"
type textarea "All members involved in business continuity and disaster recovery are trained i…"
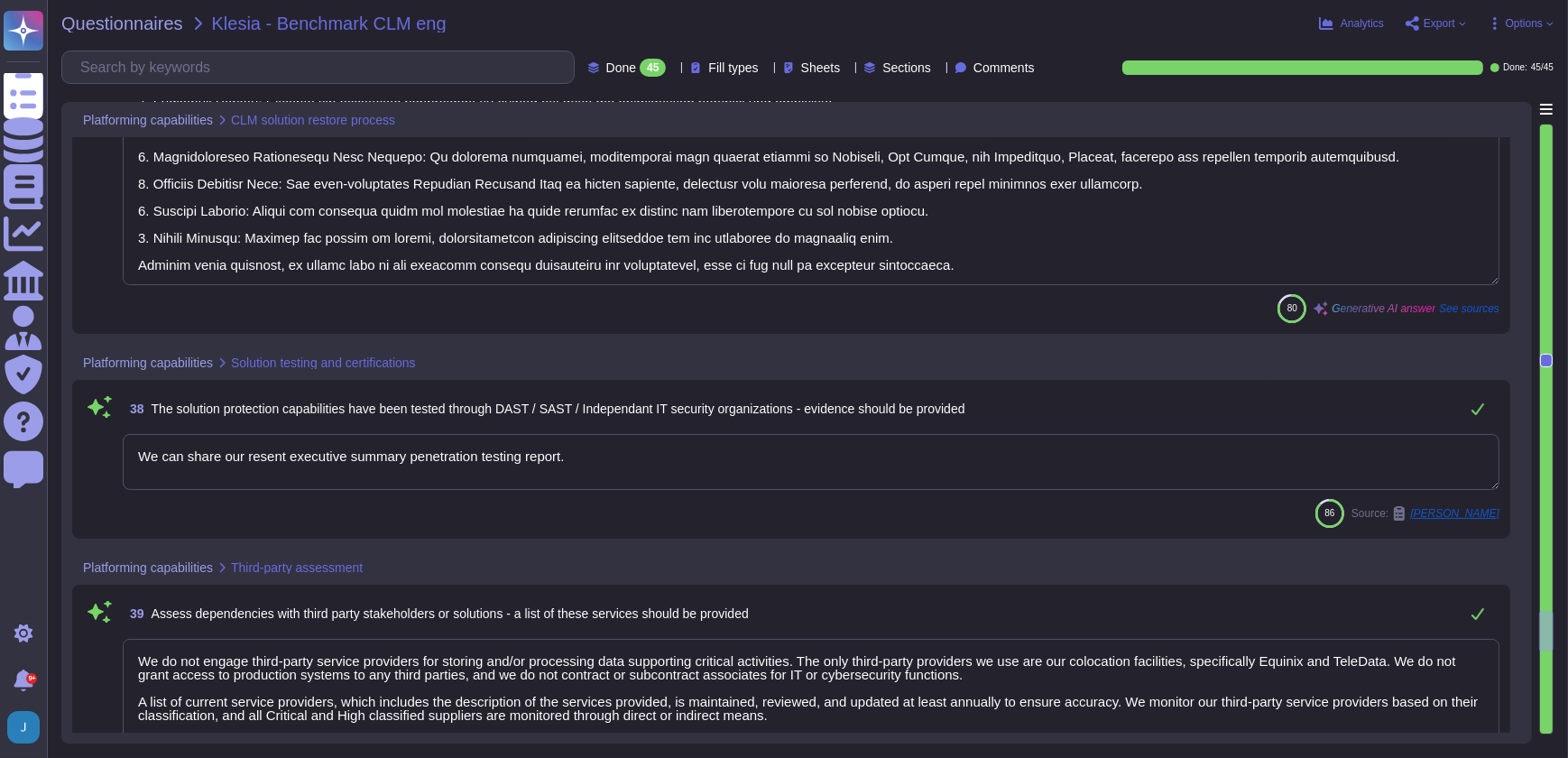
type textarea "We have a comprehensive backup and restore procedure designed to ensure busines…"
type textarea "We can share our resent executive summary penetration testing report."
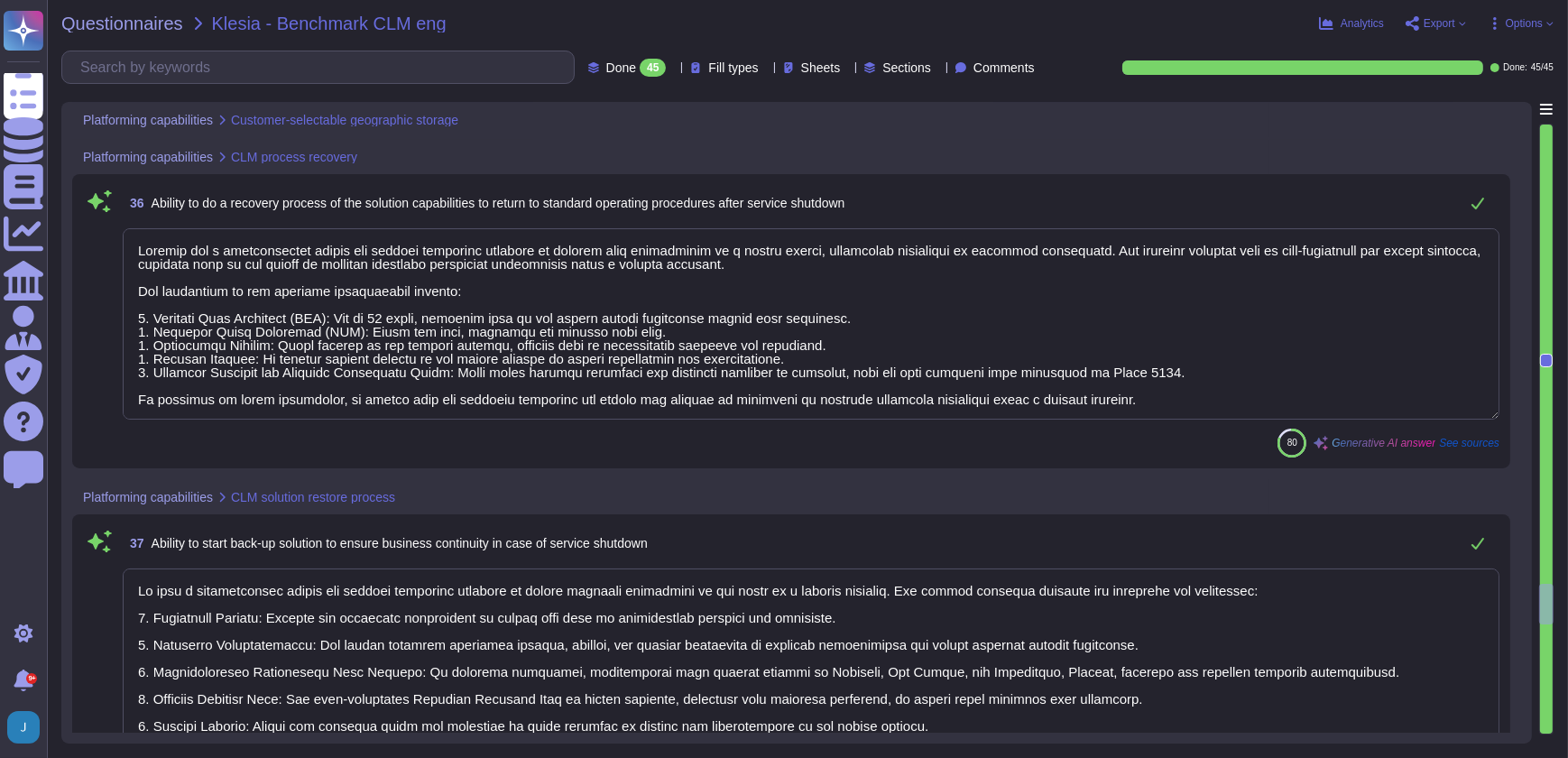
type textarea "Yes, we offer customer-selectable geographic storage options to comply with loc…"
type textarea "Sectigo has a comprehensive backup and restore procedure designed to restore lo…"
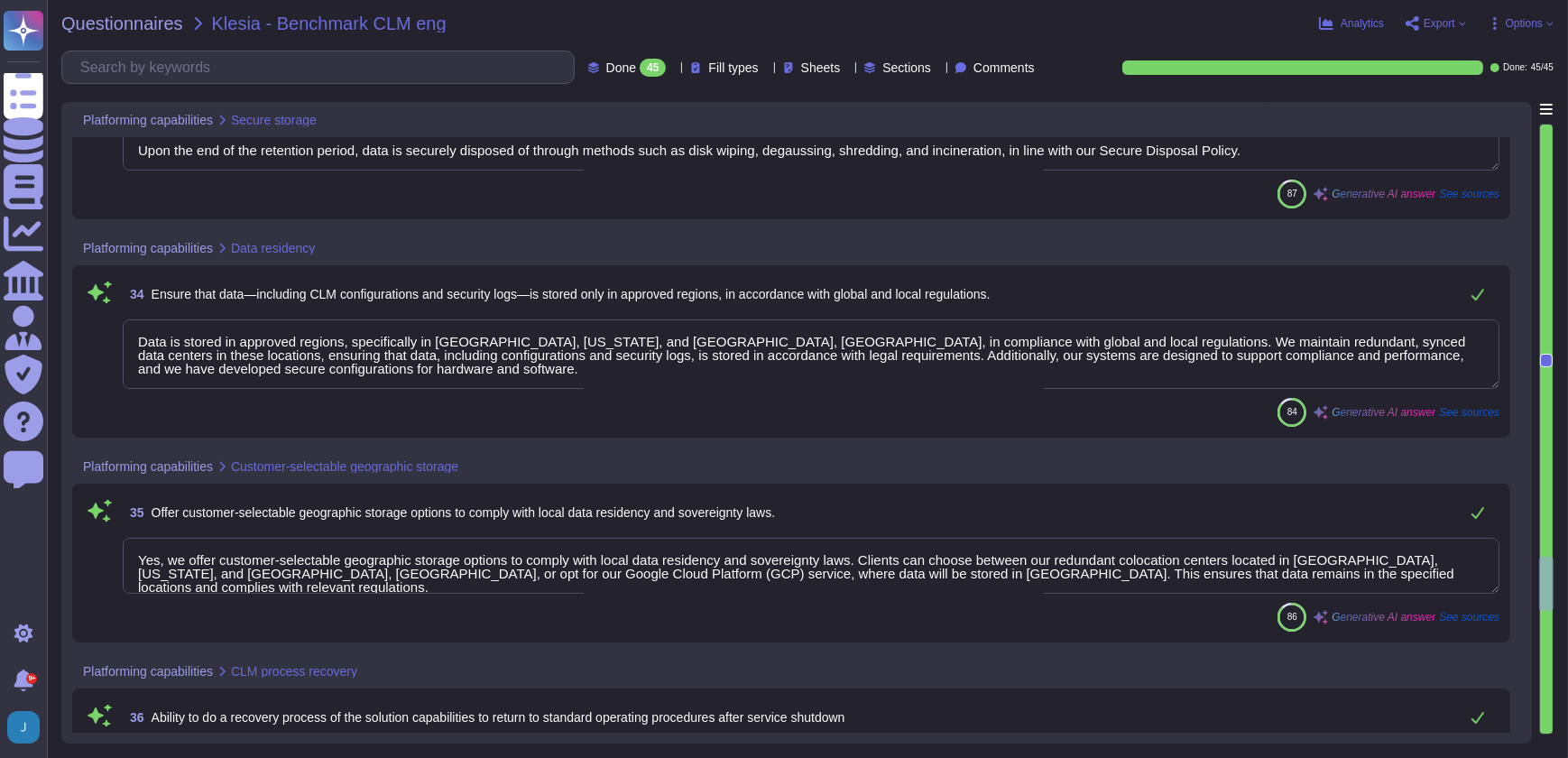
type textarea "We ensure secure data transfer and storage in compliance with defined retention…"
type textarea "Data is stored in approved regions, specifically in [GEOGRAPHIC_DATA], [US_STAT…"
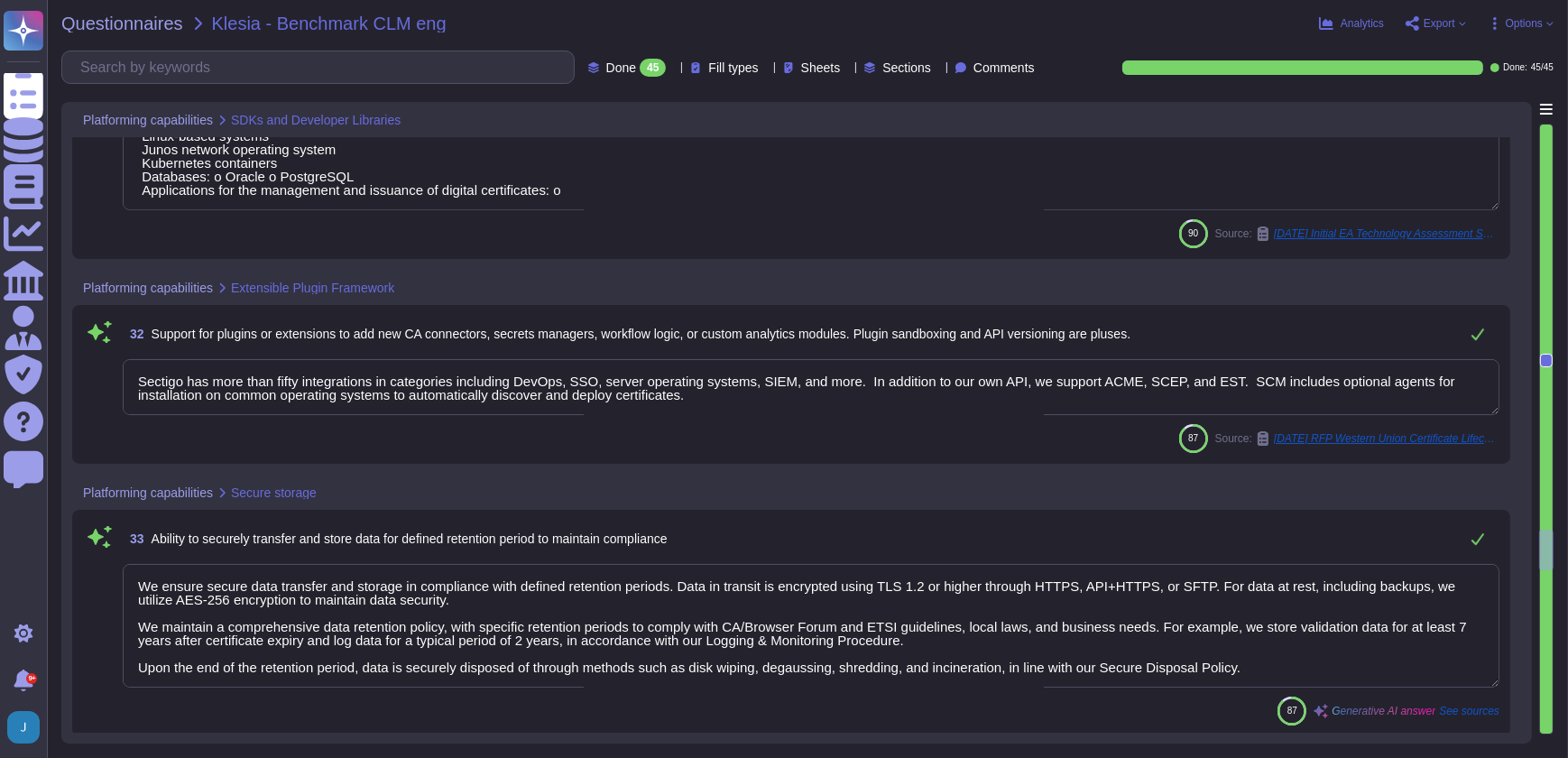
type textarea "Sectigo uses a combination of industry standard and proprietary software (i.e.,…"
type textarea "Sectigo has more than fifty integrations in categories including DevOps, SSO, s…"
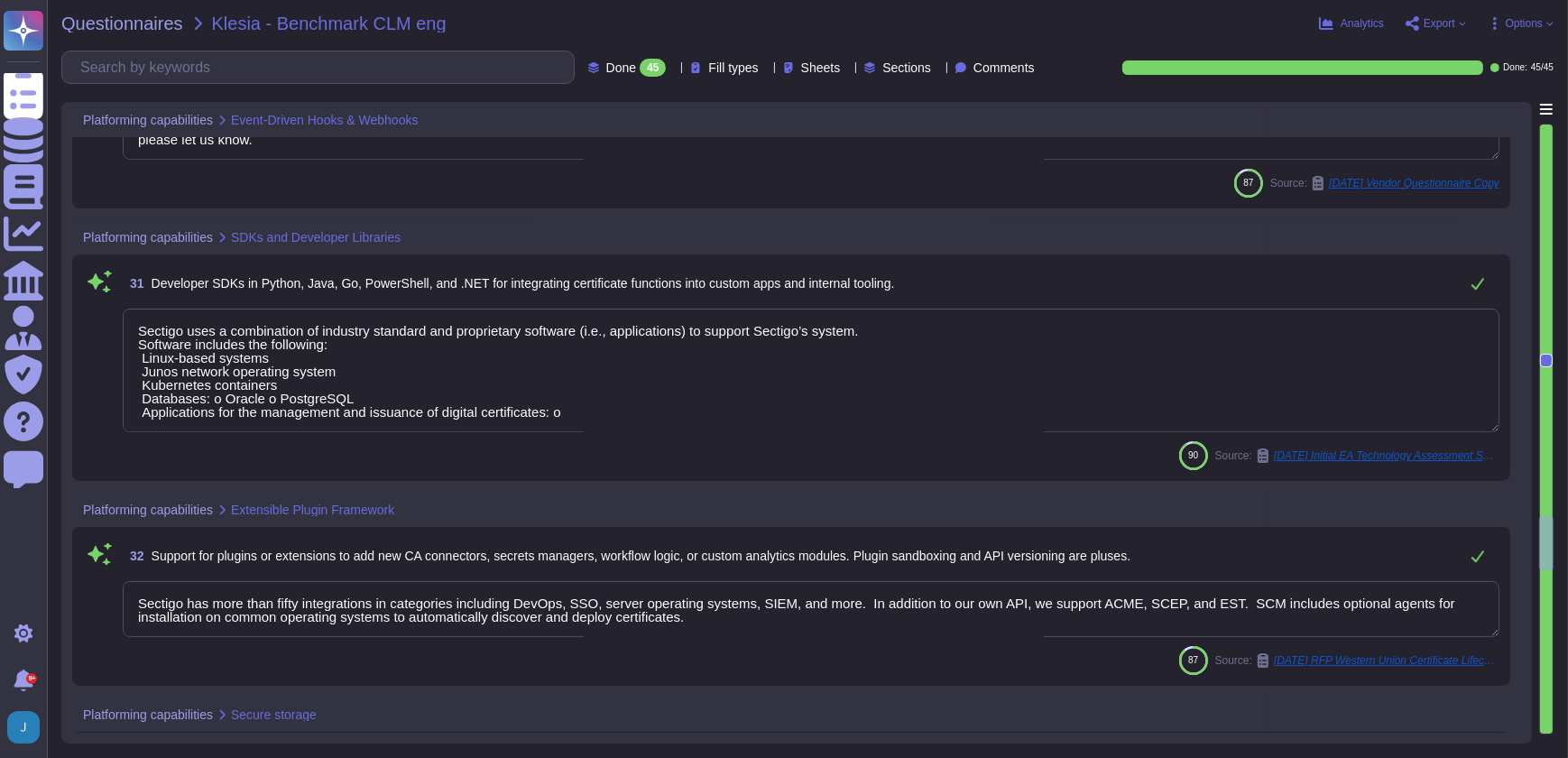
type textarea "Sectigo provides APIs and webhooks to bring alerts into monitoring solutions, a…"
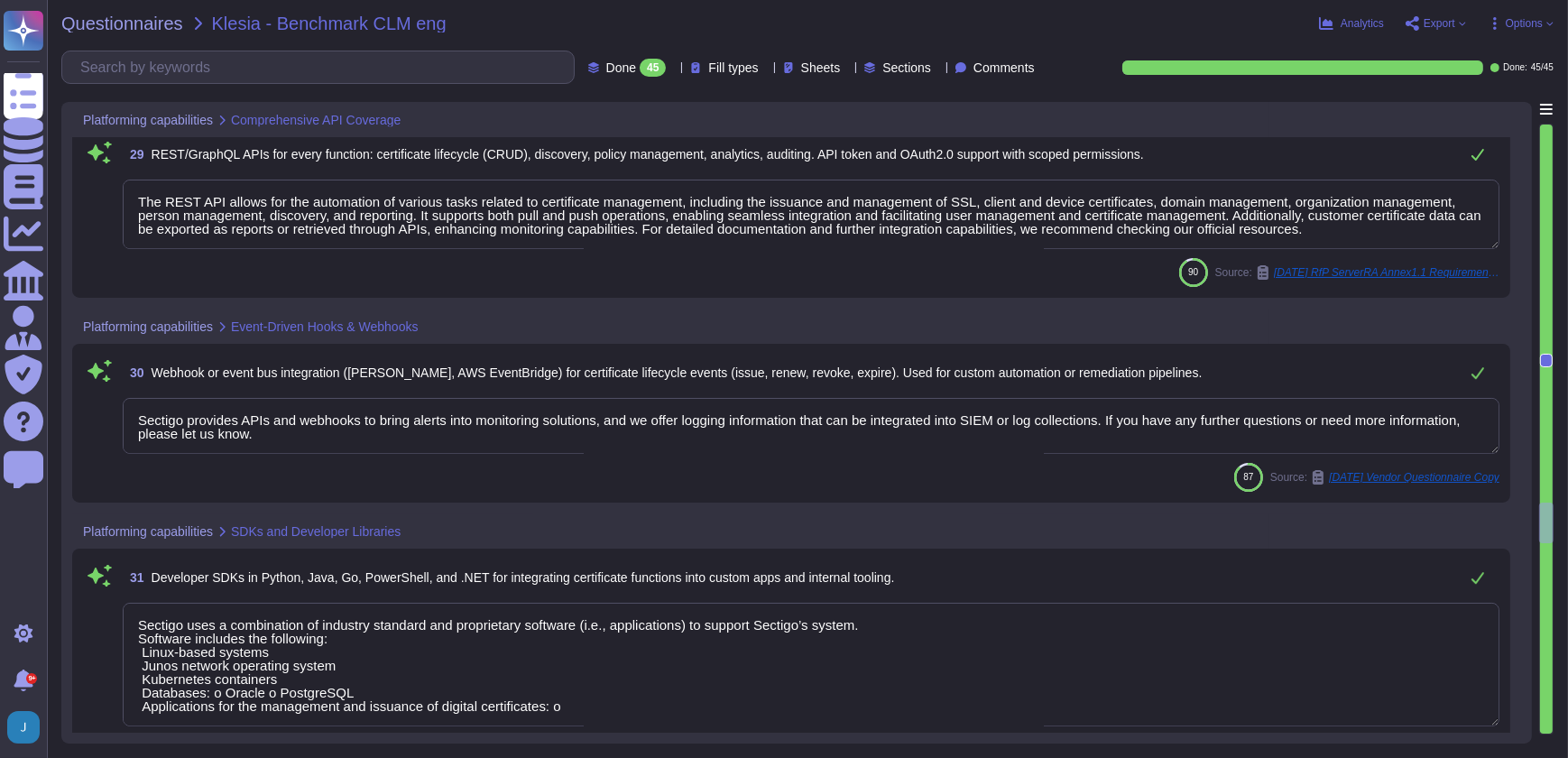
type textarea "The REST API allows for the automation of various tasks related to certificate …"
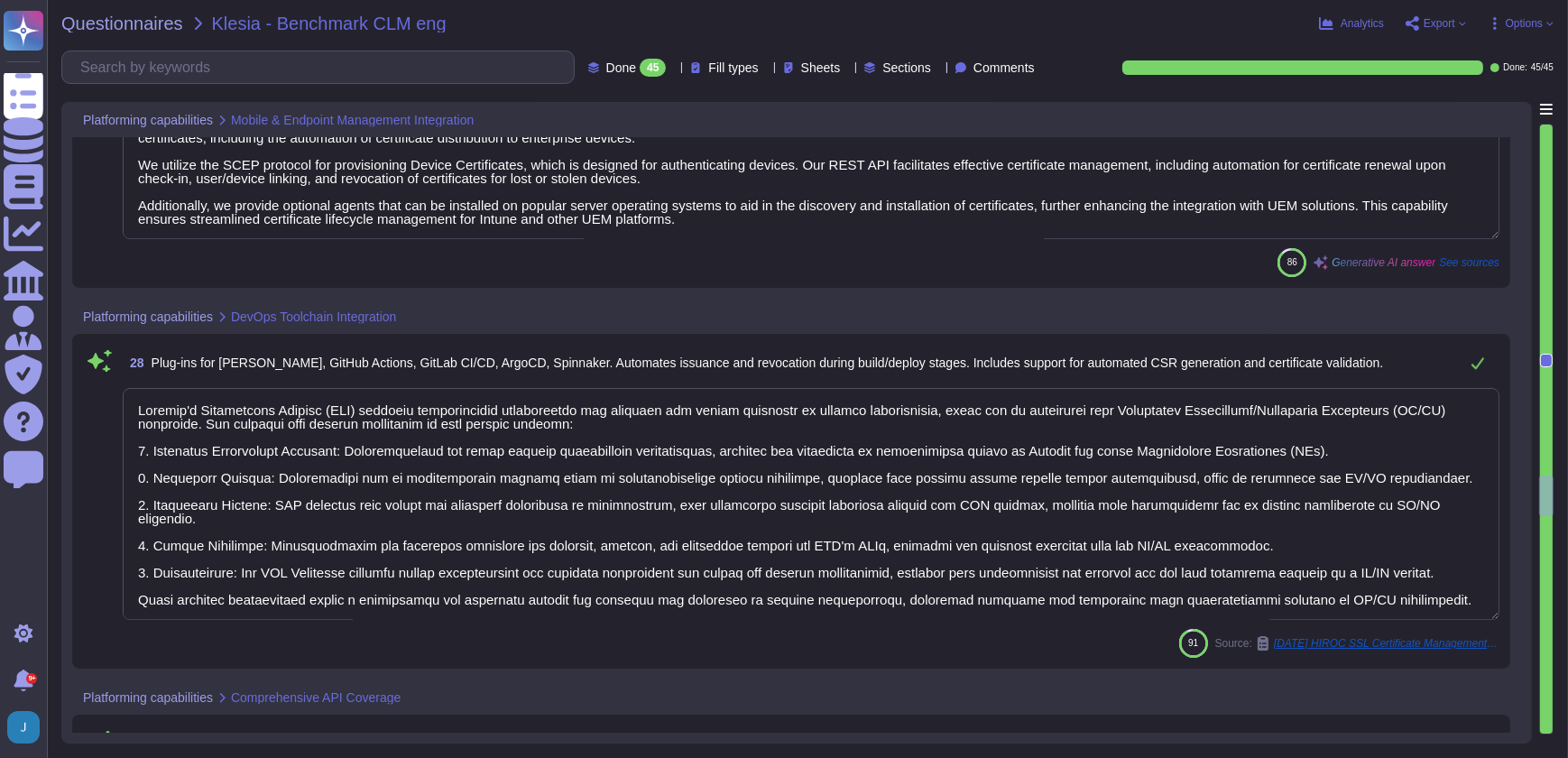
type textarea "Our solution supports integration with various Mobile Device Management (MDM) s…"
type textarea "Sectigo's Certificate Manager (SCM) provides comprehensive capabilities for man…"
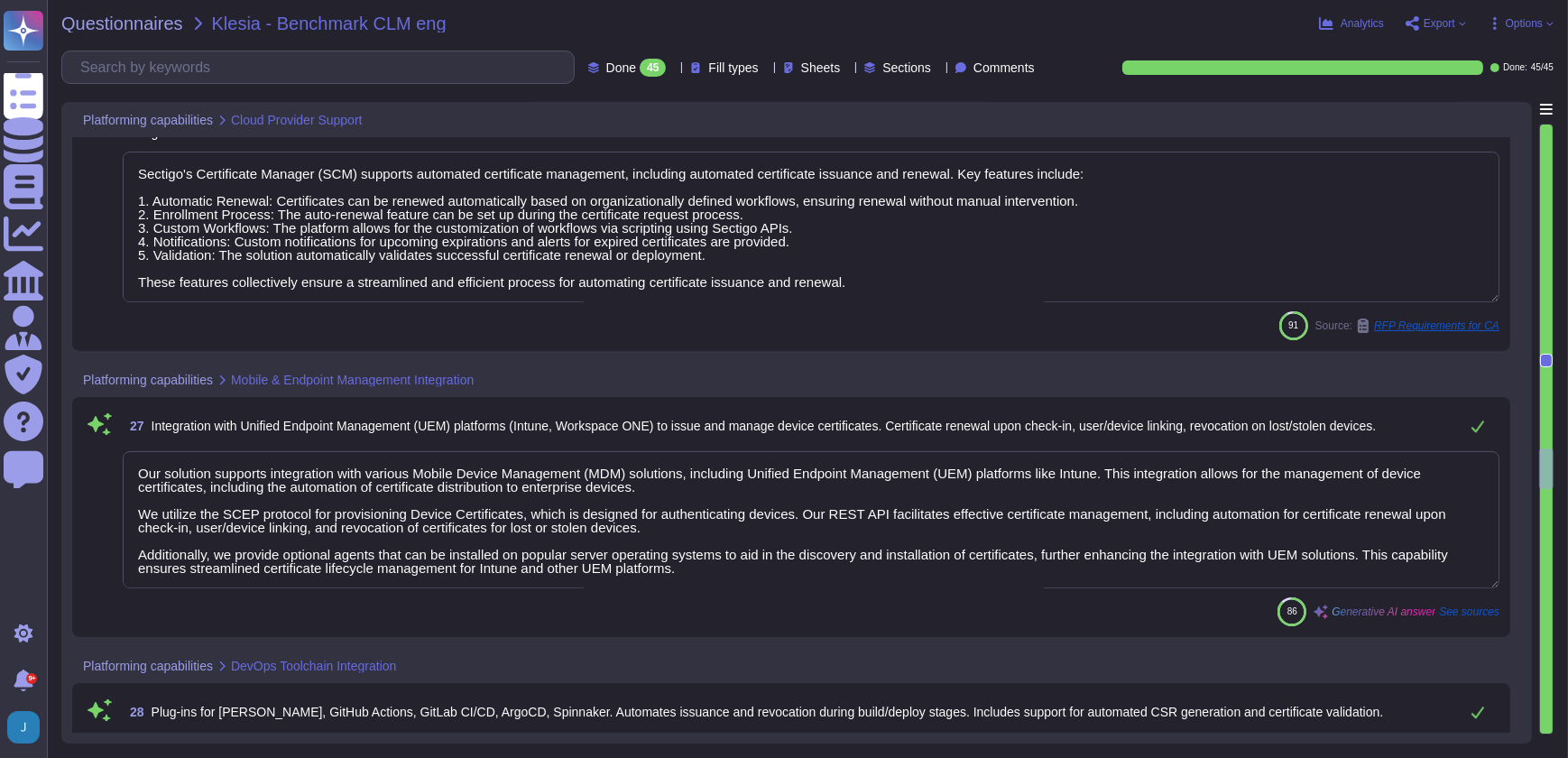
type textarea "We offer more than 50 integrations with popular platforms and tools, including …"
type textarea "Sectigo's Certificate Manager (SCM) supports automated certificate management, …"
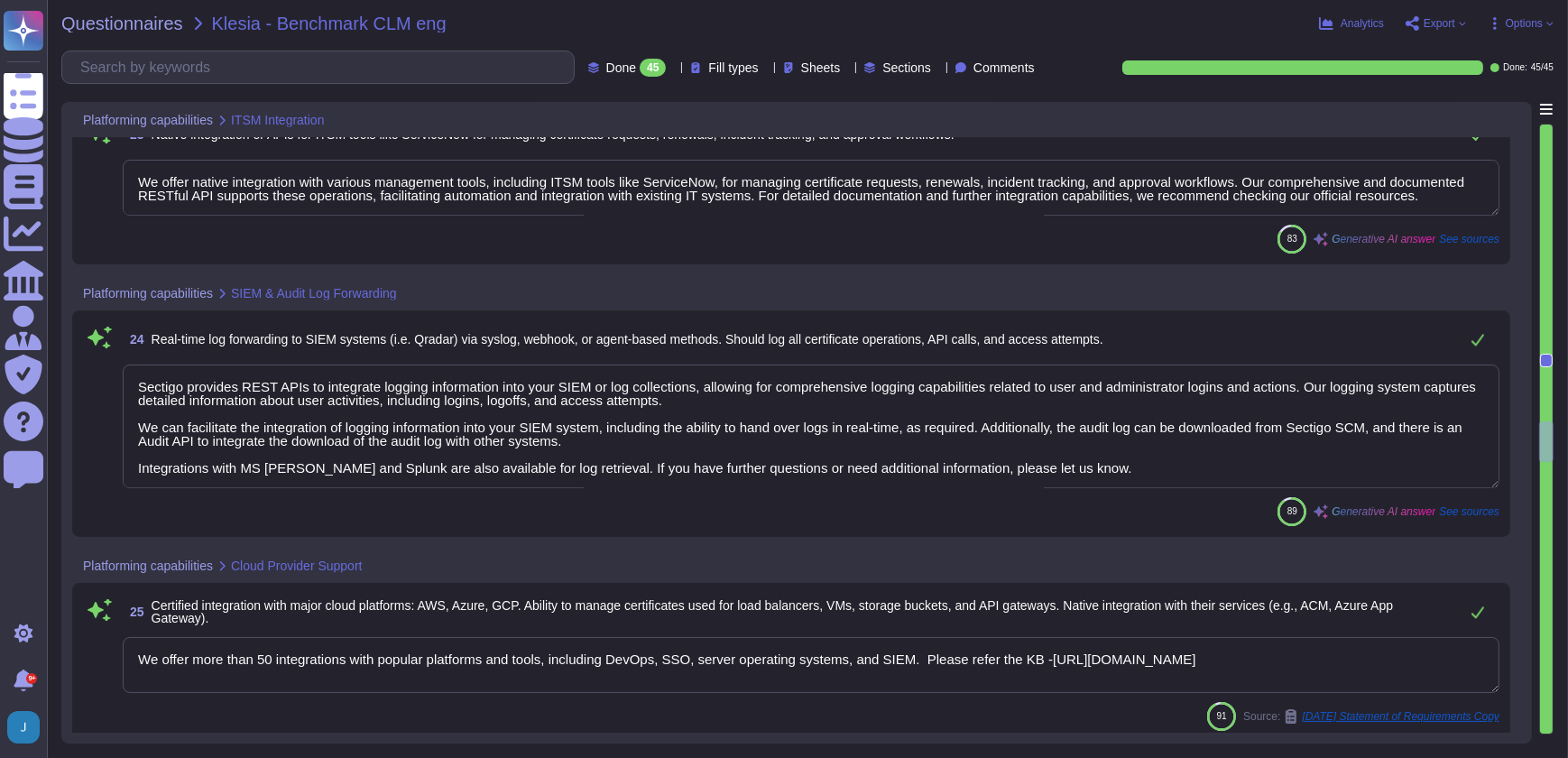
type textarea "We offer native integration with various management tools, including ITSM tools…"
type textarea "Sectigo provides REST APIs to integrate logging information into your SIEM or l…"
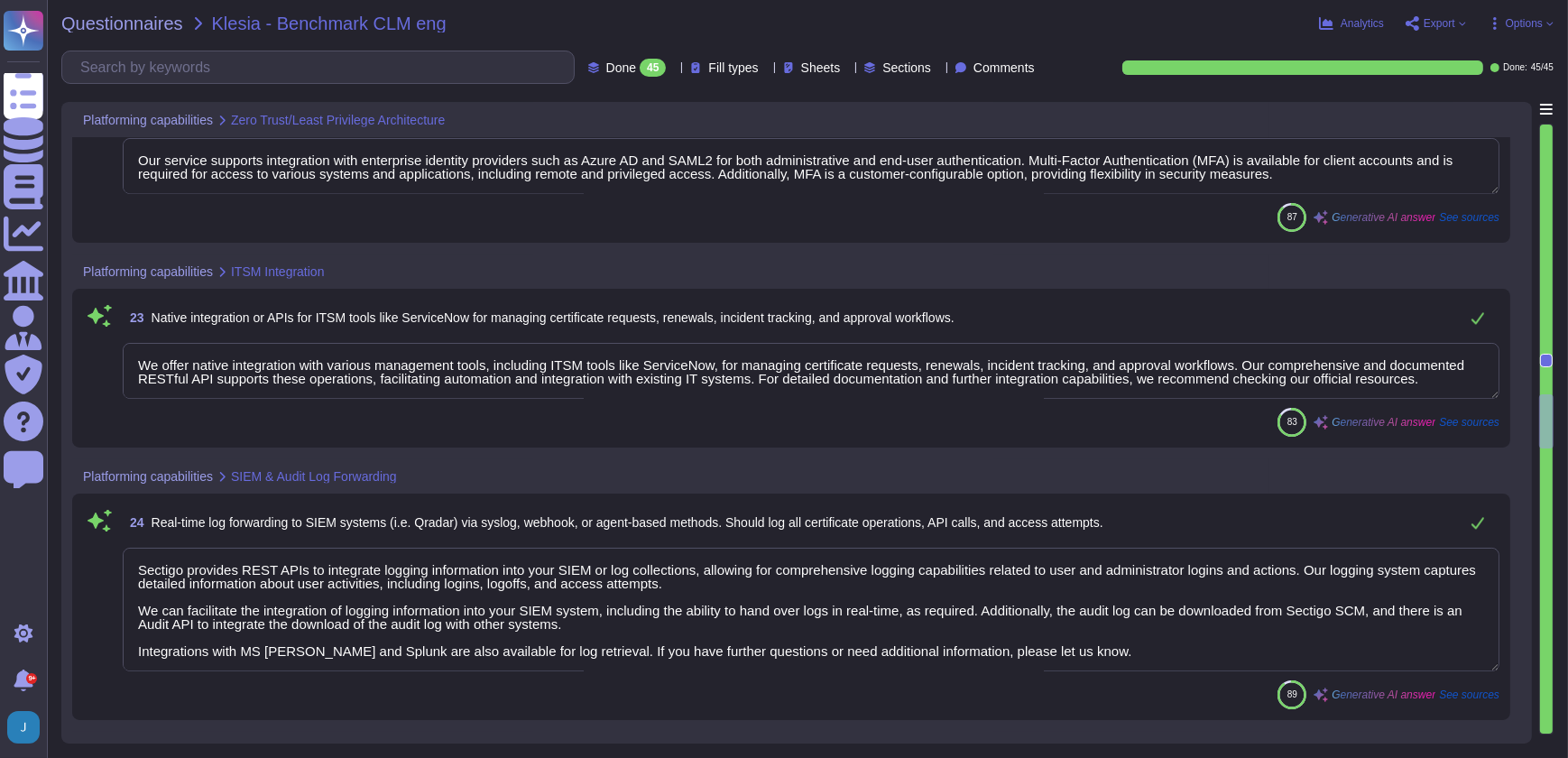
type textarea "Yes, We utilize Role-Based Access Control (RBAC) for permissions based on roles…"
type textarea "Our service supports integration with enterprise identity providers such as Azu…"
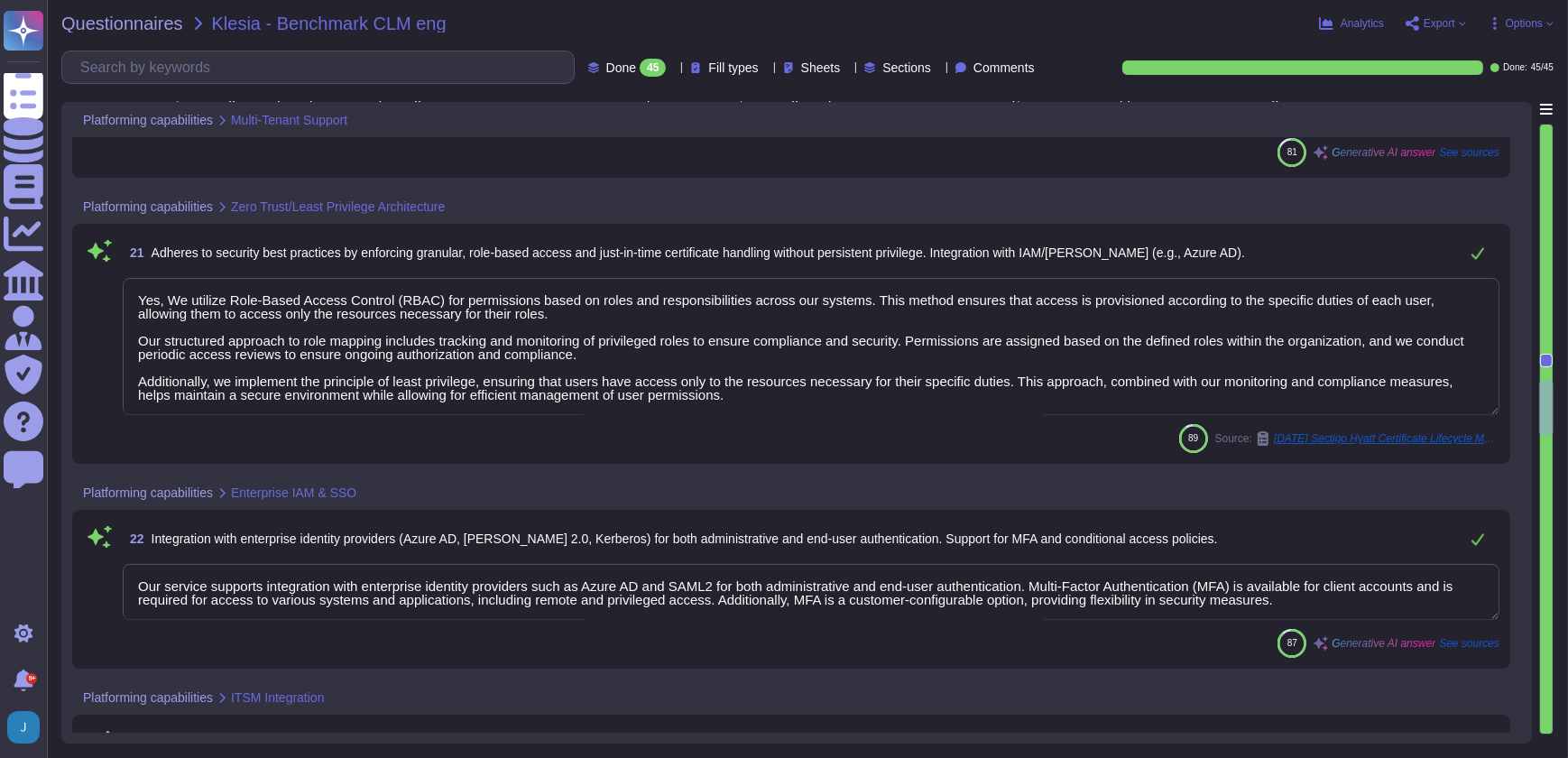
type textarea "Our solution allows for the isolation of certificate inventories, policies, and…"
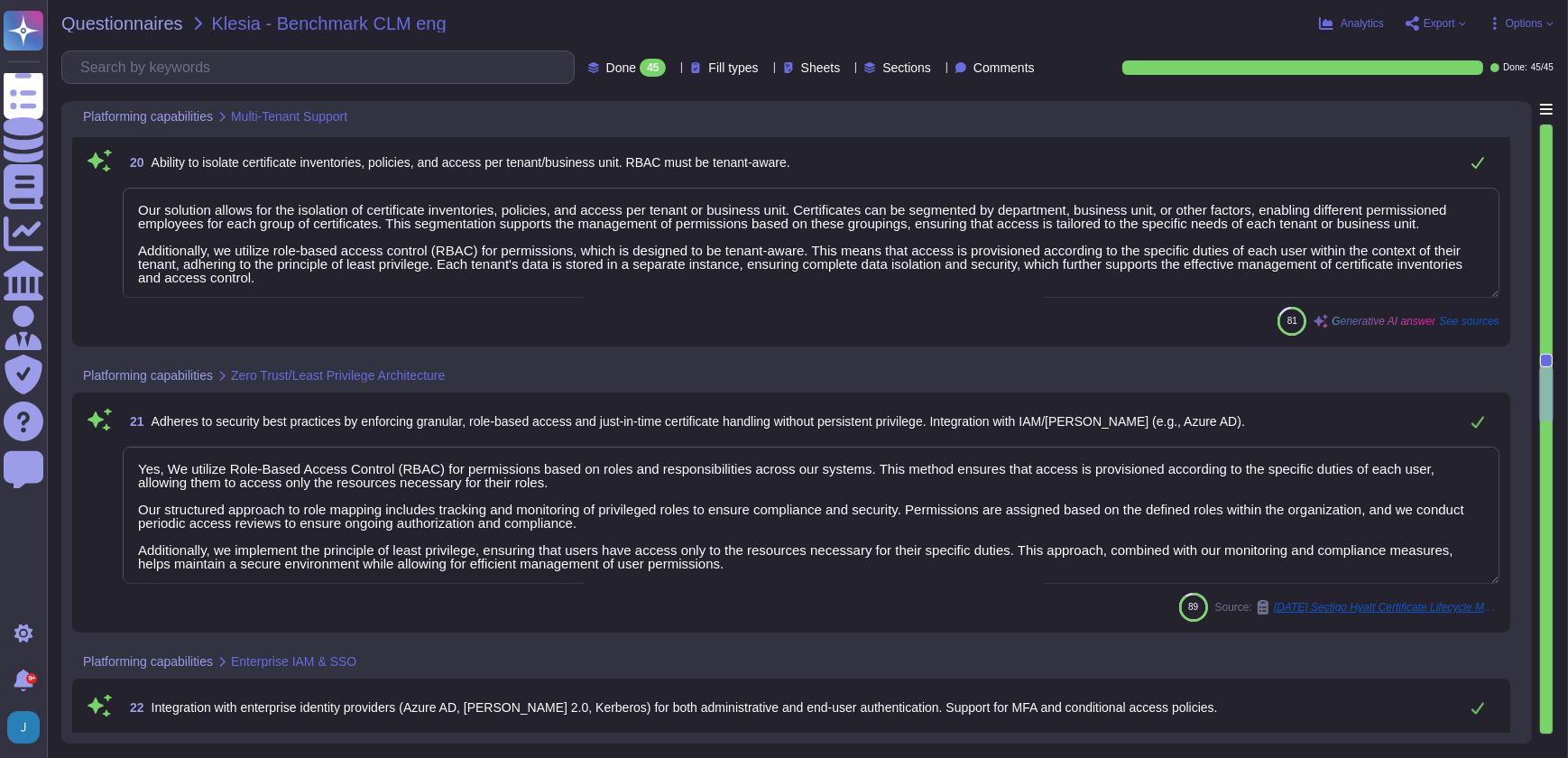
type textarea "Sectigo SCM Enterprise works and administers certificates across cloud provider…"
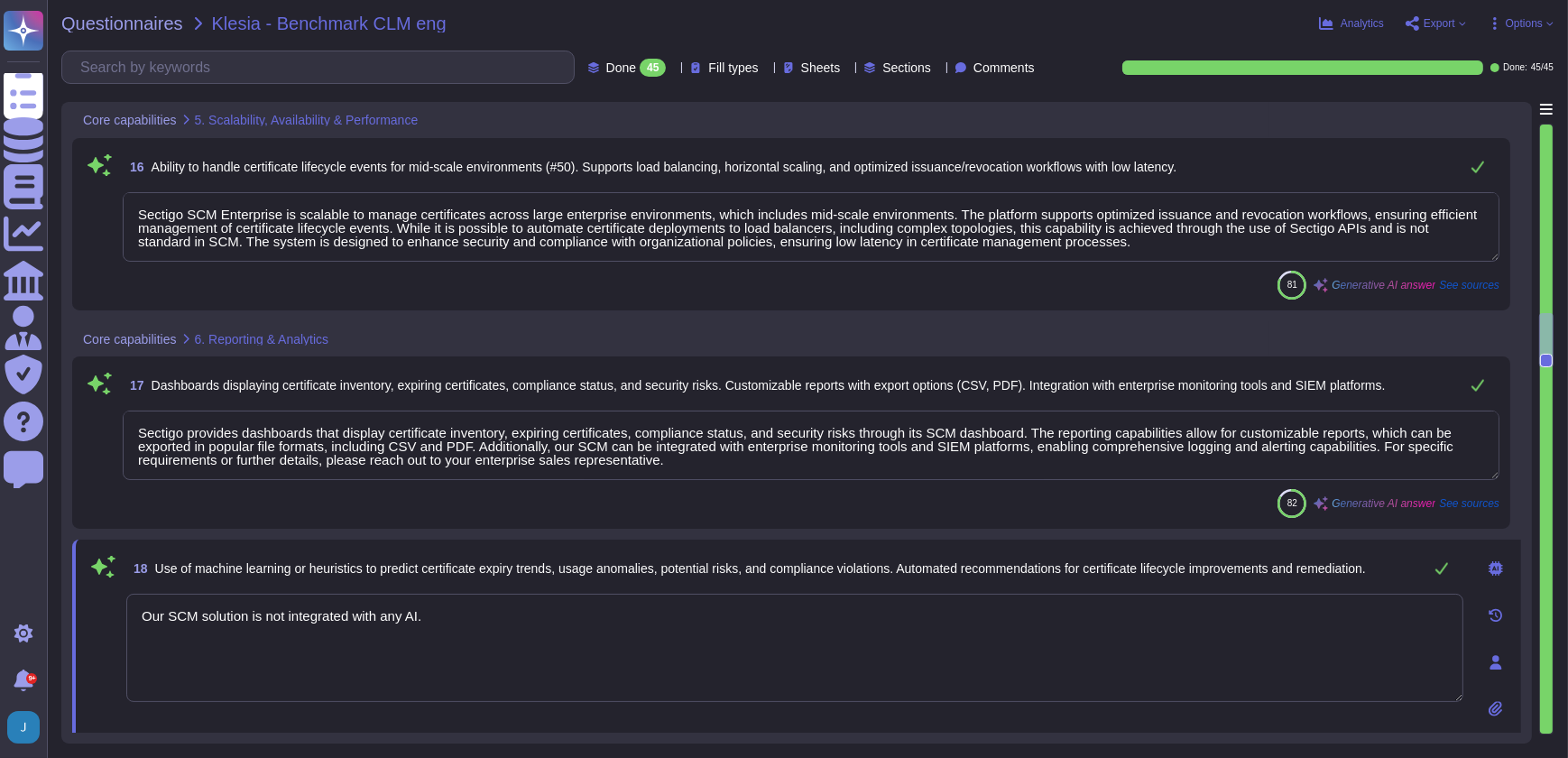
type textarea "- We maintain geographically distributed, redundant data centers located in [GE…"
type textarea "Sectigo SCM Enterprise is scalable to manage certificates across large enterpri…"
type textarea "Sectigo provides dashboards that display certificate inventory, expiring certif…"
type textarea "Our SCM solution is not integrated with any AI."
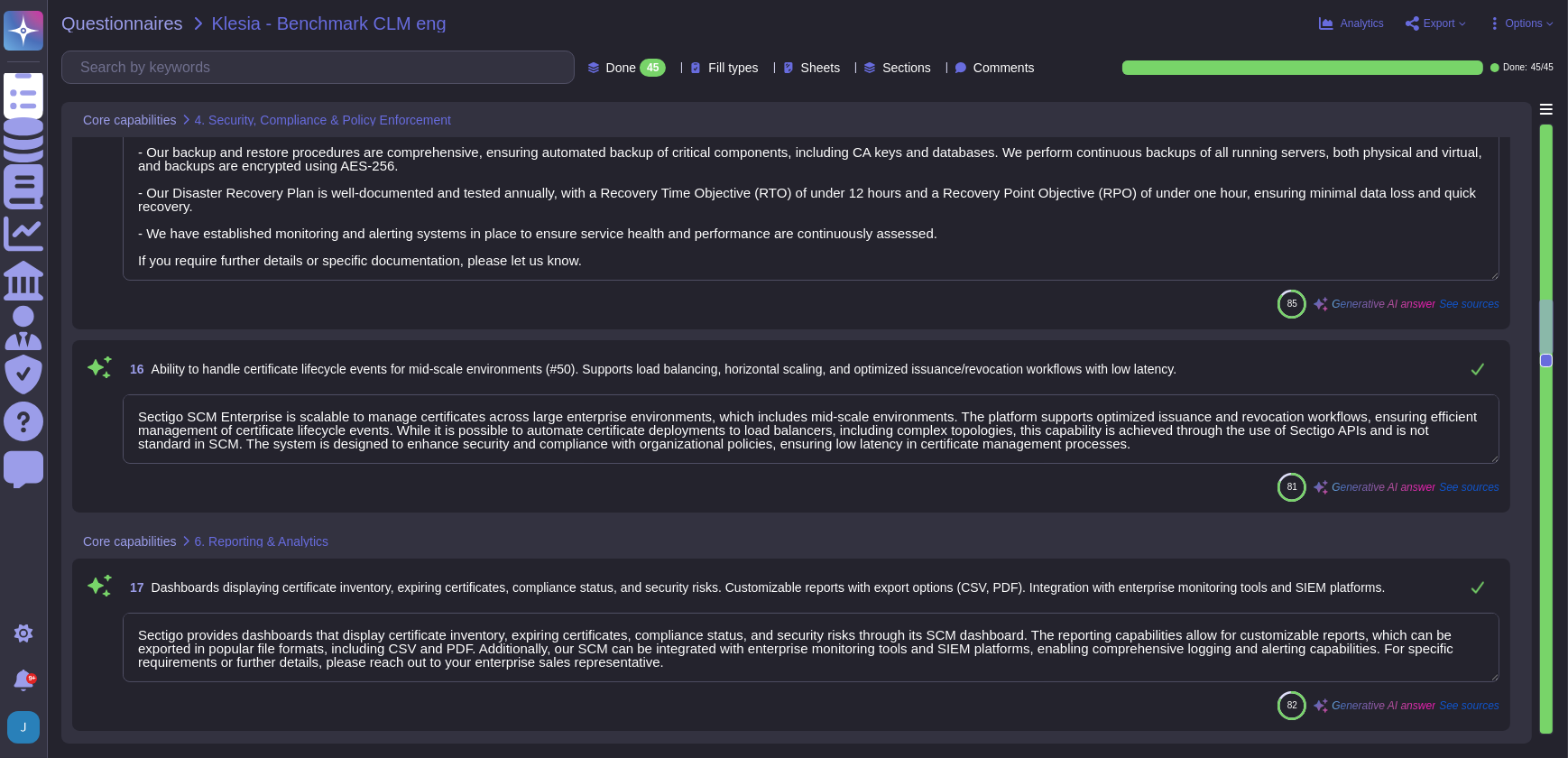
type textarea "Sectigo provides a comprehensive logging system that maintains detailed audit l…"
type textarea "Sectigo provides robust customization options that include the ability to chang…"
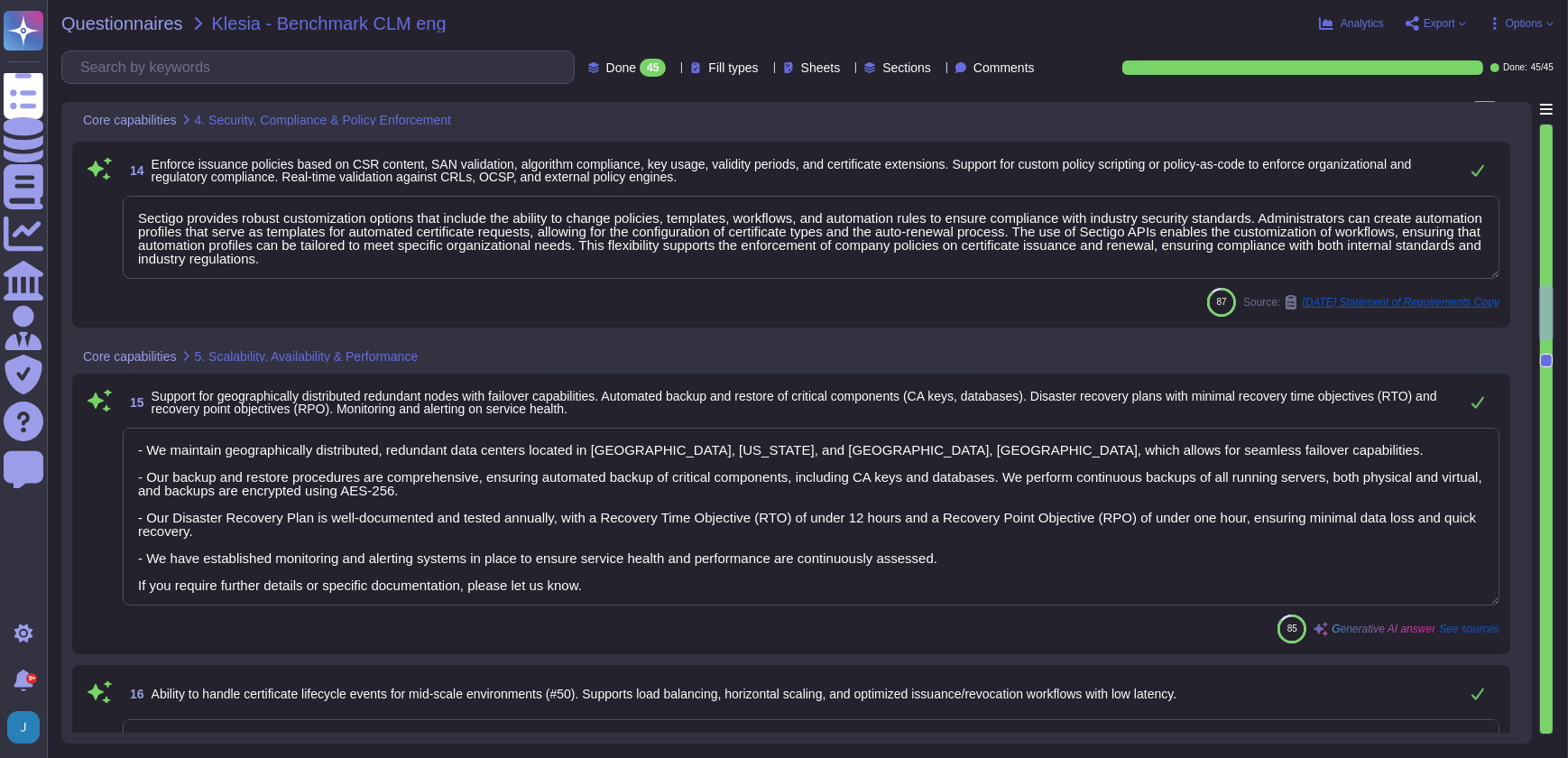
type textarea "Our key management process is designed to ensure a secure key lifecycle, which …"
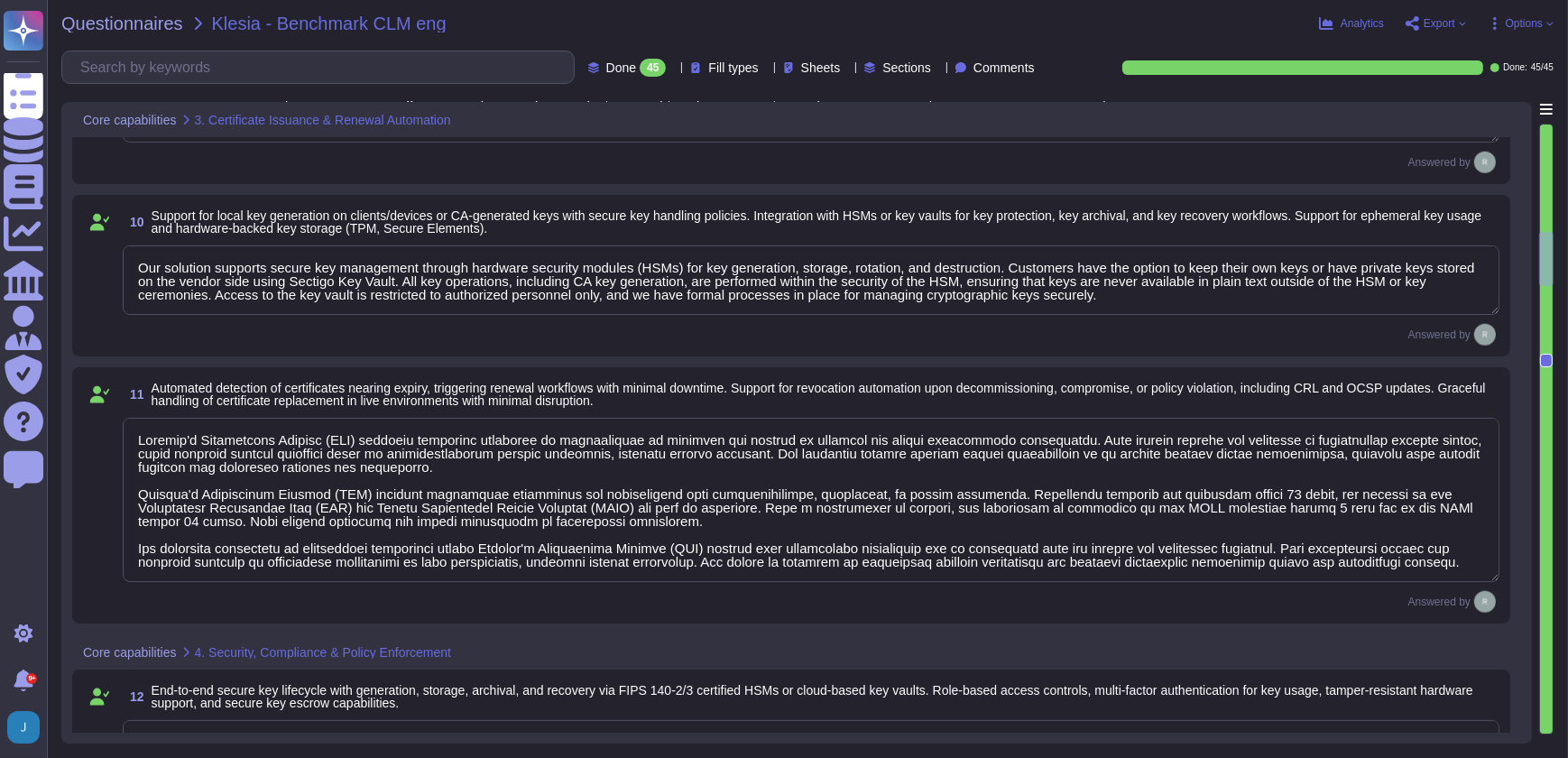
scroll to position [2200, 0]
type textarea "Sectigo SCM Enterprise supports standardized certificate enrollment and lifecyc…"
type textarea "Sectigo's Certificate Manager (SCM) provides comprehensive capabilities for man…"
type textarea "Our solution supports secure key management through hardware security modules (…"
type textarea "Sectigo's Certificate Manager (SCM) provides automated discovery of certificate…"
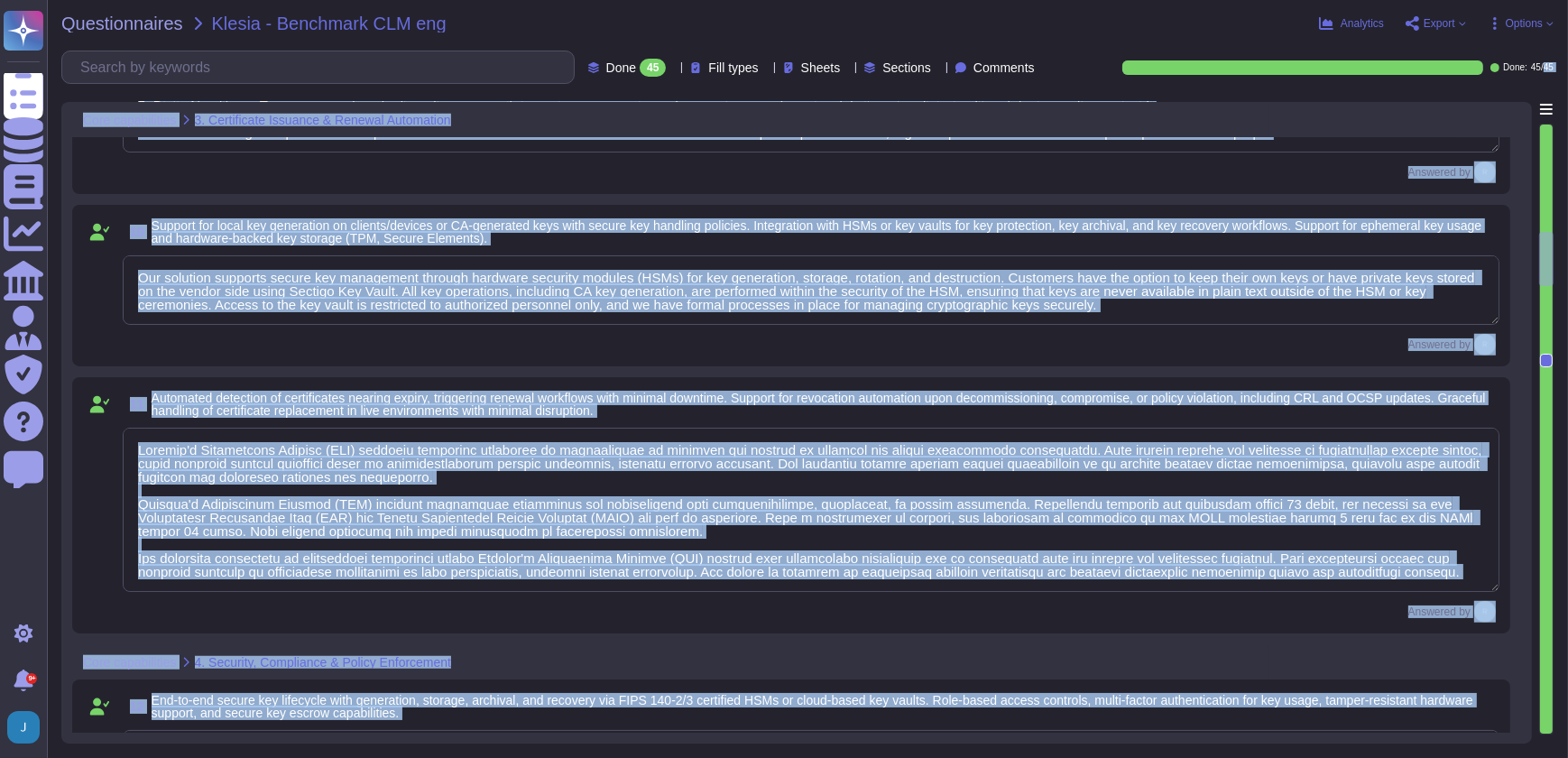
drag, startPoint x: 1545, startPoint y: 358, endPoint x: 1542, endPoint y: 91, distance: 267.0
click at [1542, 91] on div "Questionnaires Klesia - Benchmark CLM eng Analytics Export Options Done 45 Fill…" at bounding box center [808, 379] width 1521 height 758
click at [1285, 173] on div "Answered by" at bounding box center [811, 173] width 1376 height 22
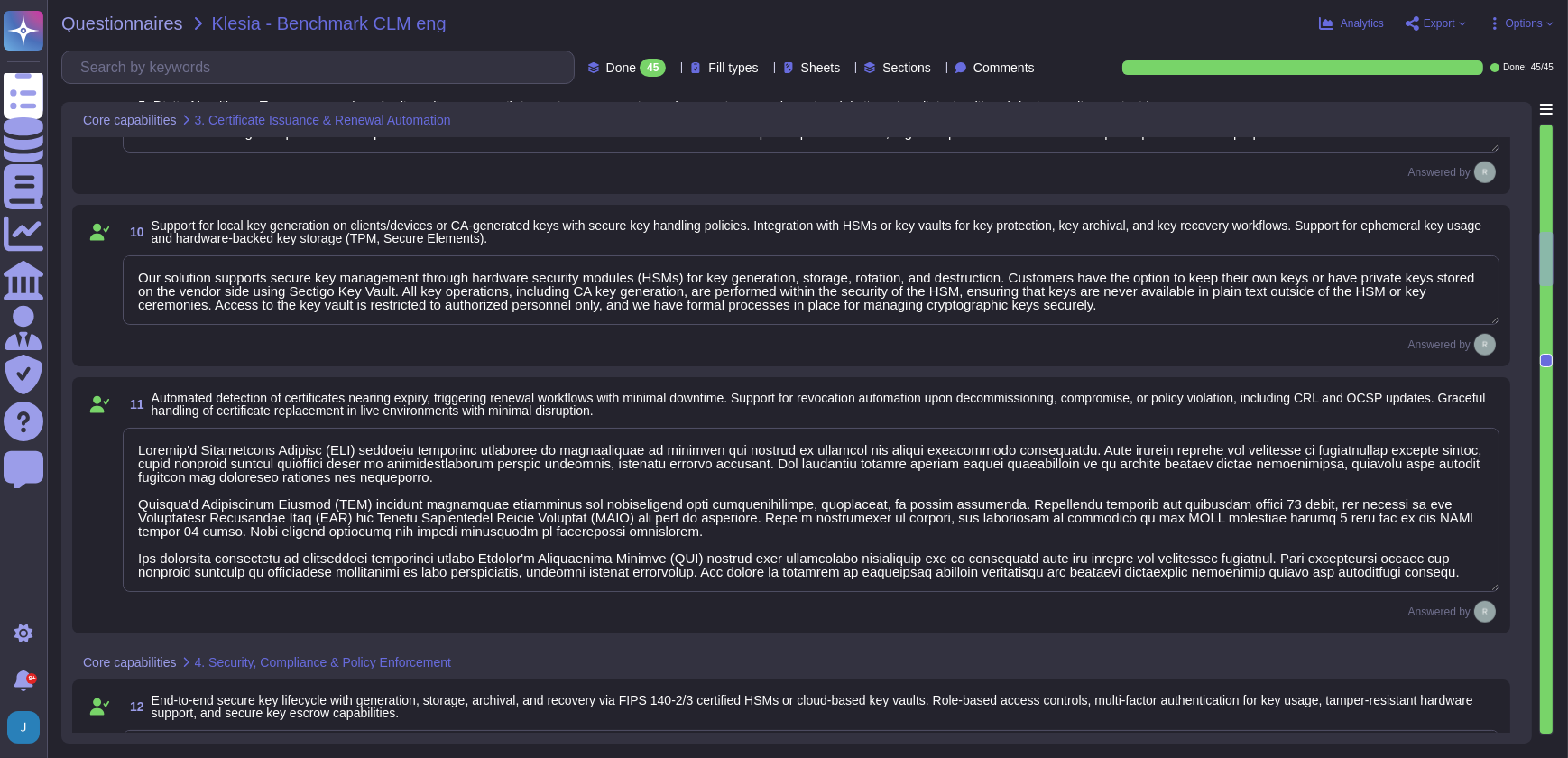
scroll to position [1759, 0]
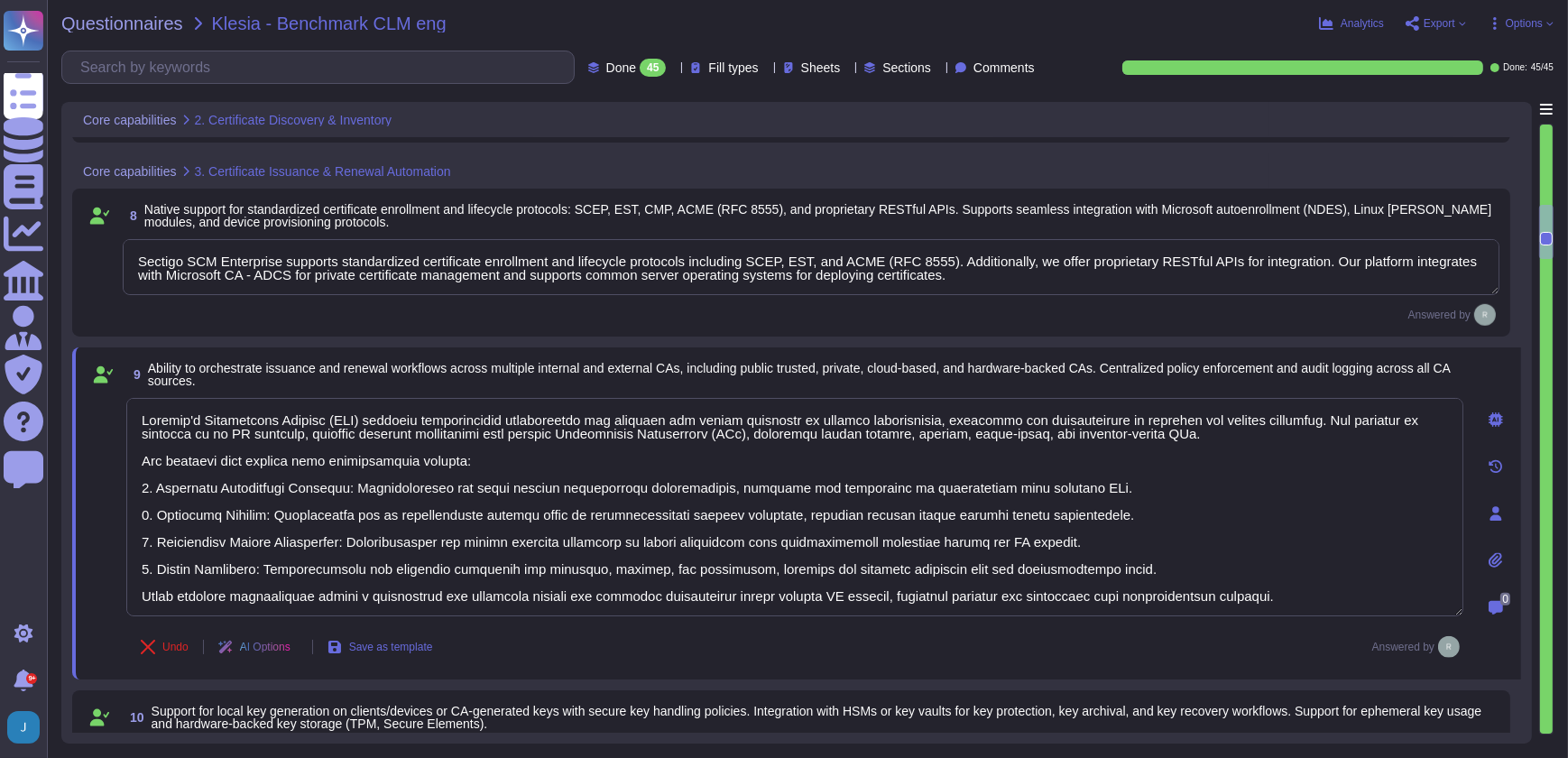
type textarea "Sectigo Certificate Manager provides a real-time inventory of all discovered ce…"
type textarea "Our Sectigo Certificate Manager (SCM) solution includes automated certificate d…"
drag, startPoint x: 1547, startPoint y: 234, endPoint x: 1550, endPoint y: 126, distance: 108.0
click at [1550, 126] on div at bounding box center [1546, 429] width 14 height 611
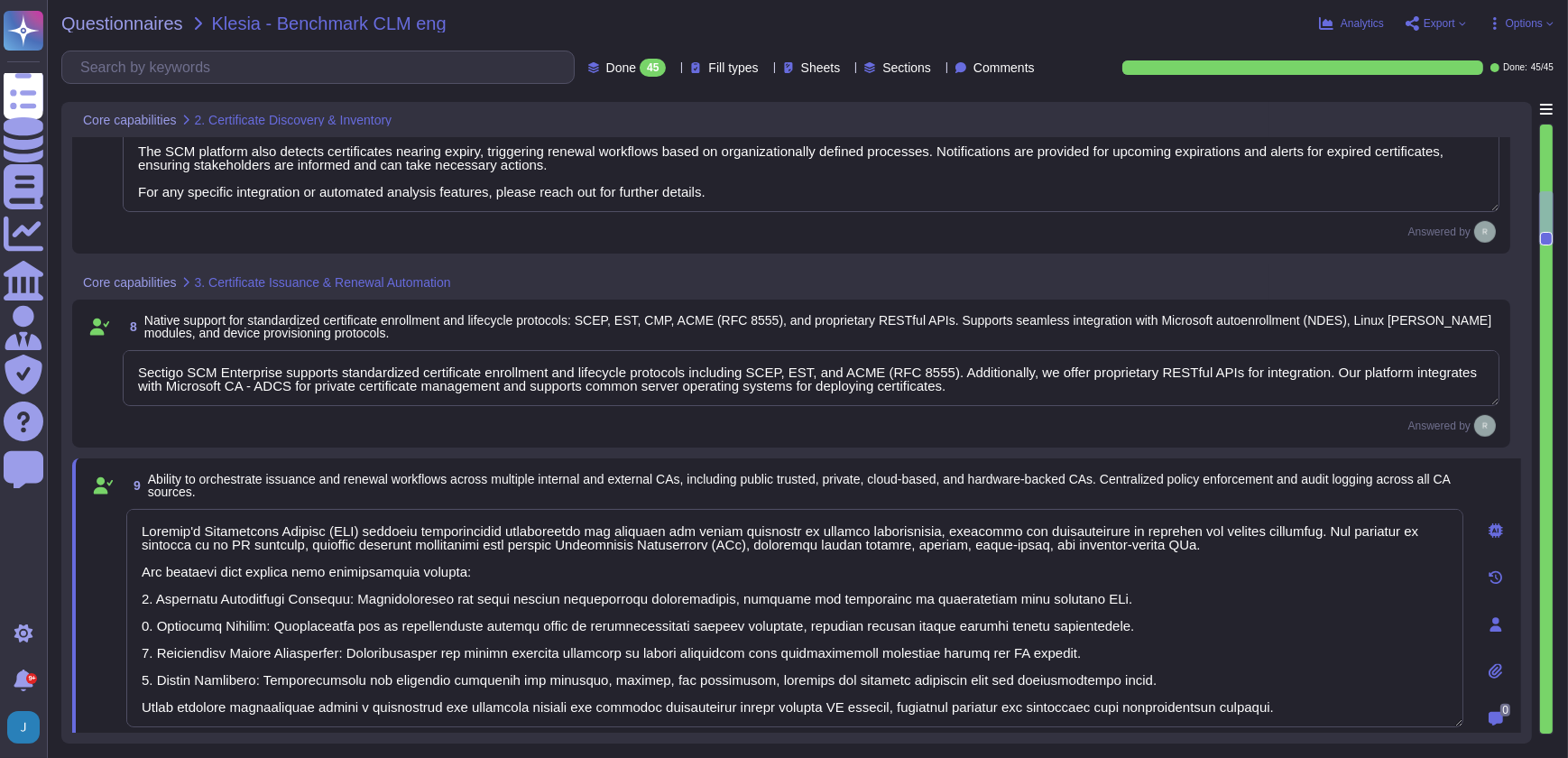
type textarea "Sectigo Certificate Manager provides automated certificate discovery by scannin…"
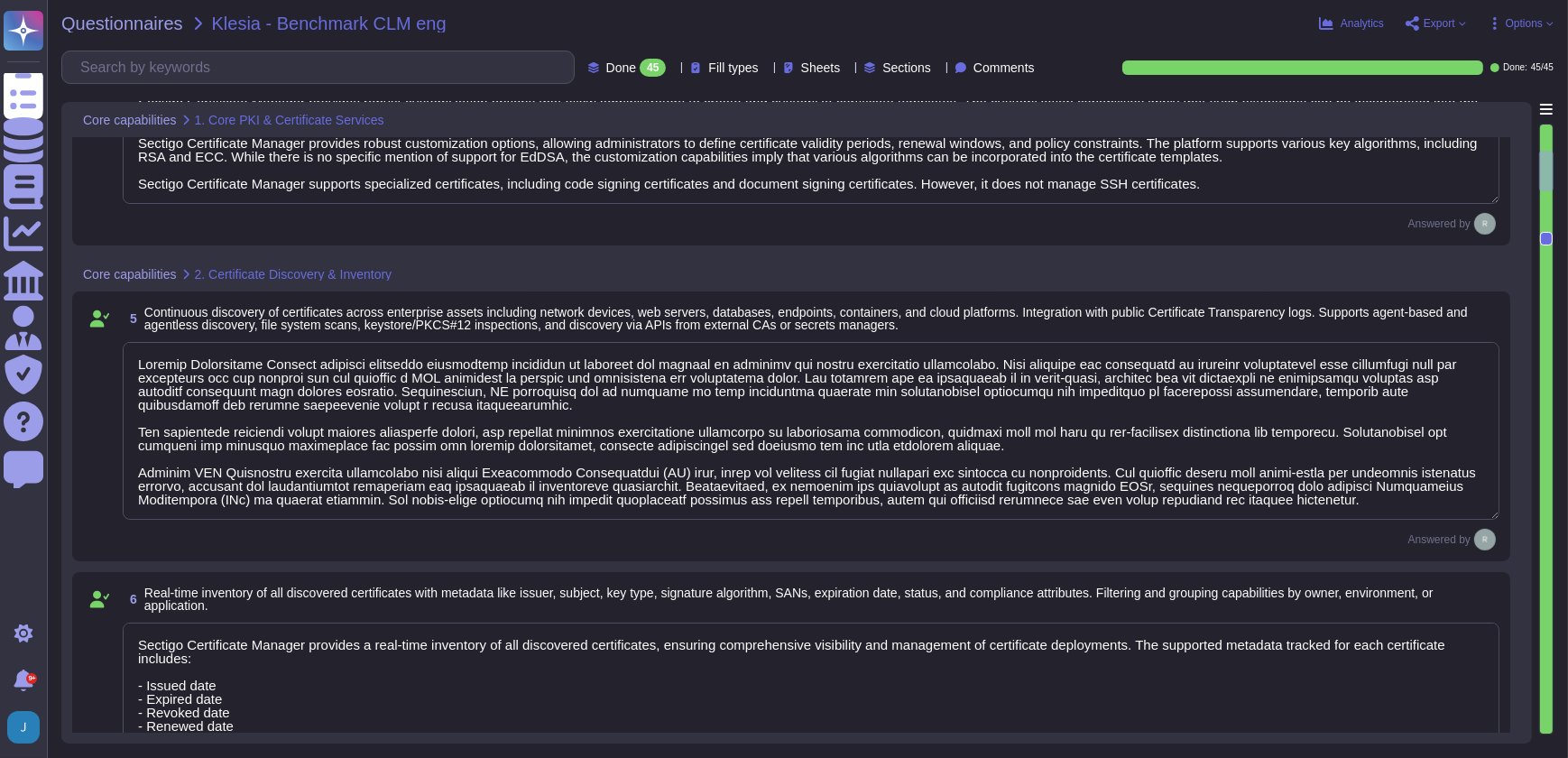
type textarea "Currently, we do not offer capabilities for managing public certificates, inclu…"
type textarea "Sectigo Certificate Manager can be utilized for TLS certificate lifecycle manag…"
type textarea "Sectigo Certificate Manager (SCM) does support handling/downloading certificate…"
type textarea "Sectigo Certificate Manager provides robust customization options that allow ad…"
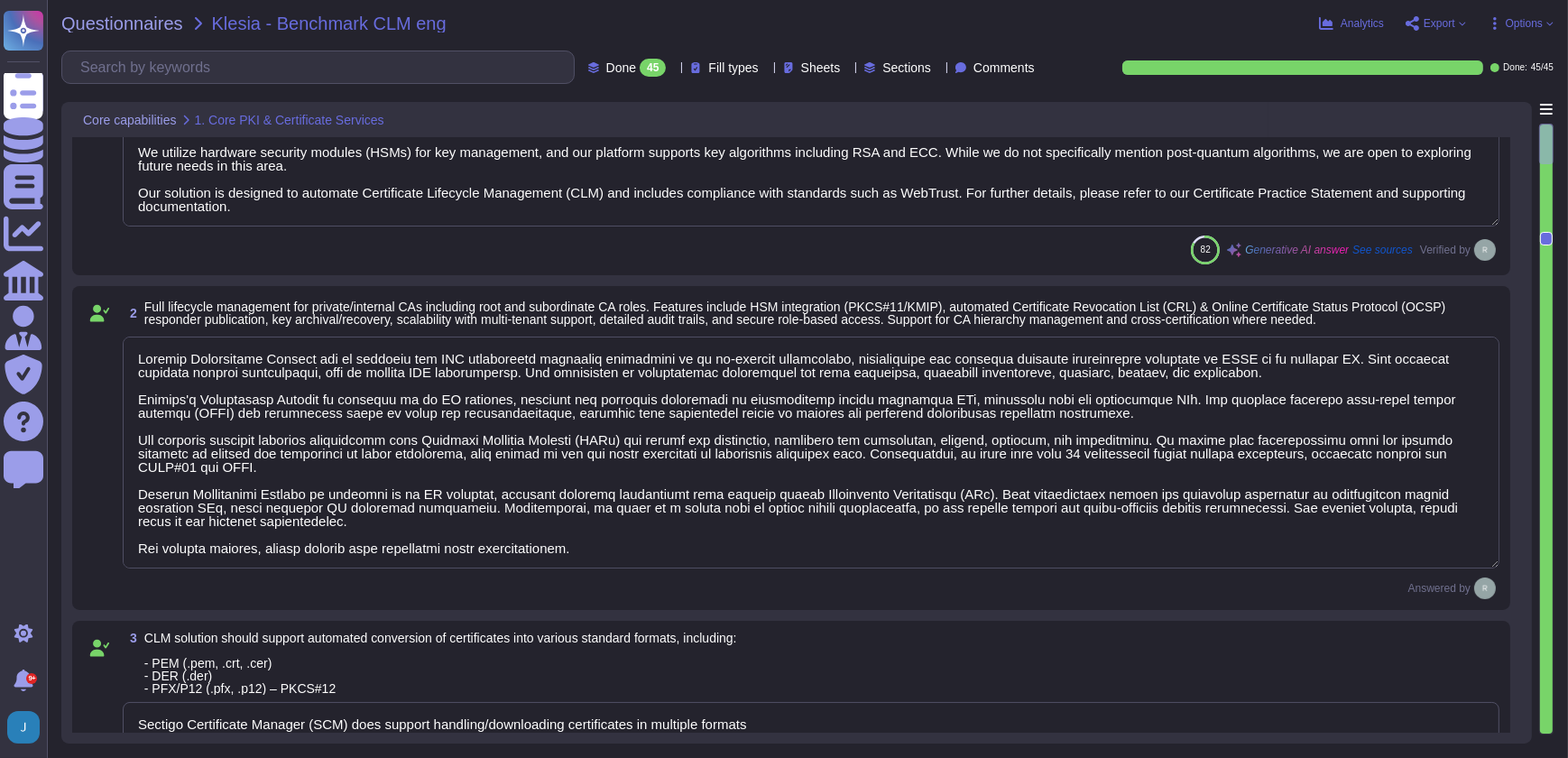
scroll to position [0, 0]
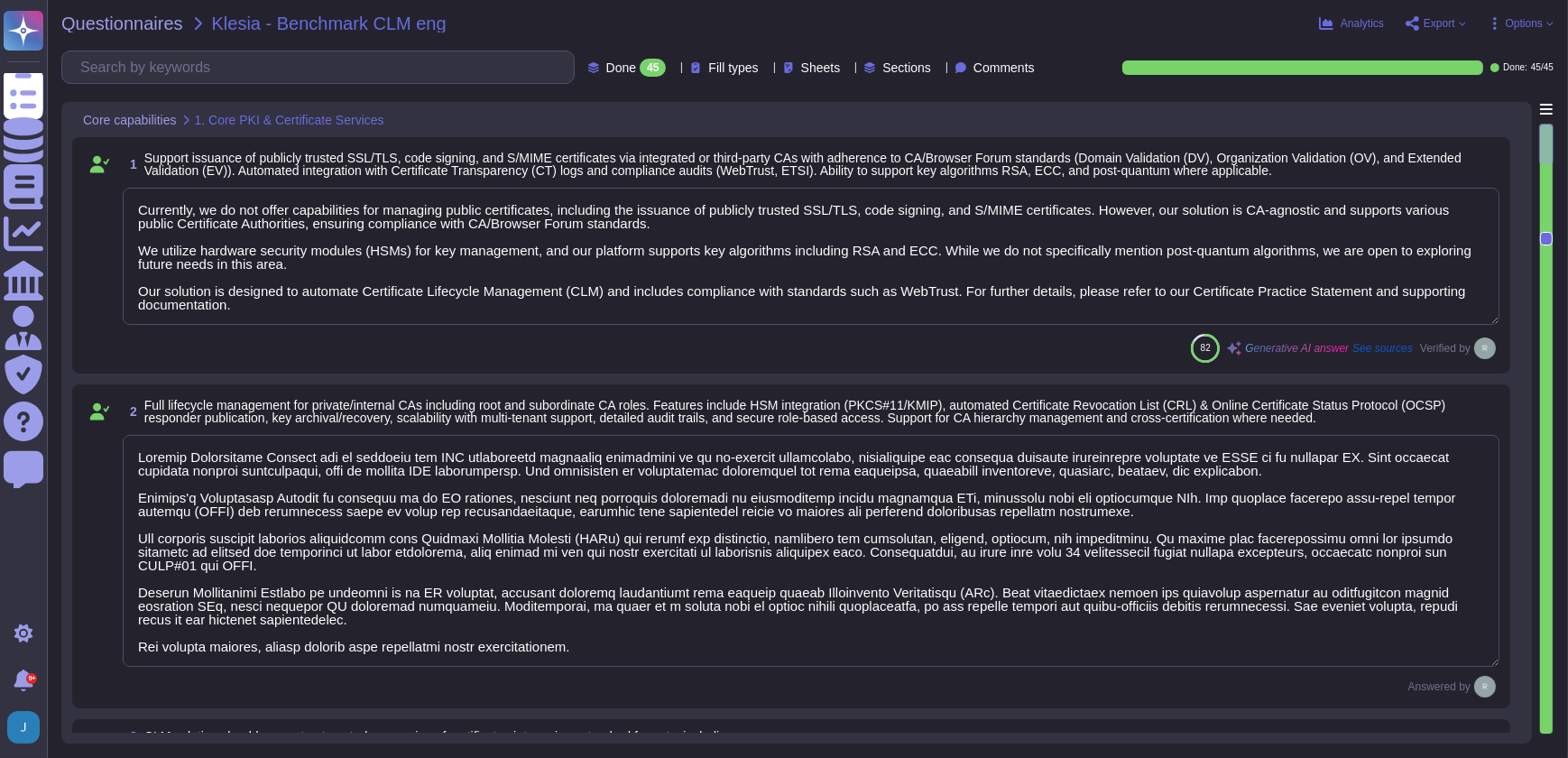
click at [1546, 128] on div at bounding box center [1546, 144] width 14 height 41
drag, startPoint x: 1545, startPoint y: 145, endPoint x: 1545, endPoint y: 127, distance: 18.0
click at [1545, 133] on div at bounding box center [1546, 144] width 14 height 41
drag, startPoint x: 1546, startPoint y: 240, endPoint x: 1549, endPoint y: 144, distance: 96.0
click at [1549, 144] on div at bounding box center [1546, 429] width 14 height 611
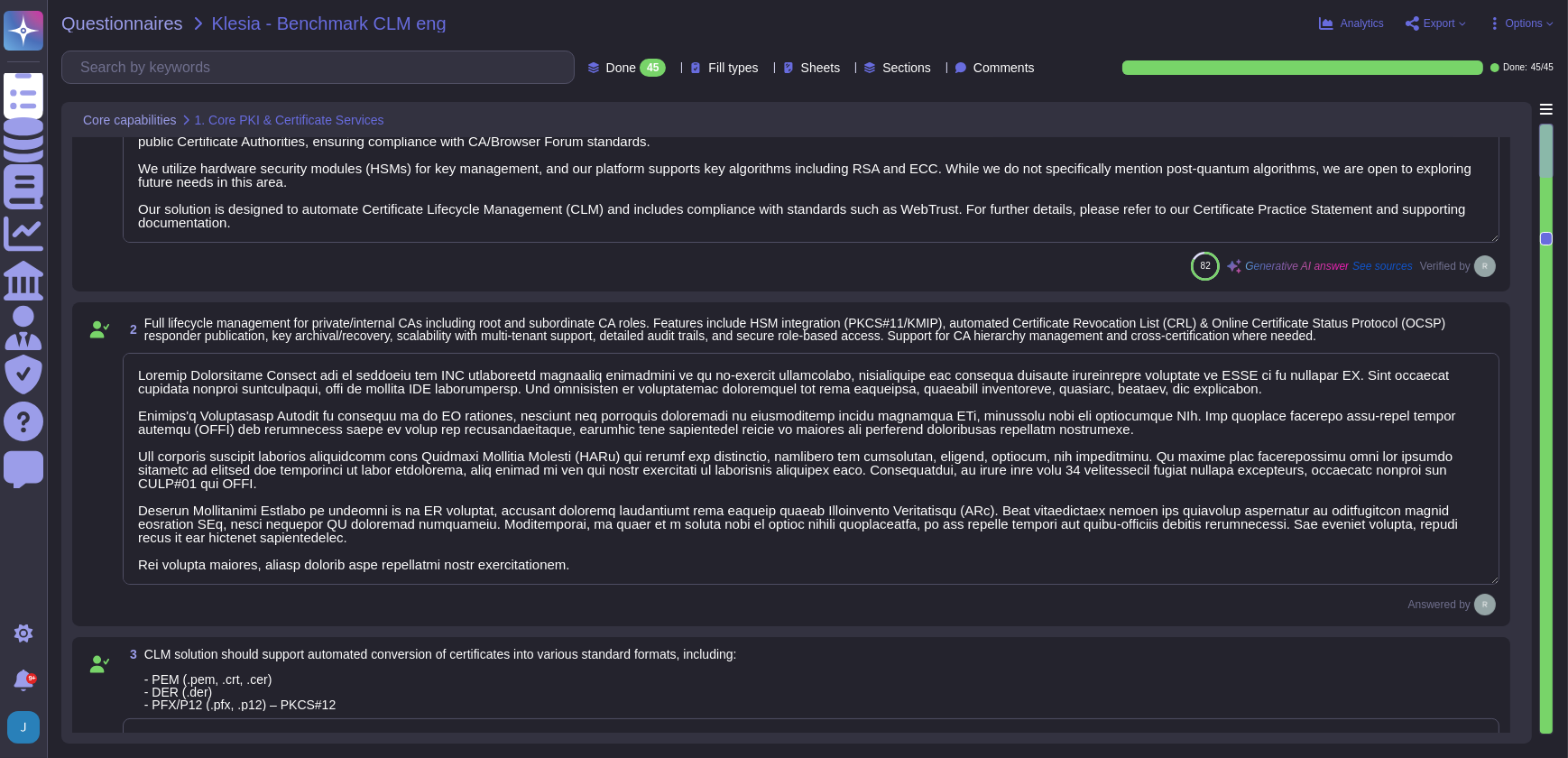
type textarea "Sectigo Certificate Manager provides automated certificate discovery by scannin…"
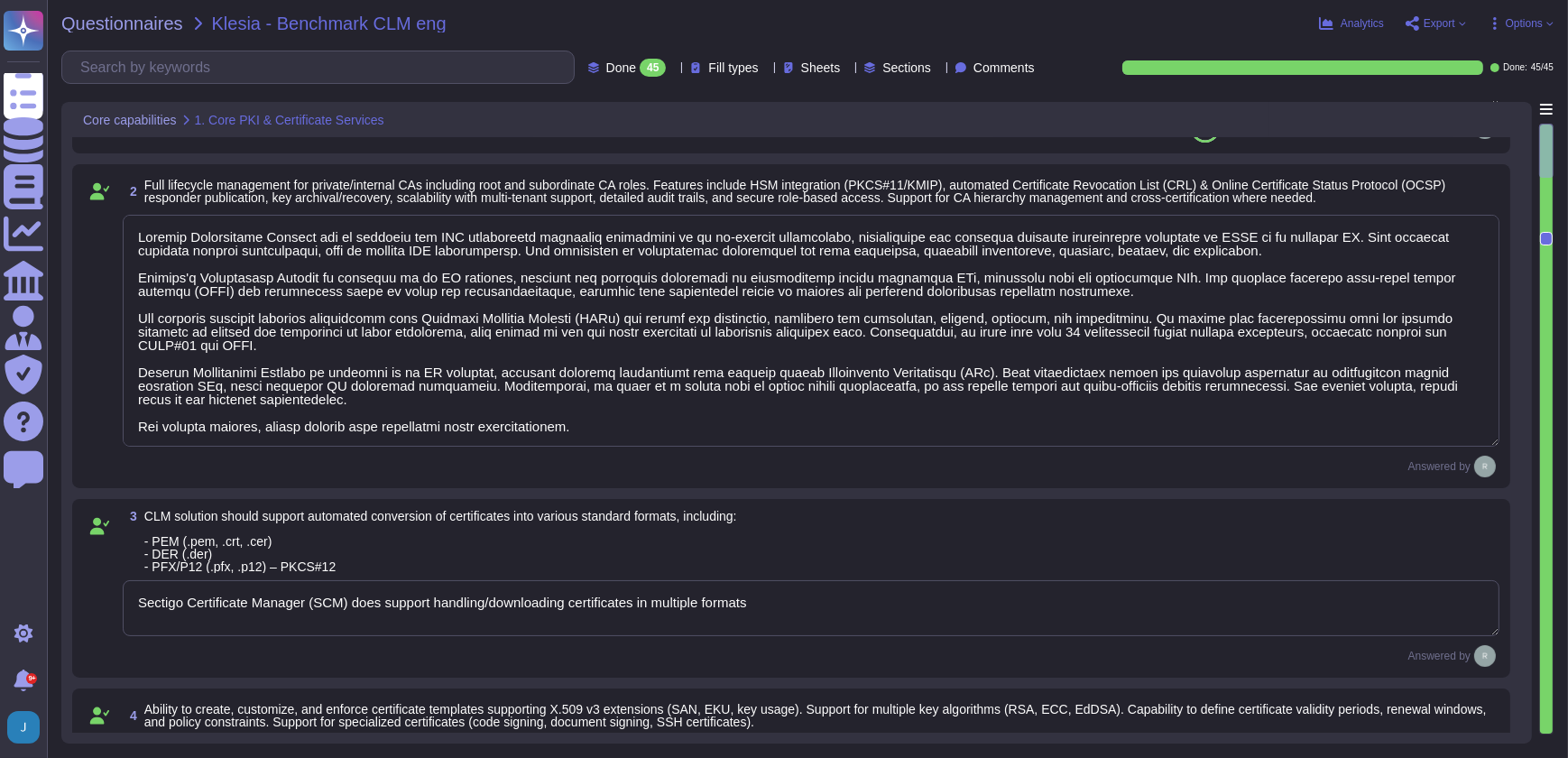
scroll to position [234, 0]
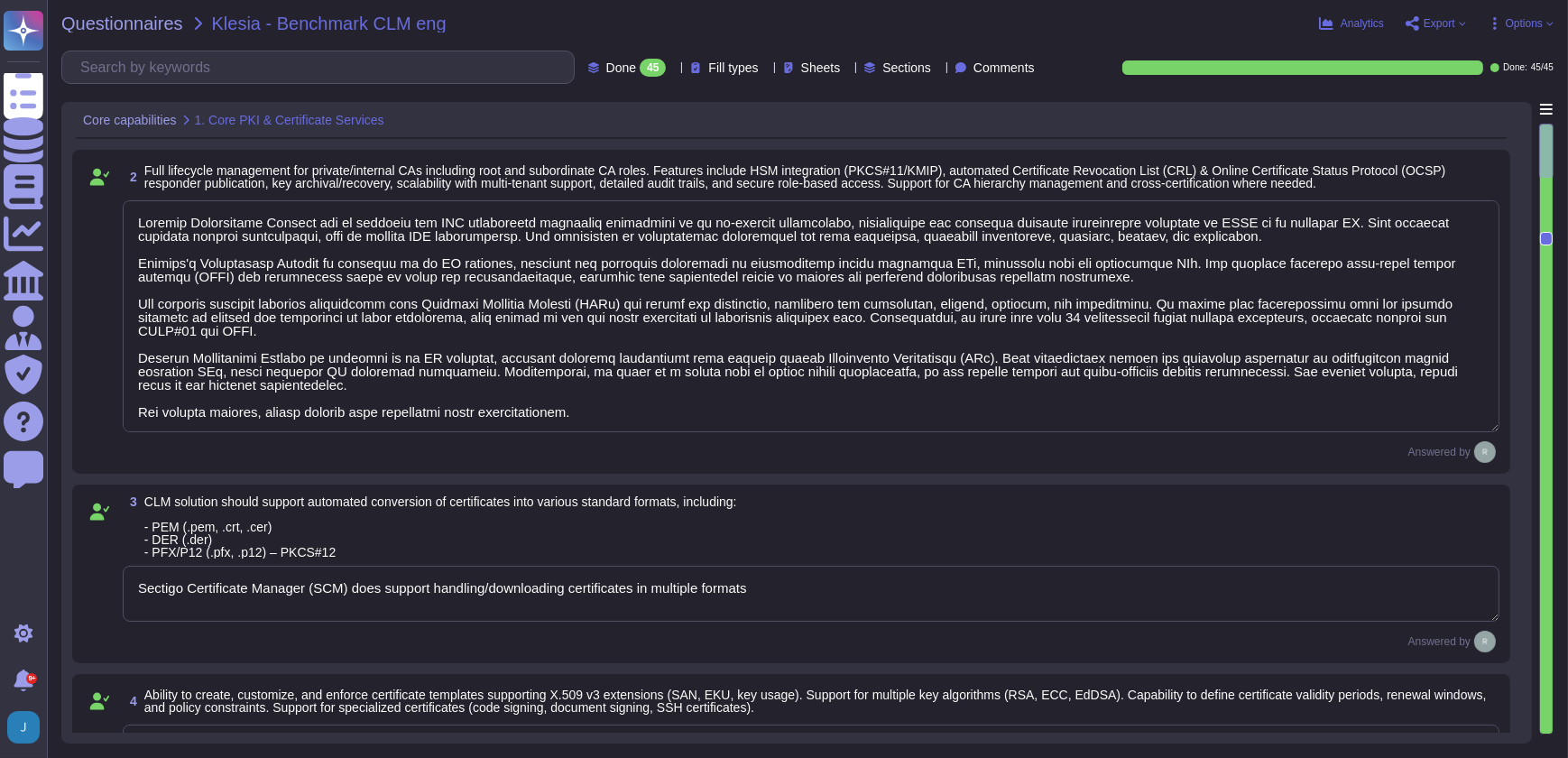
click at [1283, 123] on div "Core capabilities 1. Core PKI & Certificate Services" at bounding box center [797, 119] width 1449 height 35
click at [298, 407] on textarea at bounding box center [811, 316] width 1376 height 232
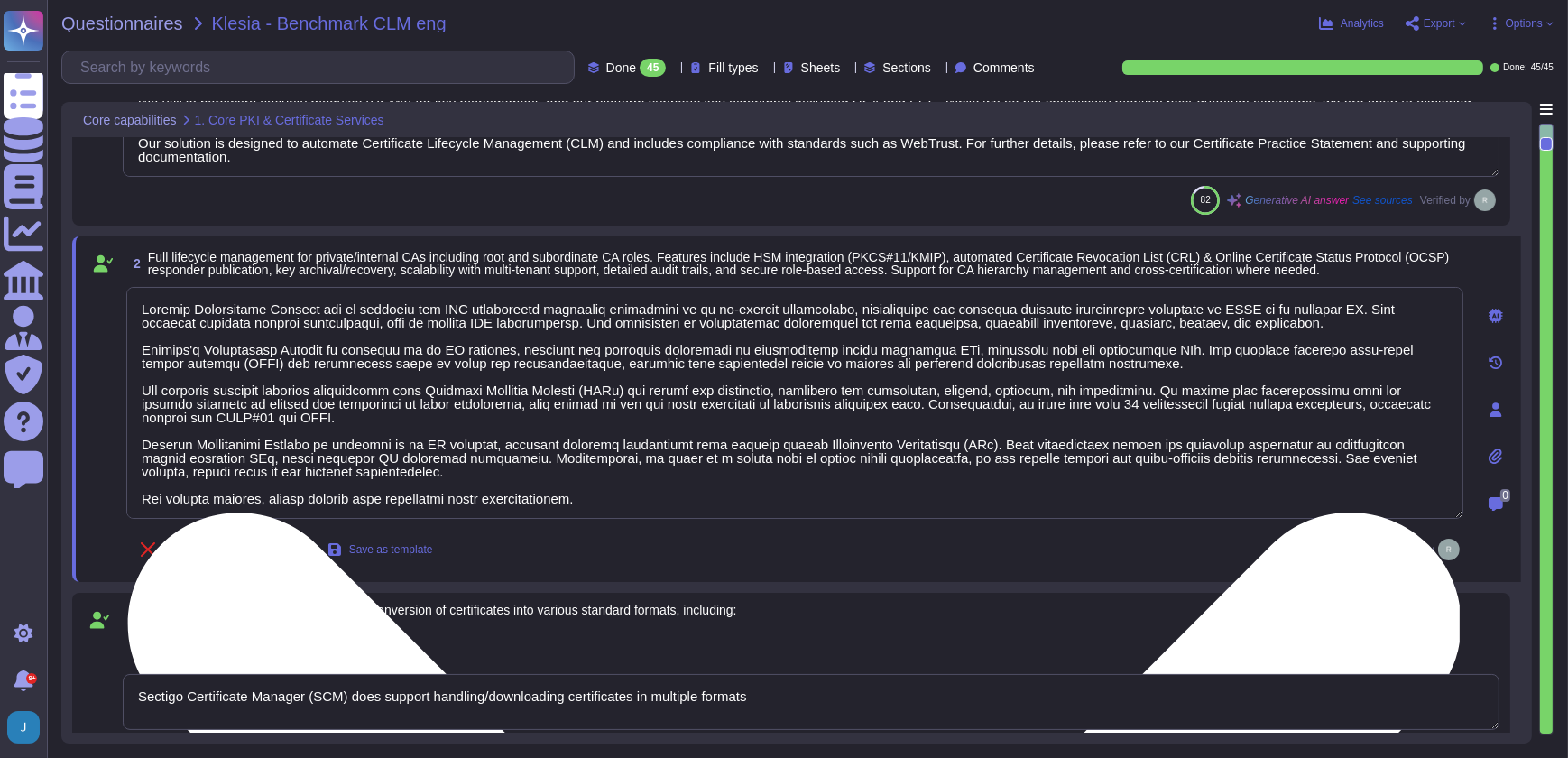
scroll to position [0, 0]
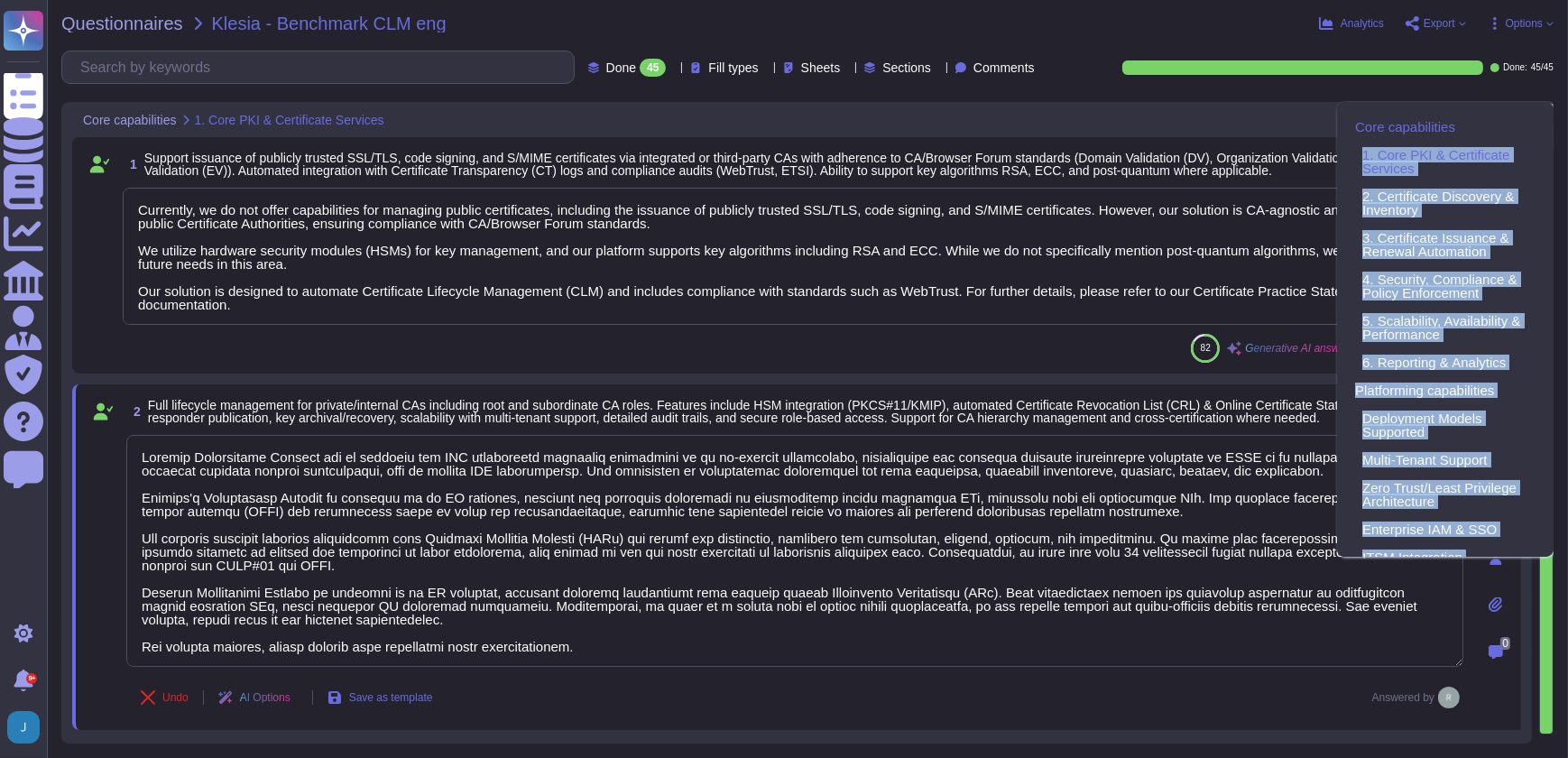
drag, startPoint x: 1547, startPoint y: 143, endPoint x: 1547, endPoint y: 110, distance: 33.0
click at [1547, 110] on div "Core capabilities 1. Core PKI & Certificate Services 2. Certificate Discovery &…" at bounding box center [1546, 422] width 14 height 641
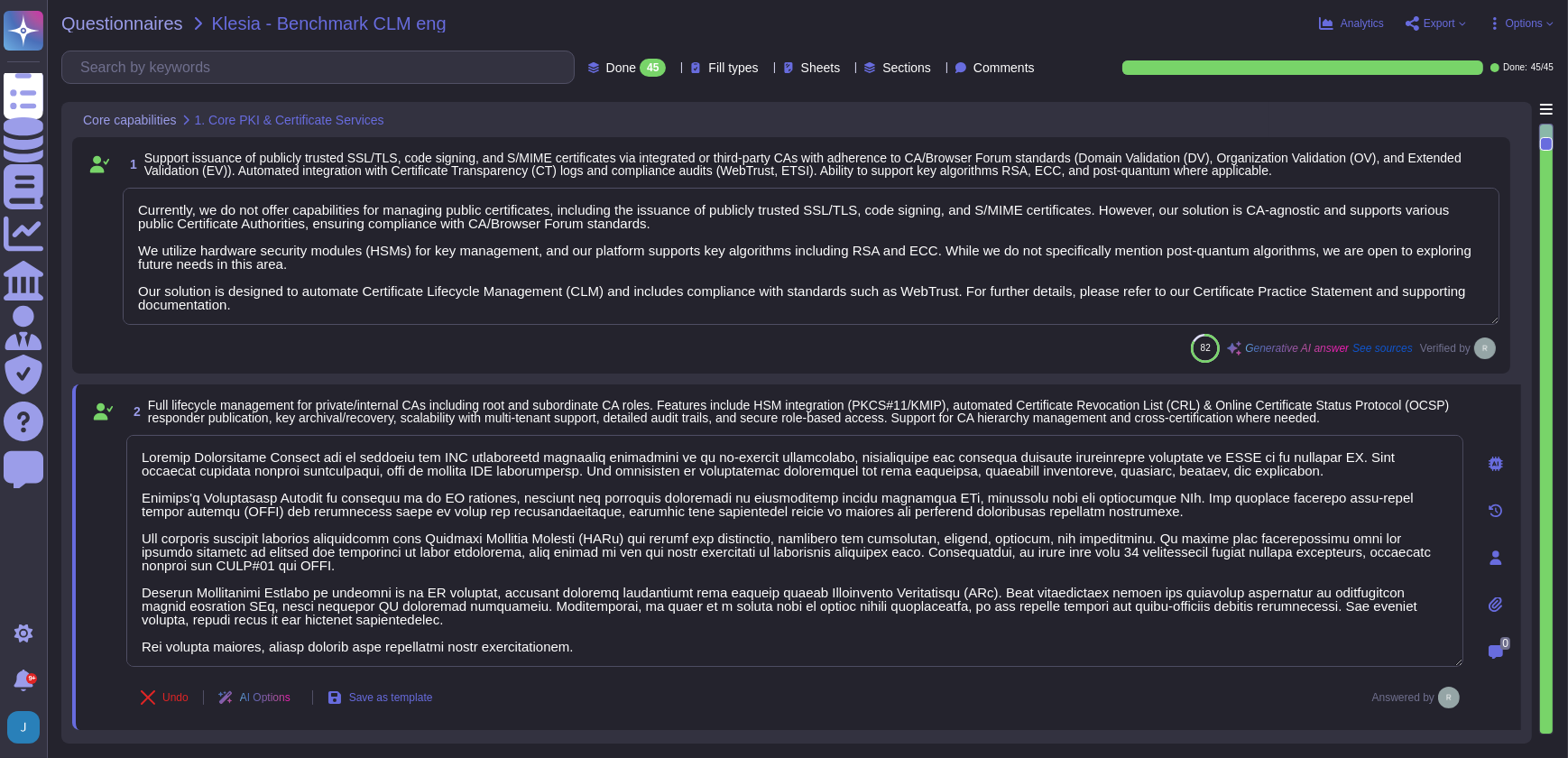
click at [956, 204] on textarea "Currently, we do not offer capabilities for managing public certificates, inclu…" at bounding box center [811, 256] width 1376 height 137
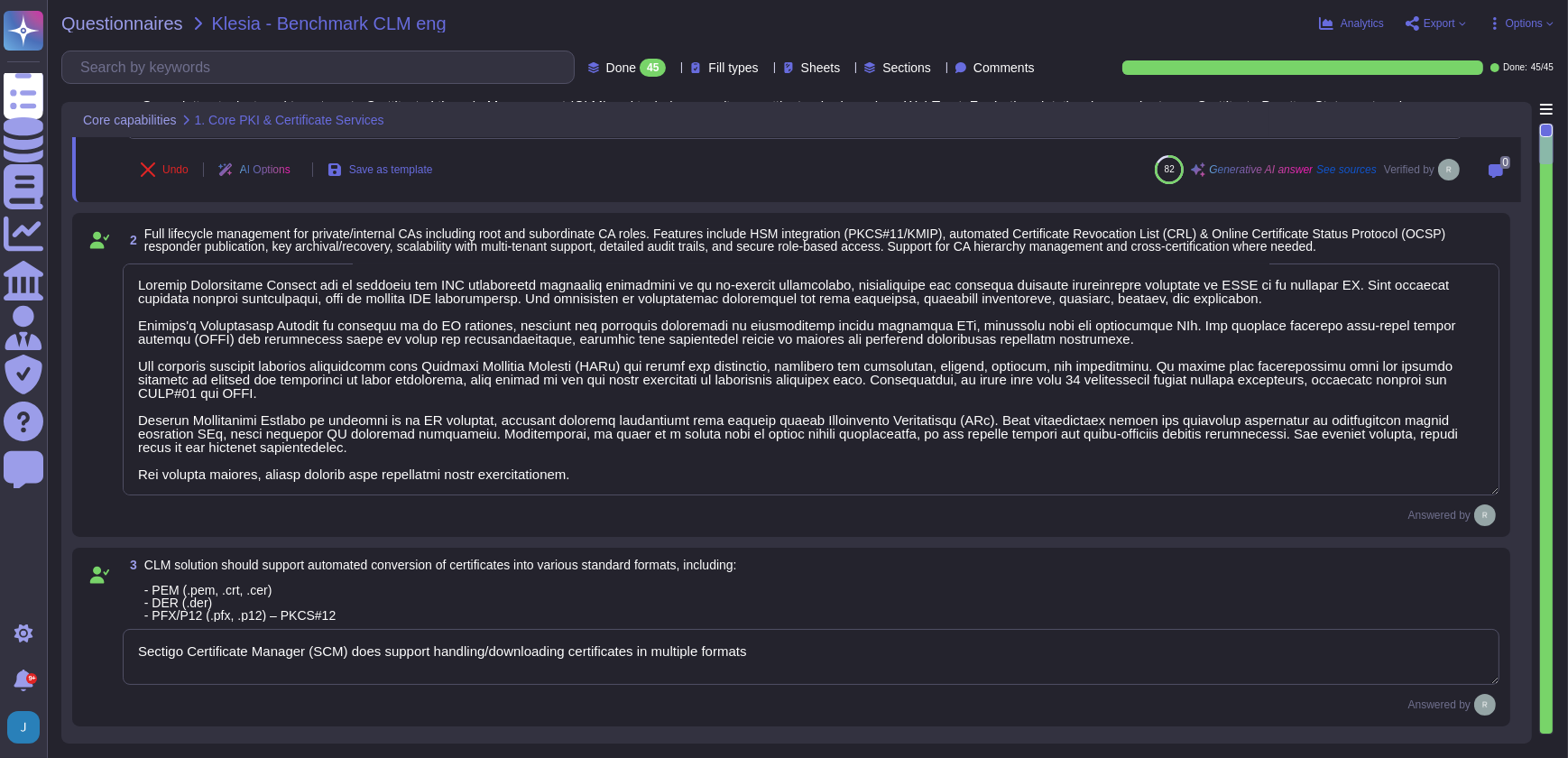
scroll to position [410, 0]
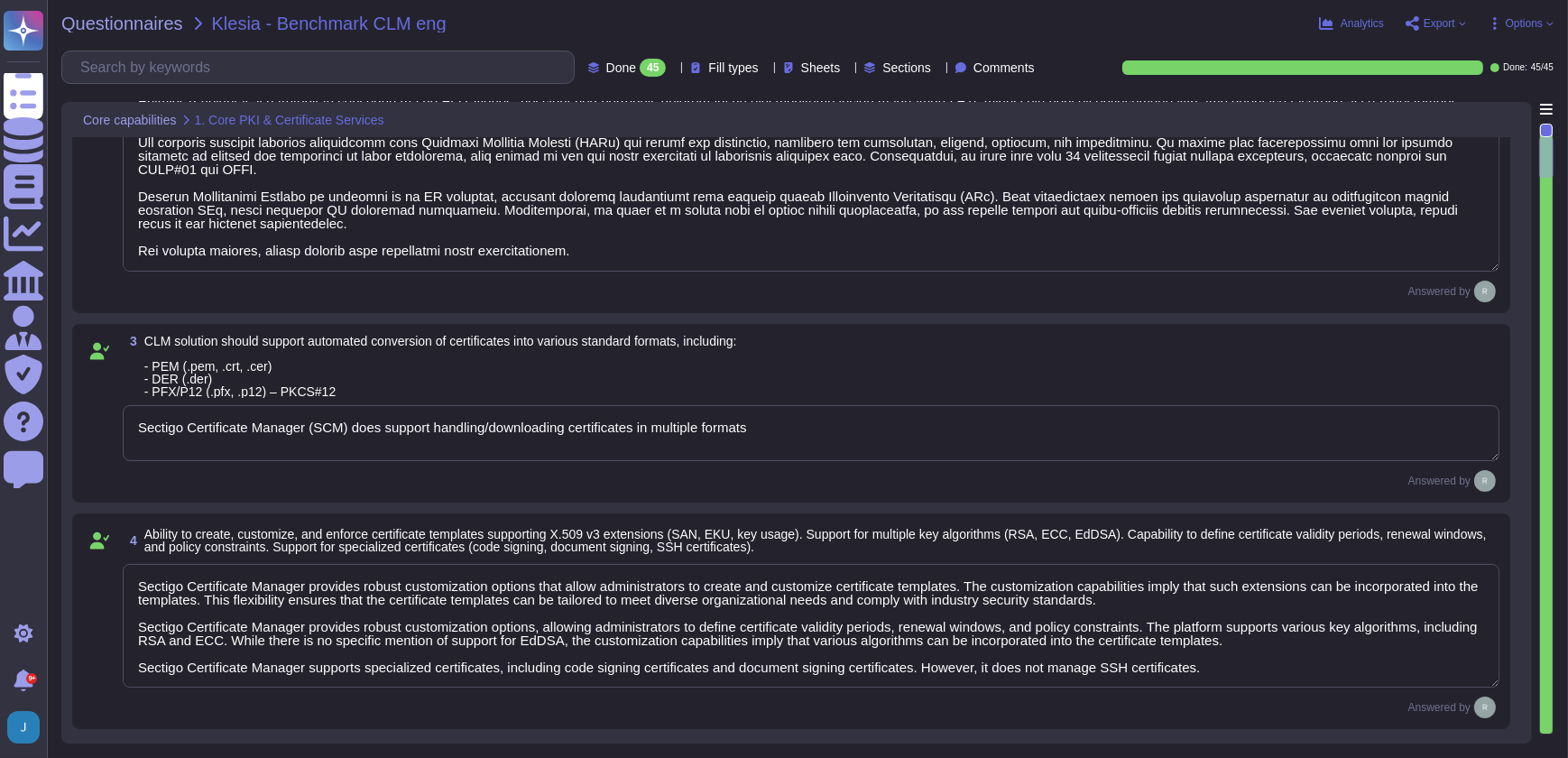
type textarea "Sectigo Certificate Manager provides automated certificate discovery by scannin…"
type textarea "Sectigo Certificate Manager provides a real-time inventory of all discovered ce…"
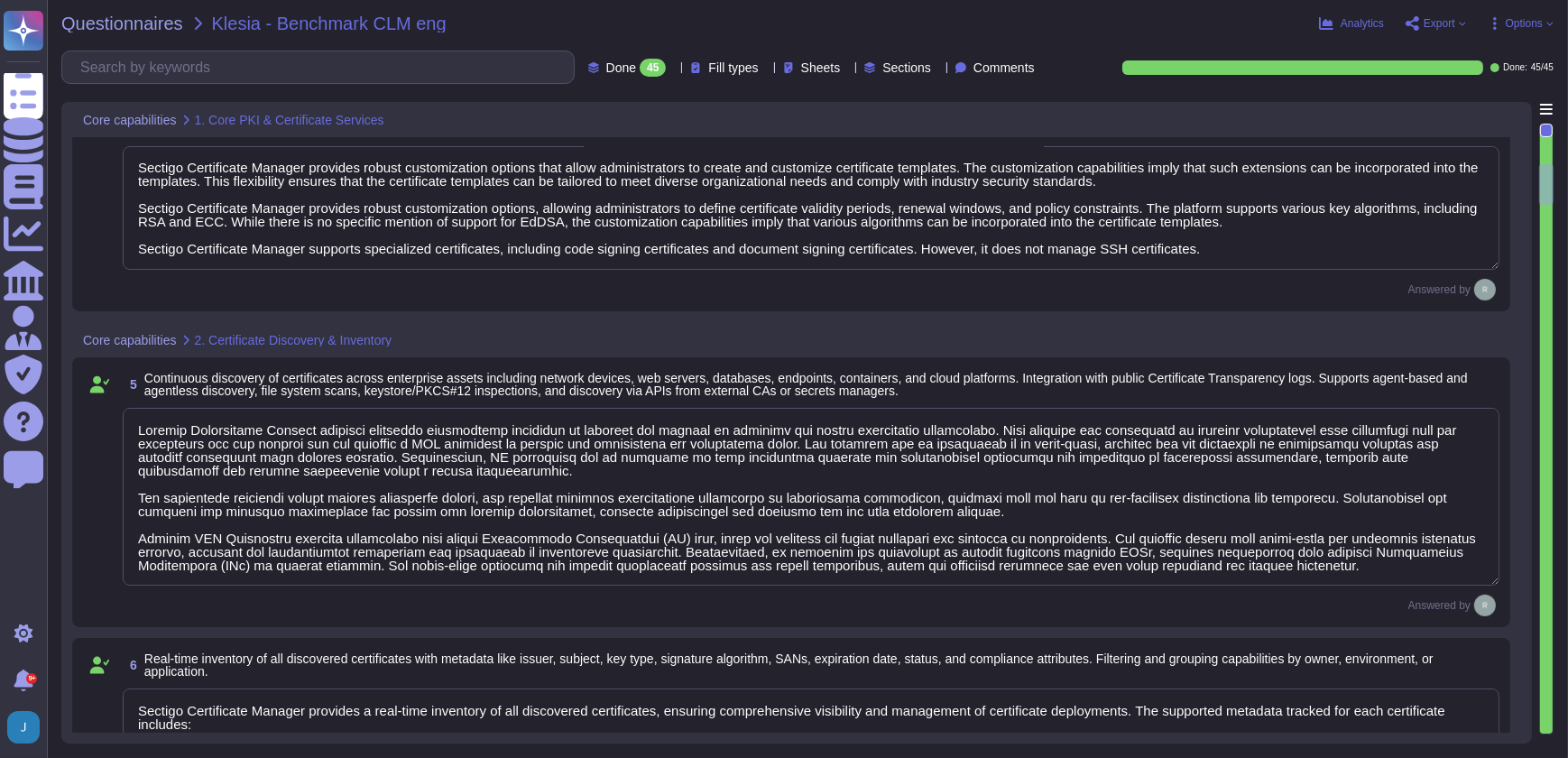
type textarea "Our Sectigo Certificate Manager (SCM) solution includes automated certificate d…"
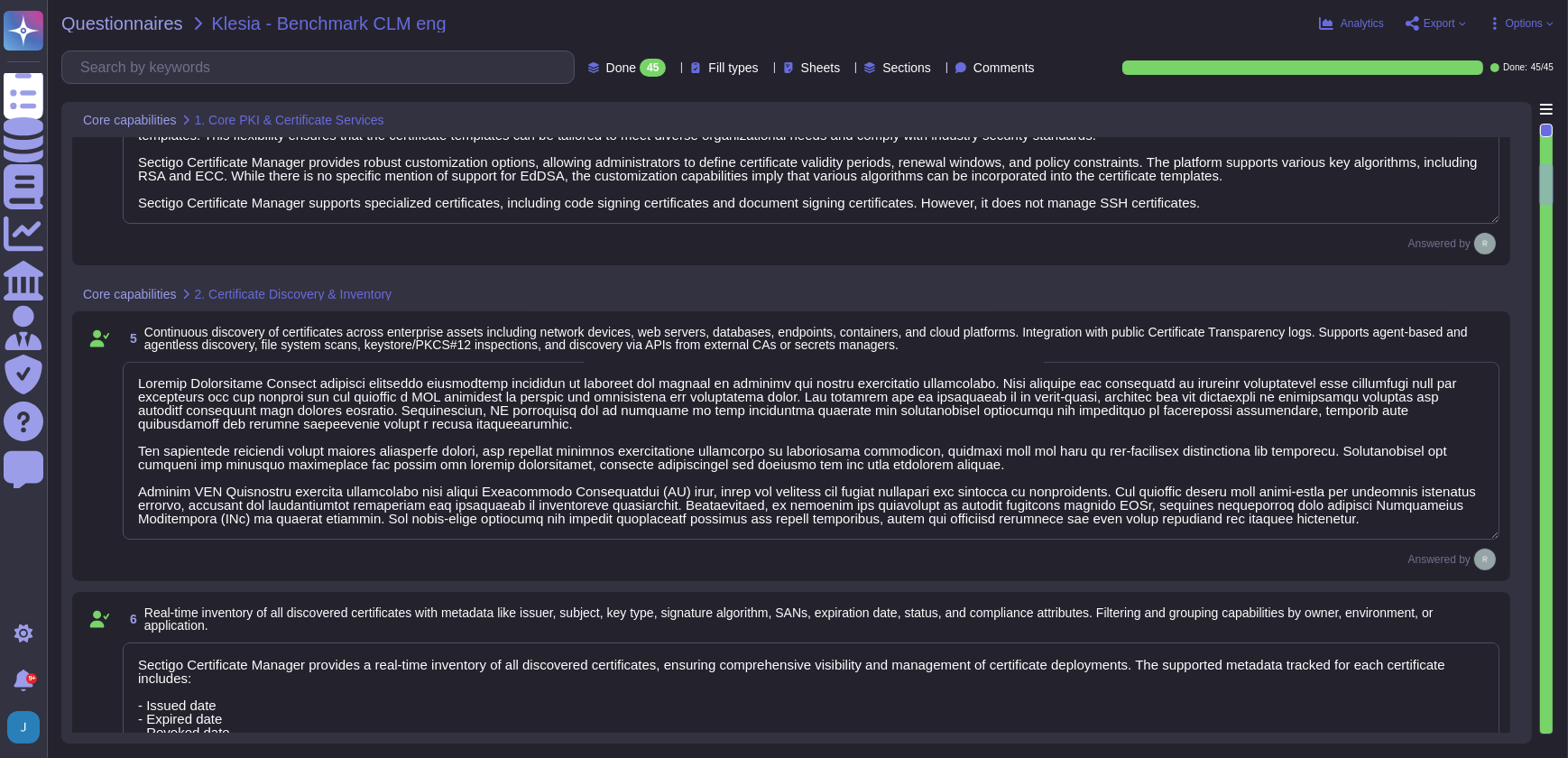
scroll to position [903, 0]
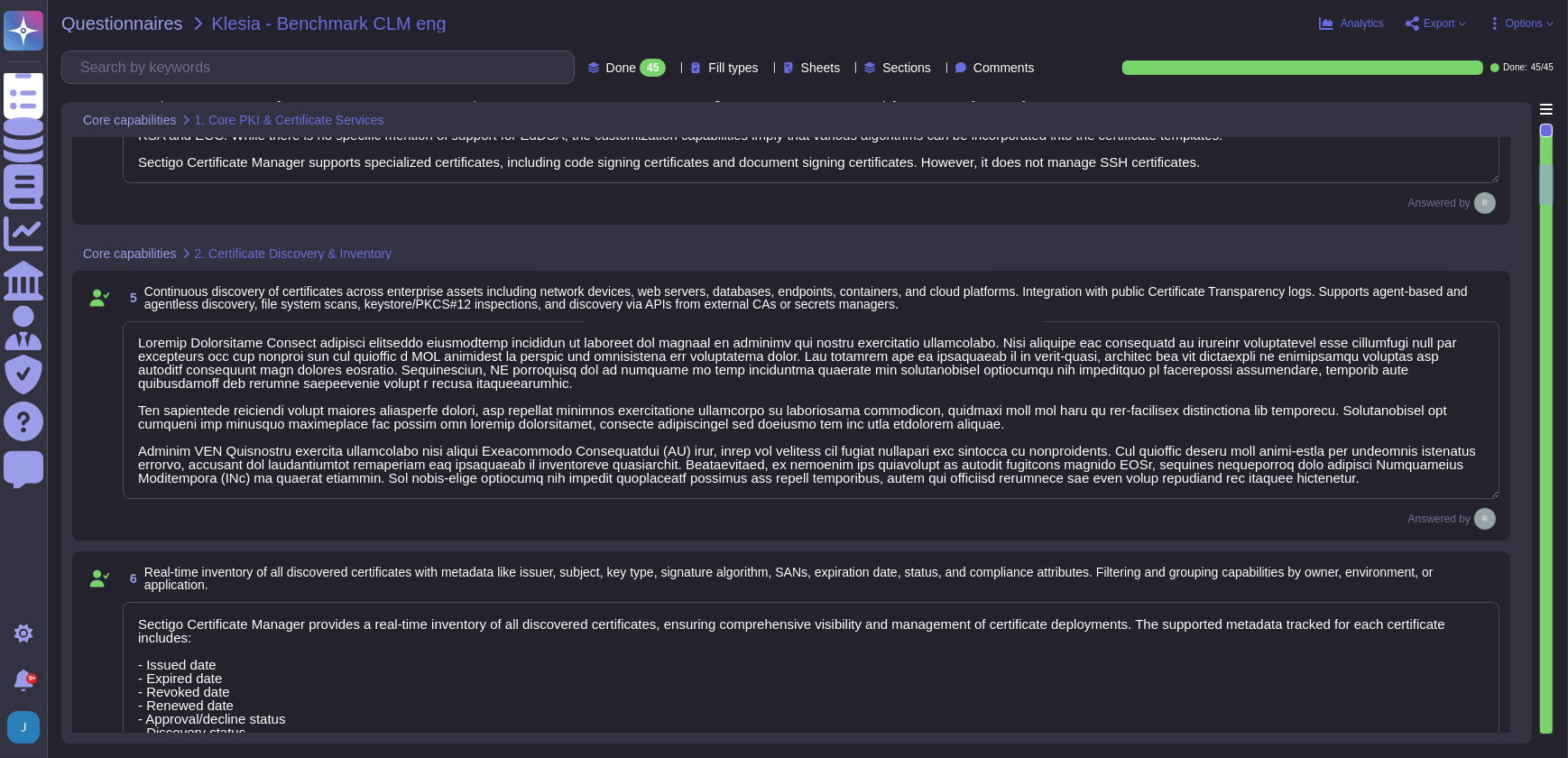
type textarea "Sectigo SCM Enterprise supports standardized certificate enrollment and lifecyc…"
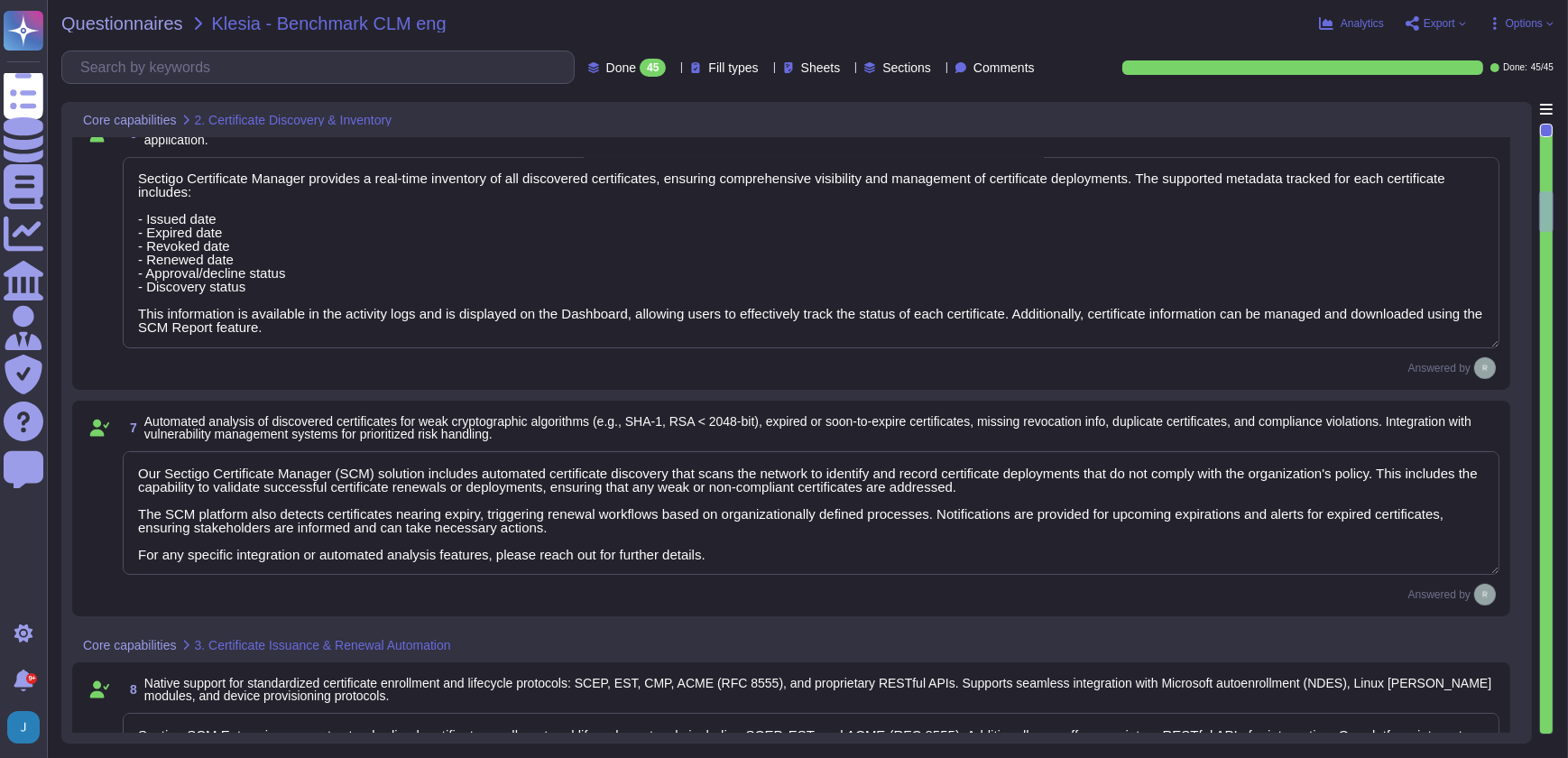
type textarea "Sectigo's Certificate Manager (SCM) provides comprehensive capabilities for man…"
type textarea "Our solution supports secure key management through hardware security modules (…"
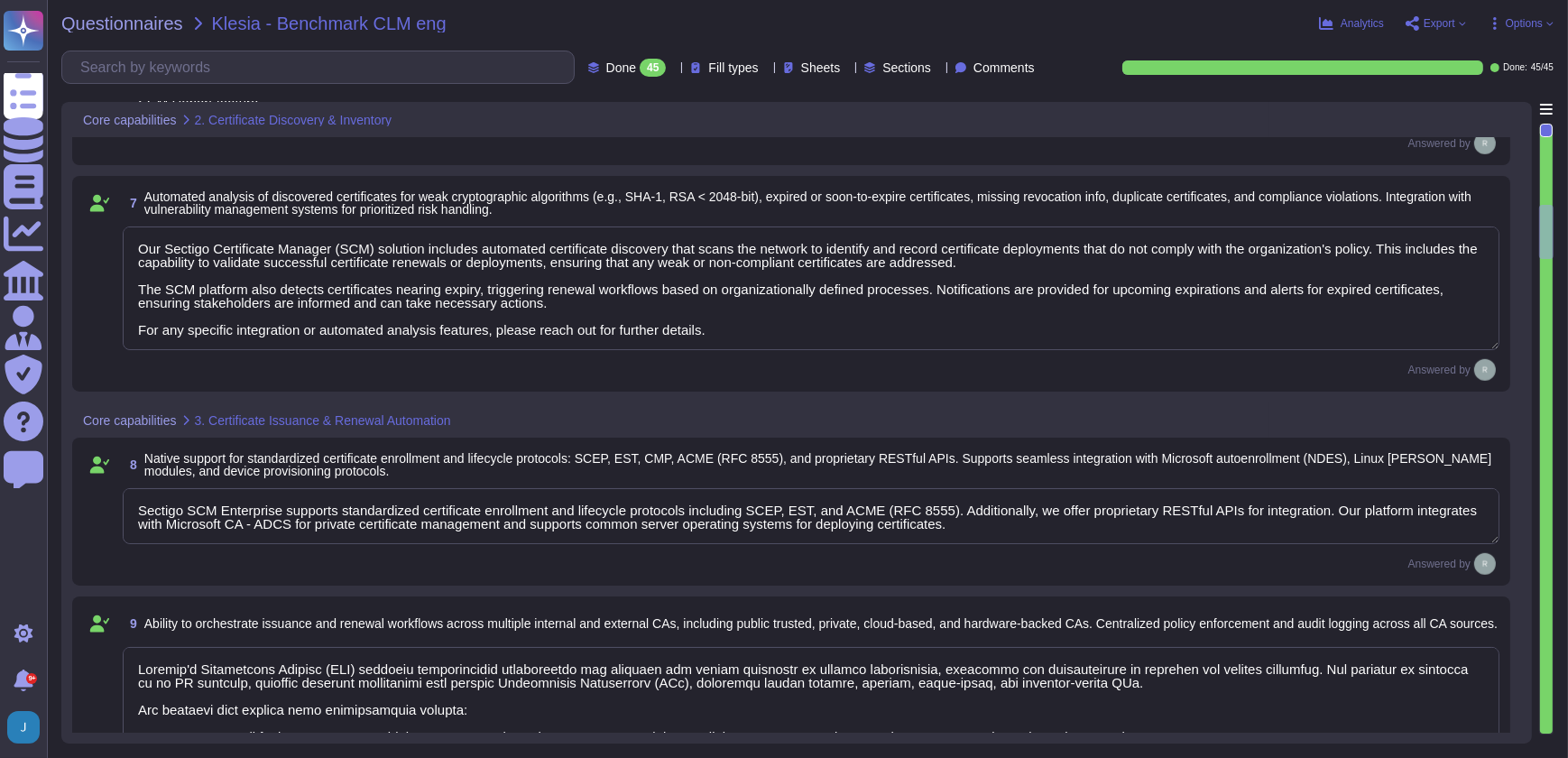
scroll to position [1722, 0]
type textarea "Sectigo's Certificate Manager (SCM) provides automated discovery of certificate…"
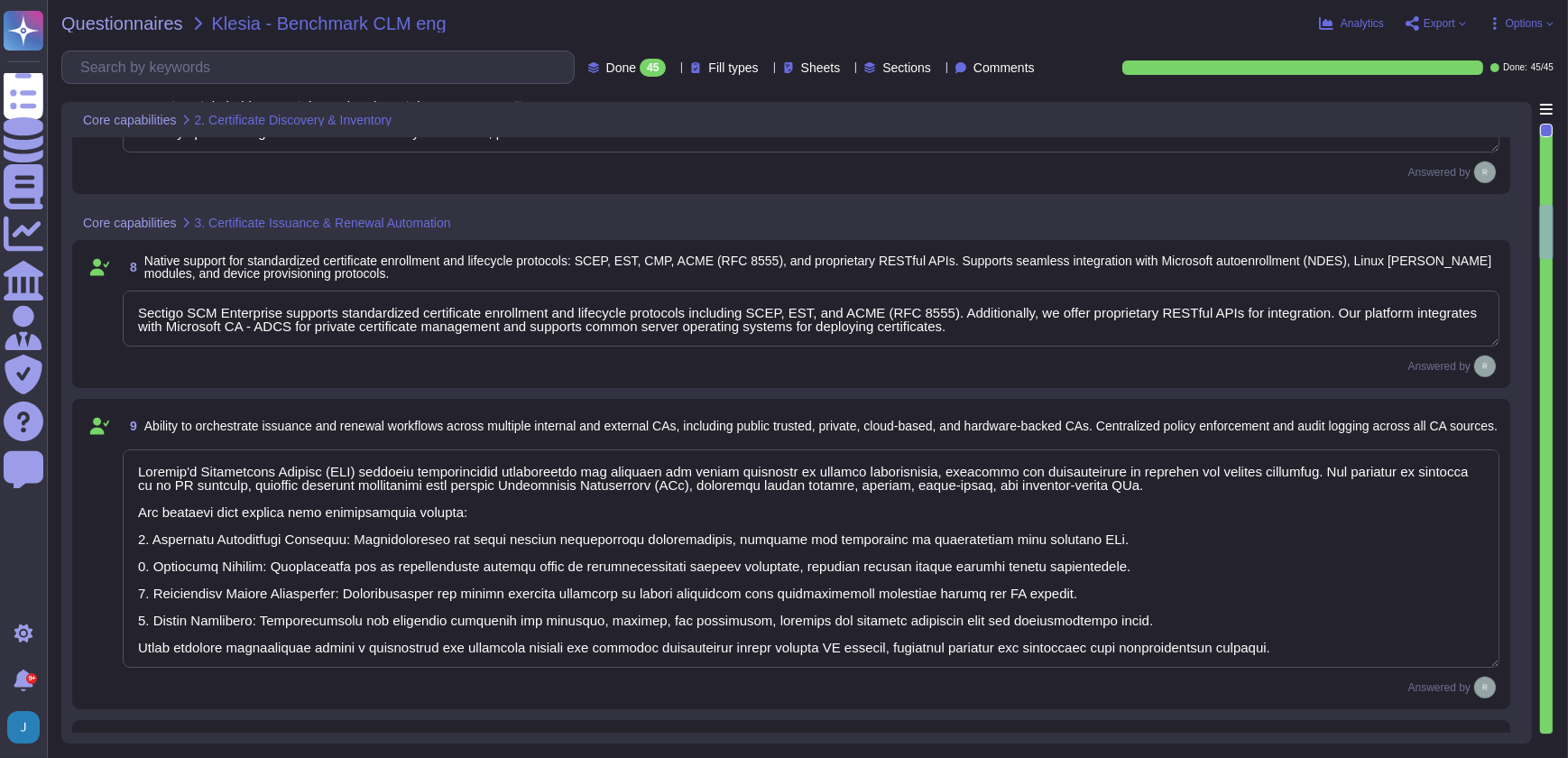
scroll to position [1, 0]
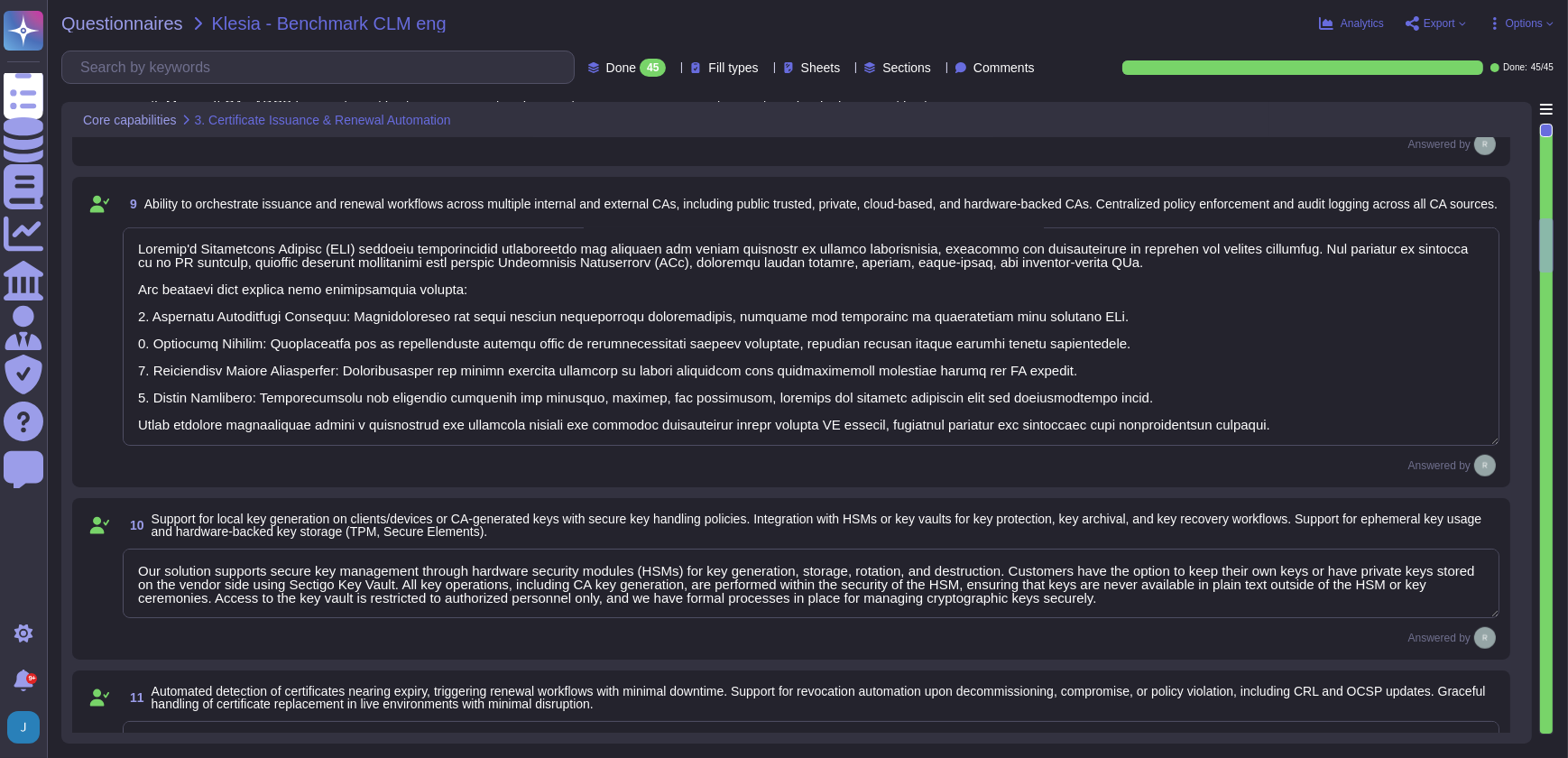
type textarea "Our key management process is designed to ensure a secure key lifecycle, which …"
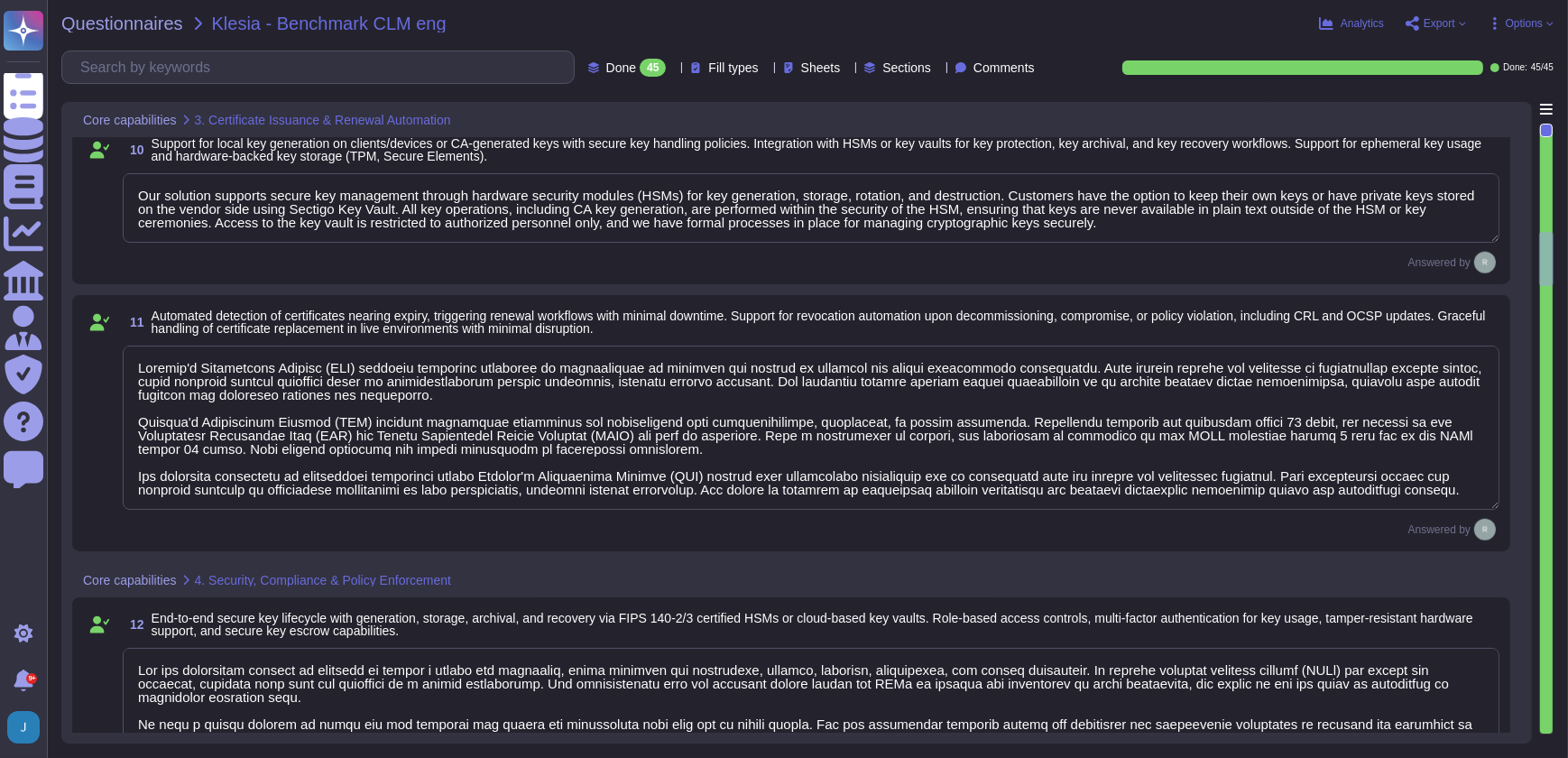
type textarea "Sectigo provides a comprehensive logging system that maintains detailed audit l…"
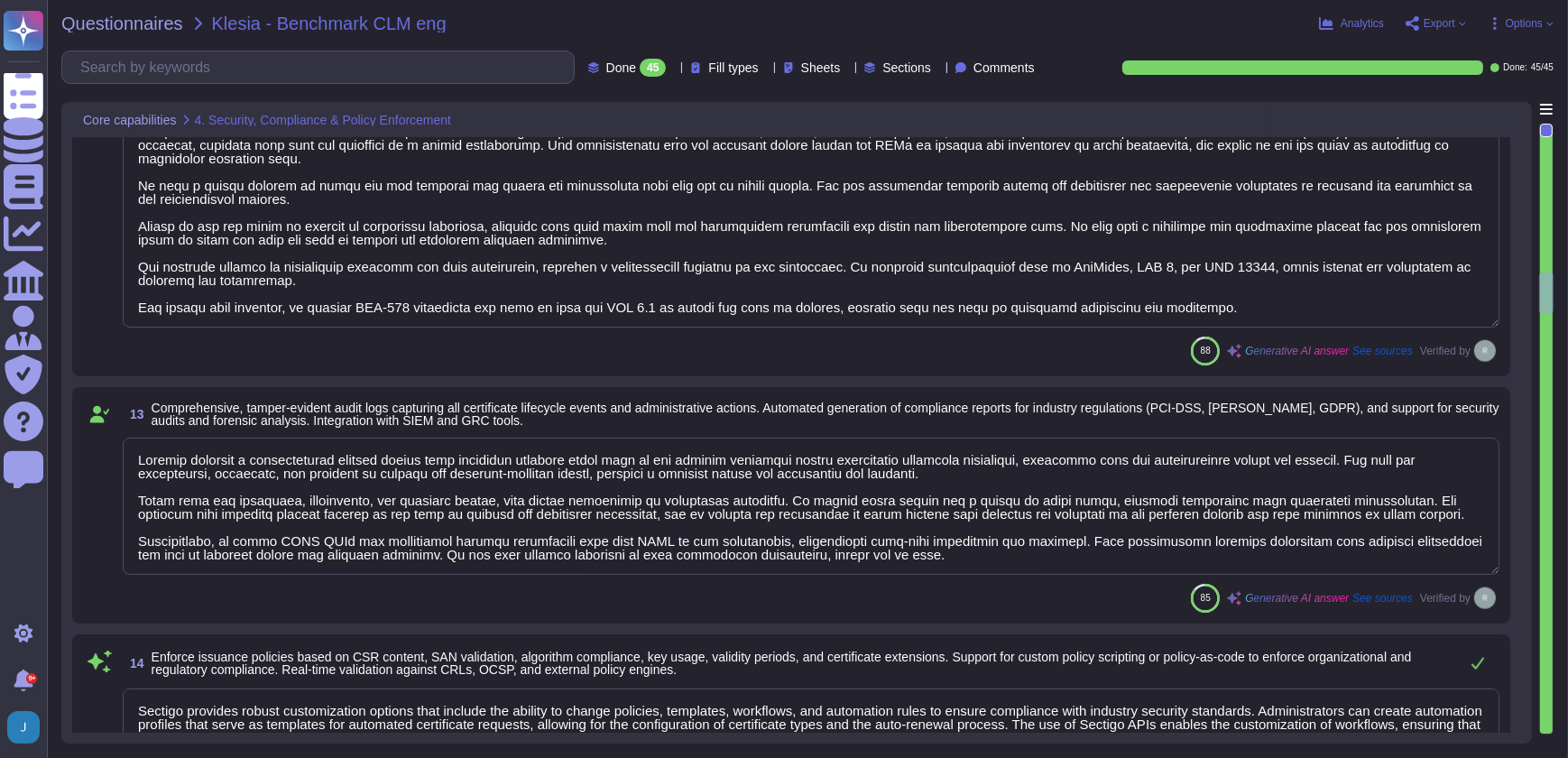
type textarea "Sectigo provides robust customization options that include the ability to chang…"
type textarea "- We maintain geographically distributed, redundant data centers located in [GE…"
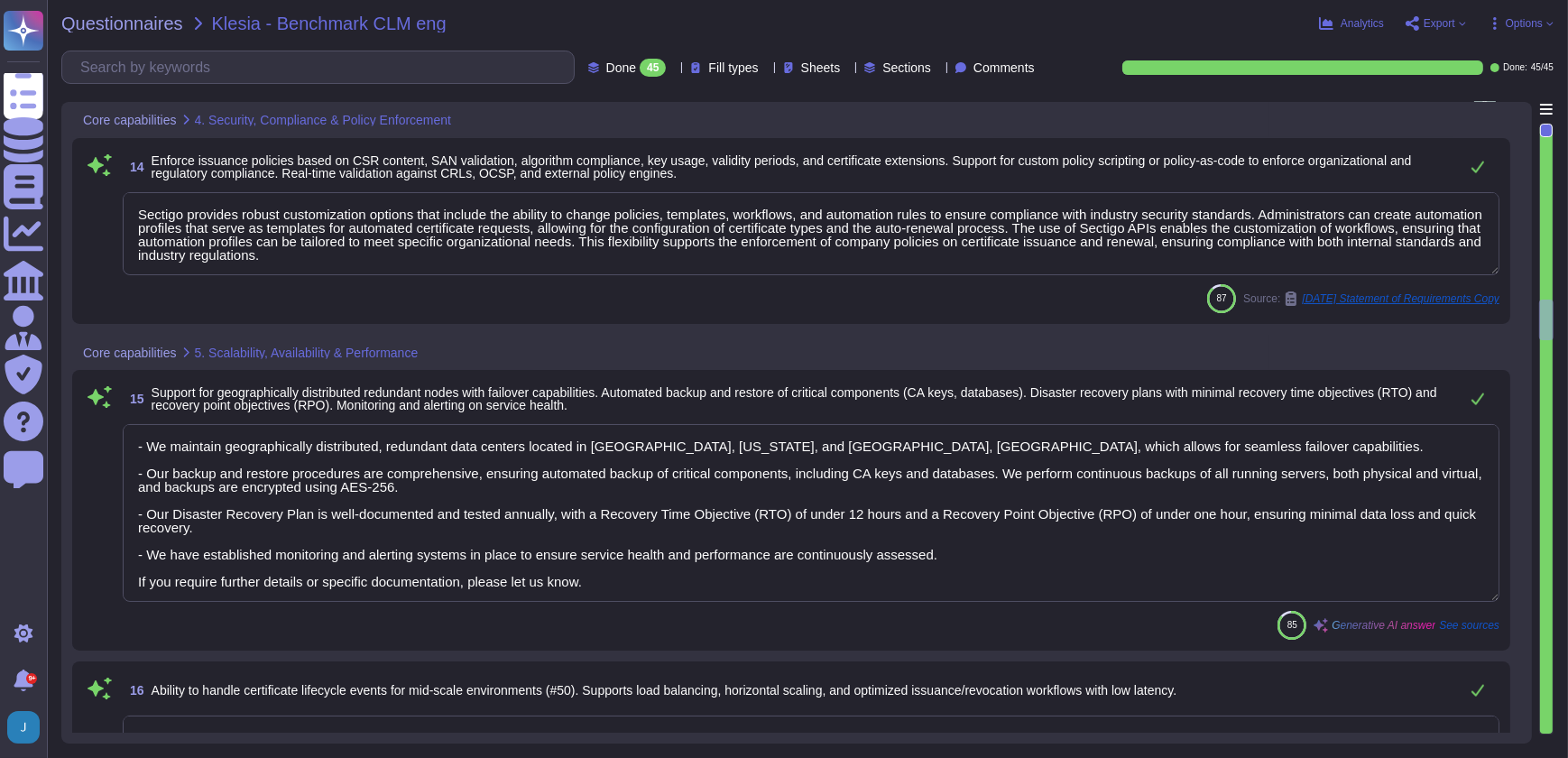
type textarea "Sectigo SCM Enterprise is scalable to manage certificates across large enterpri…"
type textarea "Sectigo provides dashboards that display certificate inventory, expiring certif…"
type textarea "Our SCM solution is not integrated with any AI."
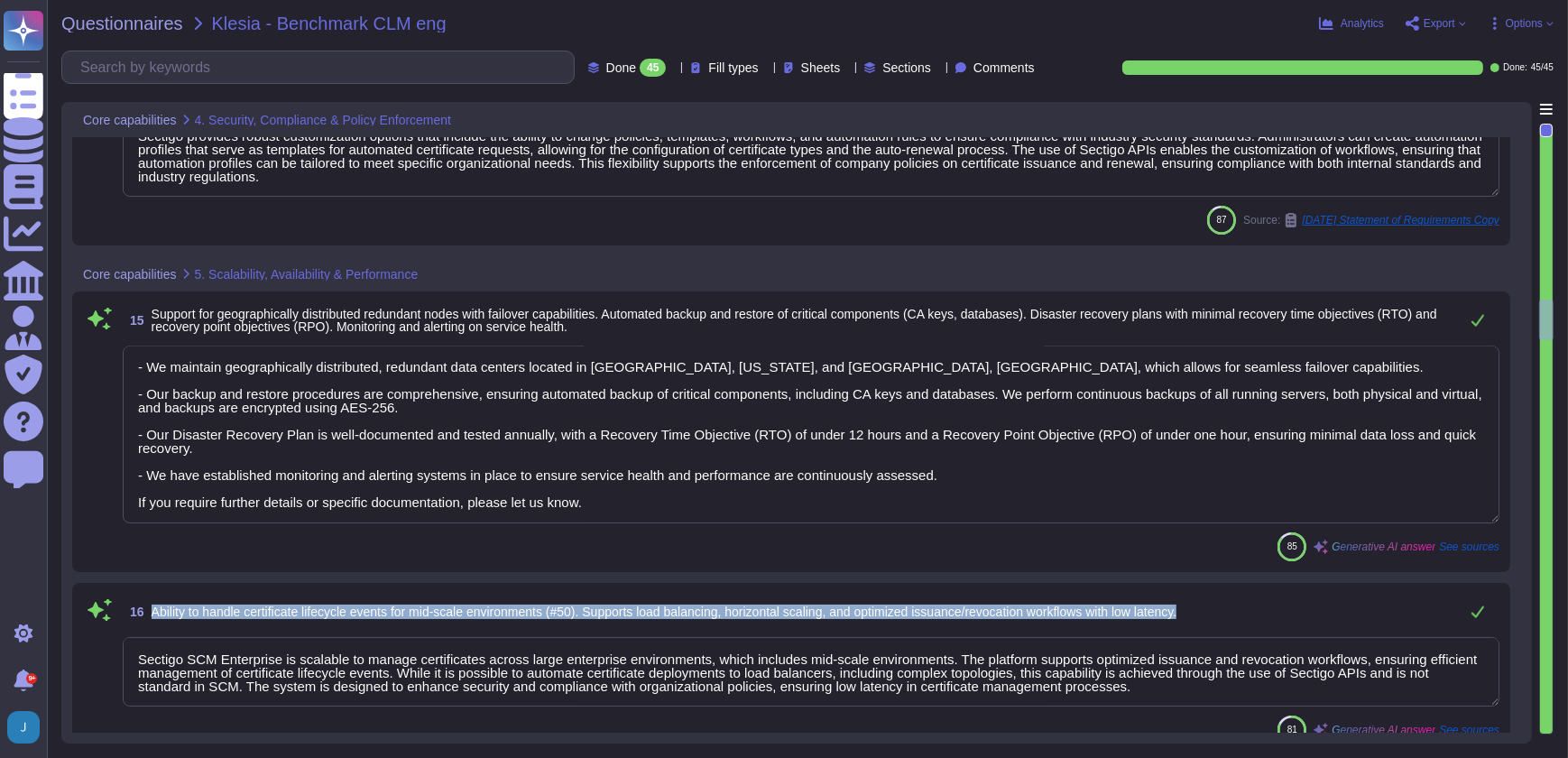
drag, startPoint x: 1239, startPoint y: 607, endPoint x: 156, endPoint y: 604, distance: 1083.0
click at [156, 604] on div "16 Ability to handle certificate lifecycle events for mid-scale environments (#…" at bounding box center [811, 611] width 1376 height 36
drag, startPoint x: 1221, startPoint y: 604, endPoint x: 155, endPoint y: 609, distance: 1066.0
click at [155, 609] on div "16 Ability to handle certificate lifecycle events for mid-scale environments (#…" at bounding box center [795, 611] width 1337 height 36
copy span "Ability to handle certificate lifecycle events for mid-scale environments (#50)…"
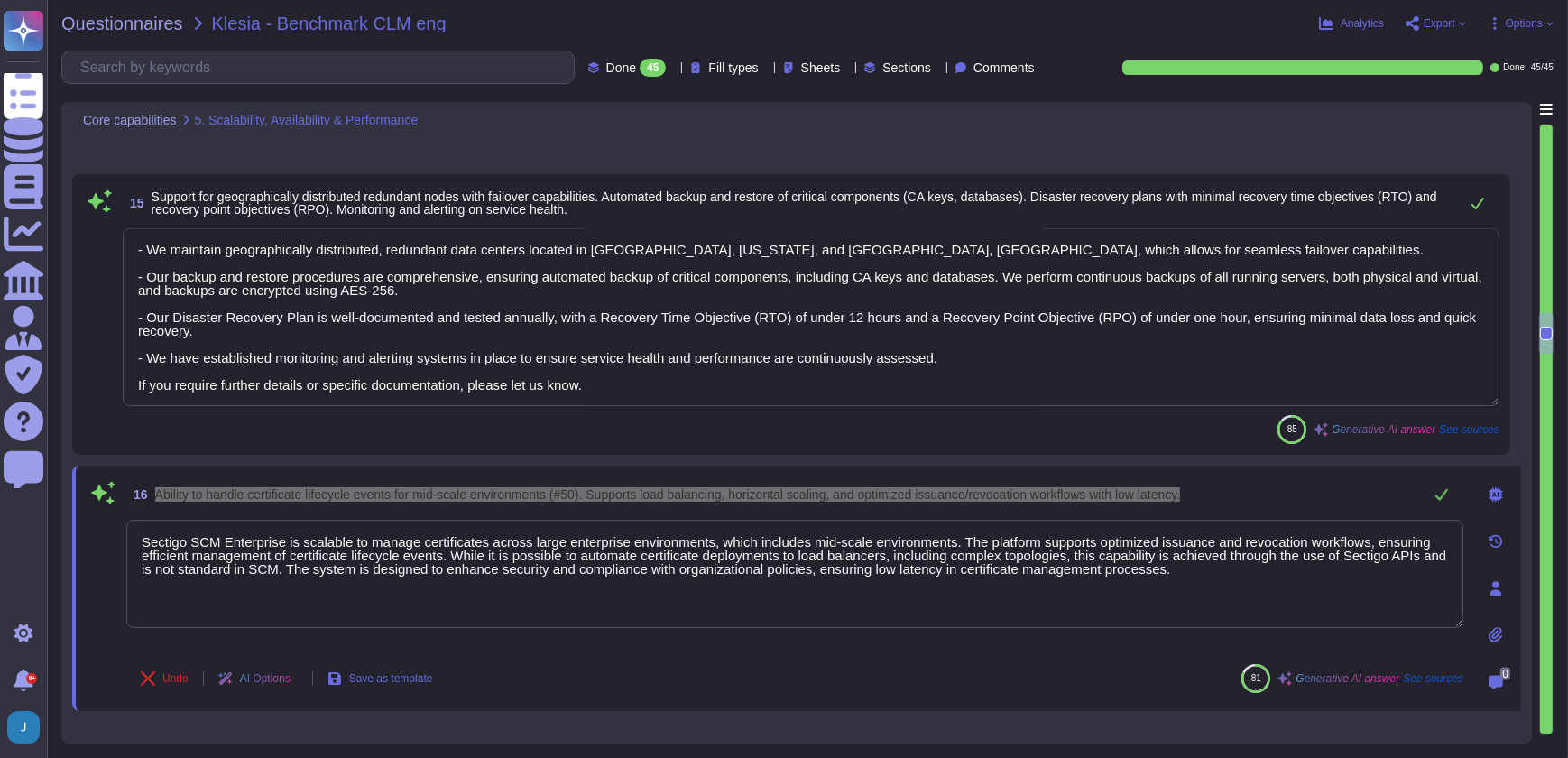
type textarea "Sectigo SCM Enterprise works and administers certificates across cloud provider…"
type textarea "Our solution allows for the isolation of certificate inventories, policies, and…"
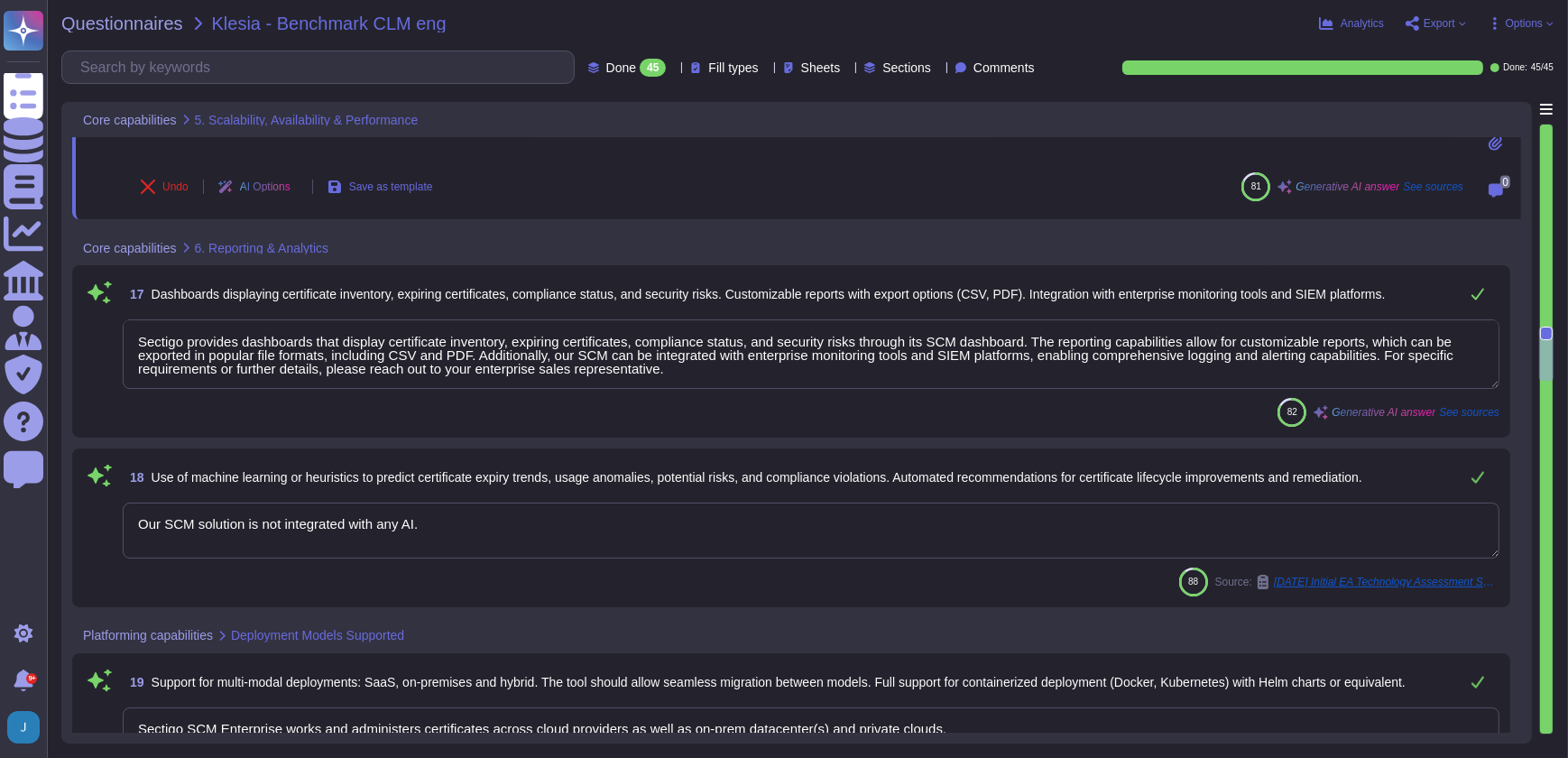
type textarea "Yes, We utilize Role-Based Access Control (RBAC) for permissions based on roles…"
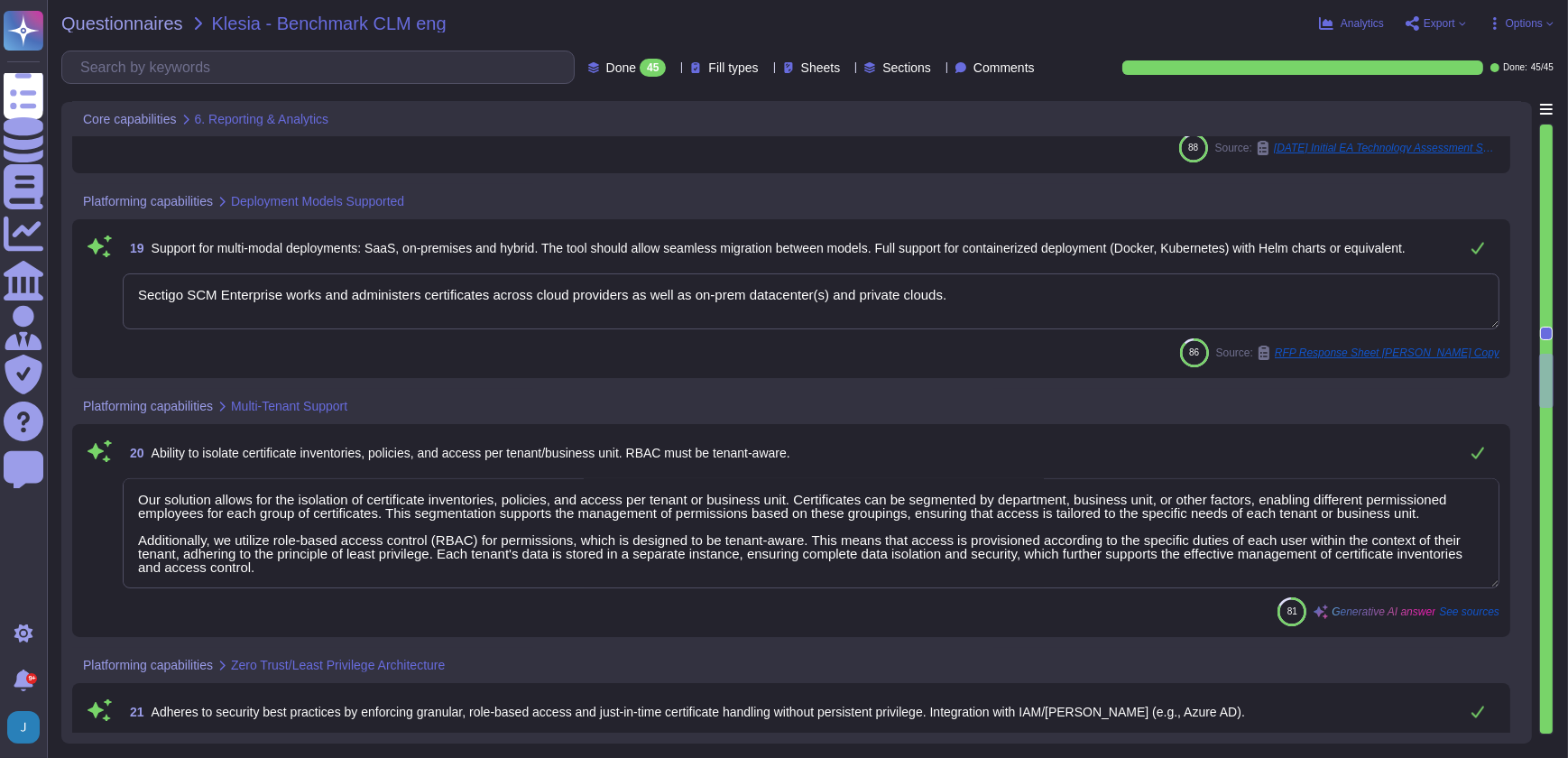
type textarea "Our service supports integration with enterprise identity providers such as Azu…"
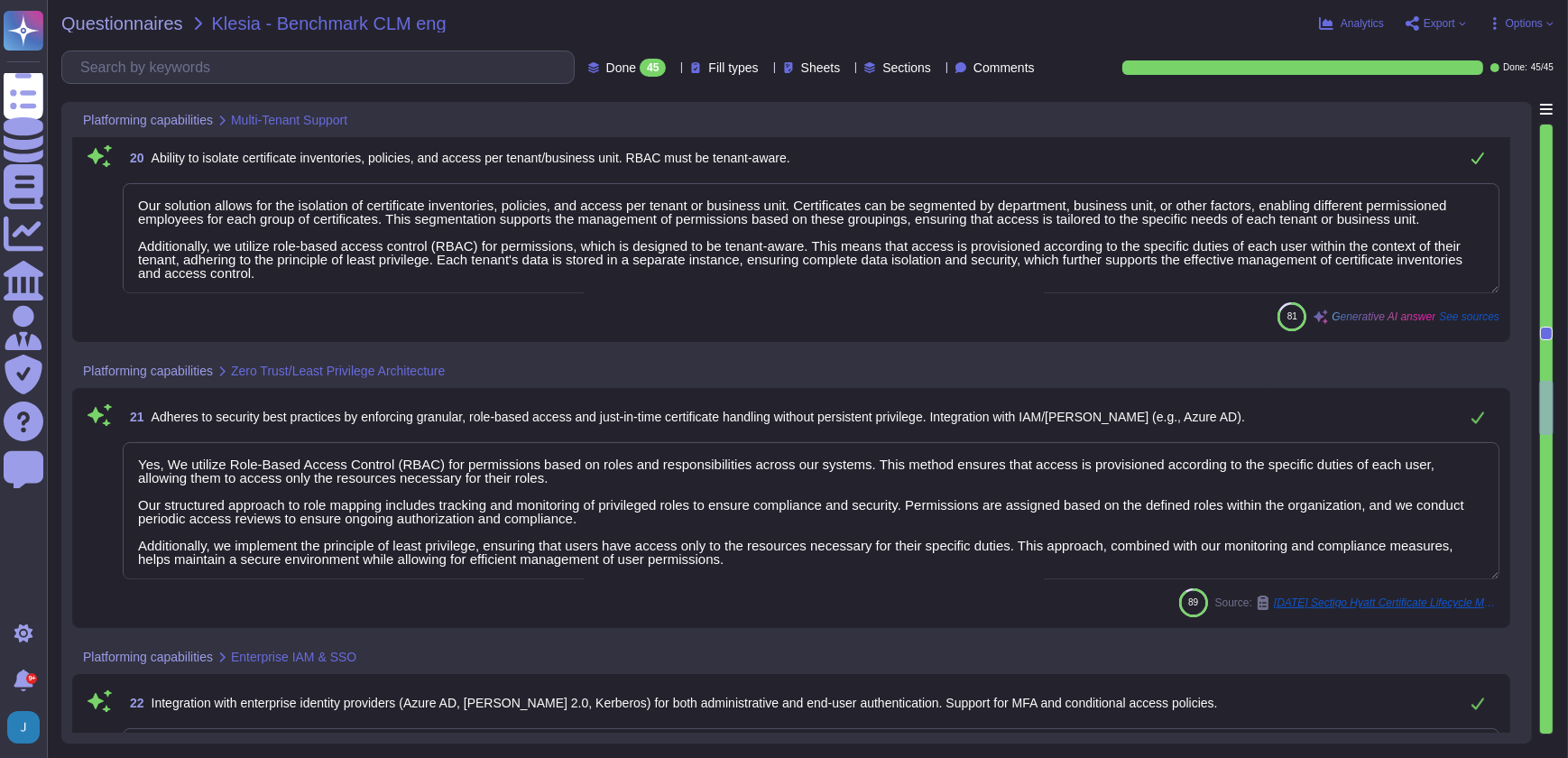
type textarea "We offer native integration with various management tools, including ITSM tools…"
type textarea "Sectigo provides REST APIs to integrate logging information into your SIEM or l…"
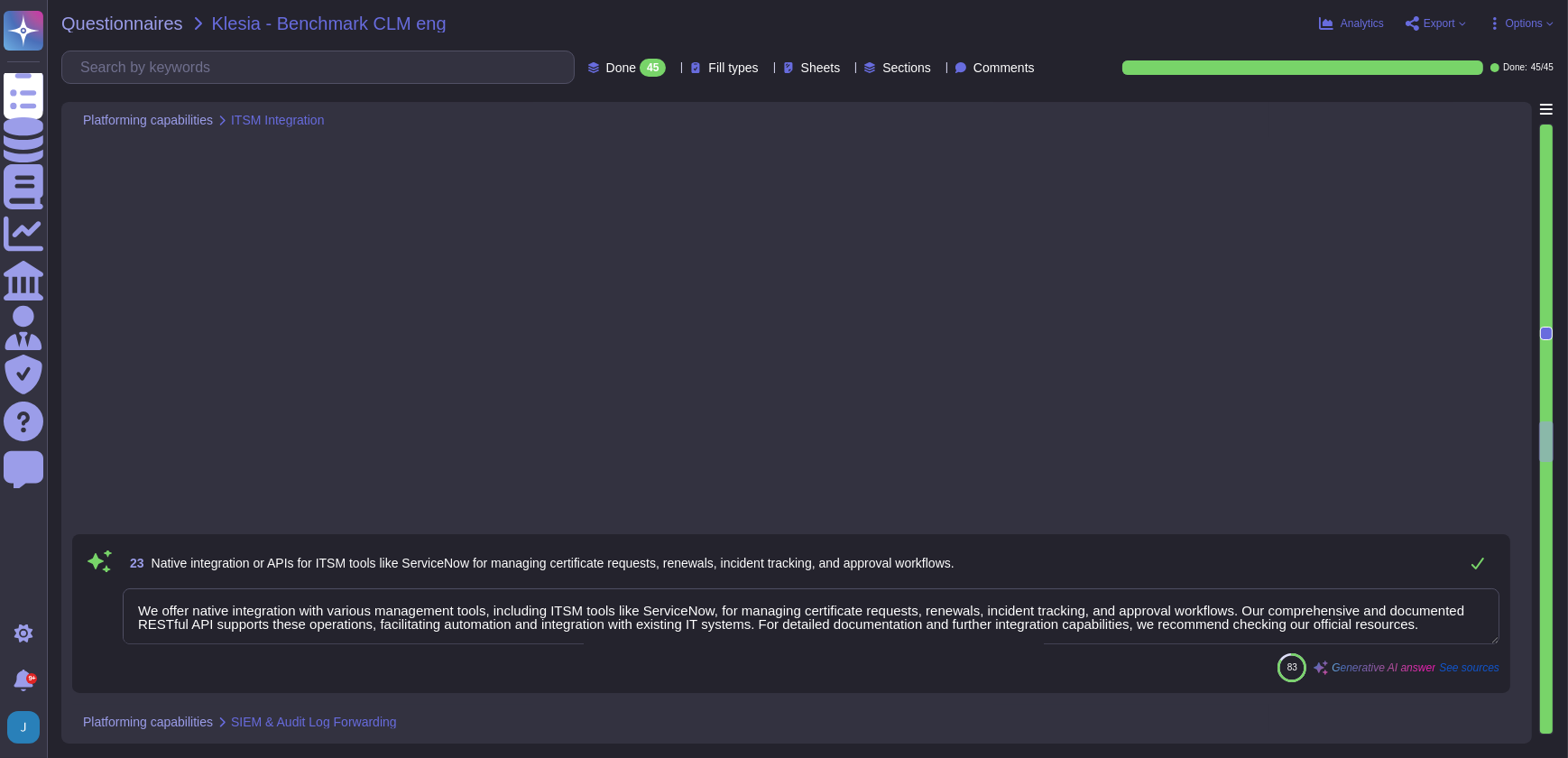
type textarea "We offer more than 50 integrations with popular platforms and tools, including …"
type textarea "Sectigo's Certificate Manager (SCM) supports automated certificate management, …"
type textarea "Our solution supports integration with various Mobile Device Management (MDM) s…"
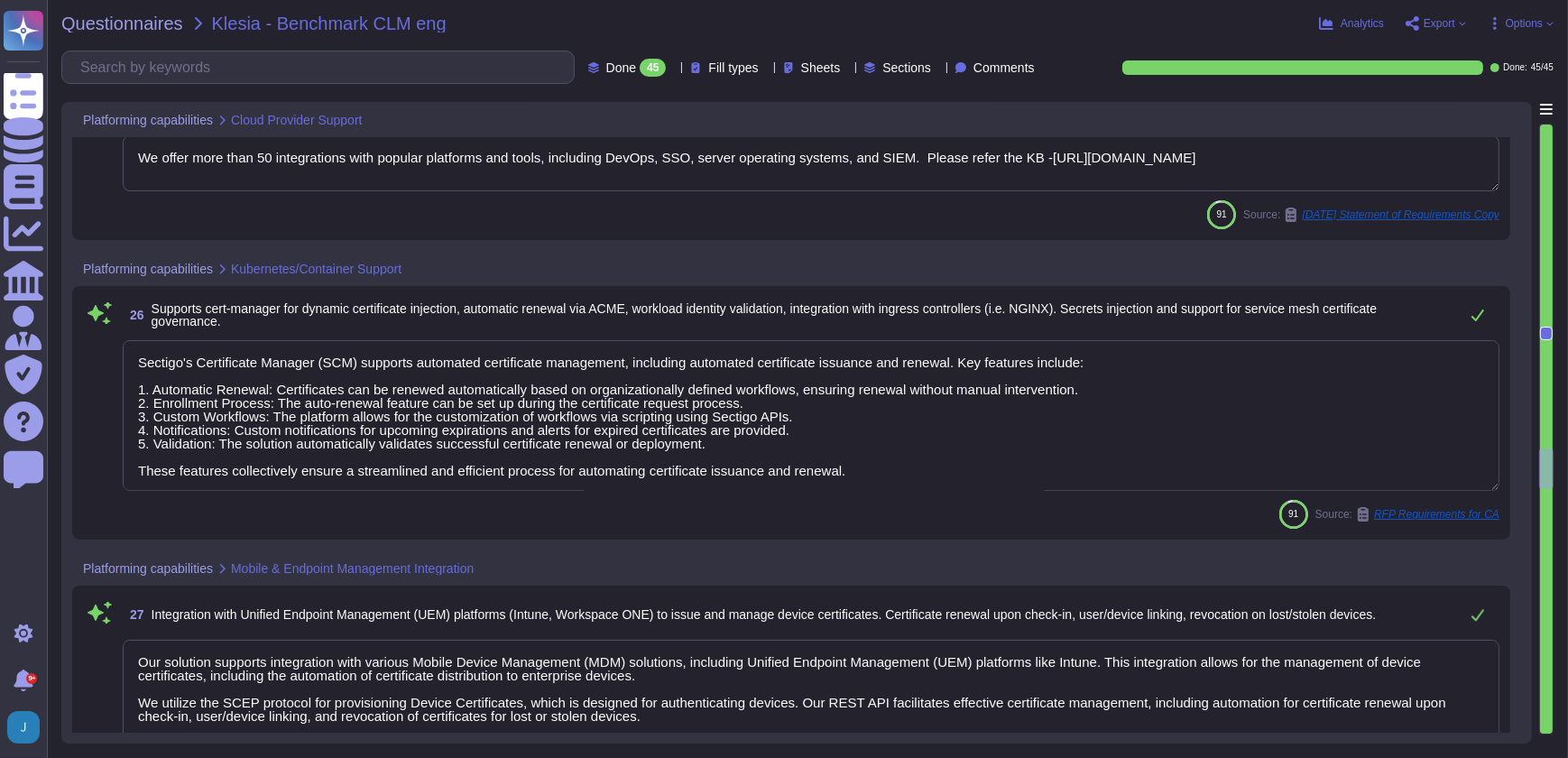
type textarea "Sectigo's Certificate Manager (SCM) provides comprehensive capabilities for man…"
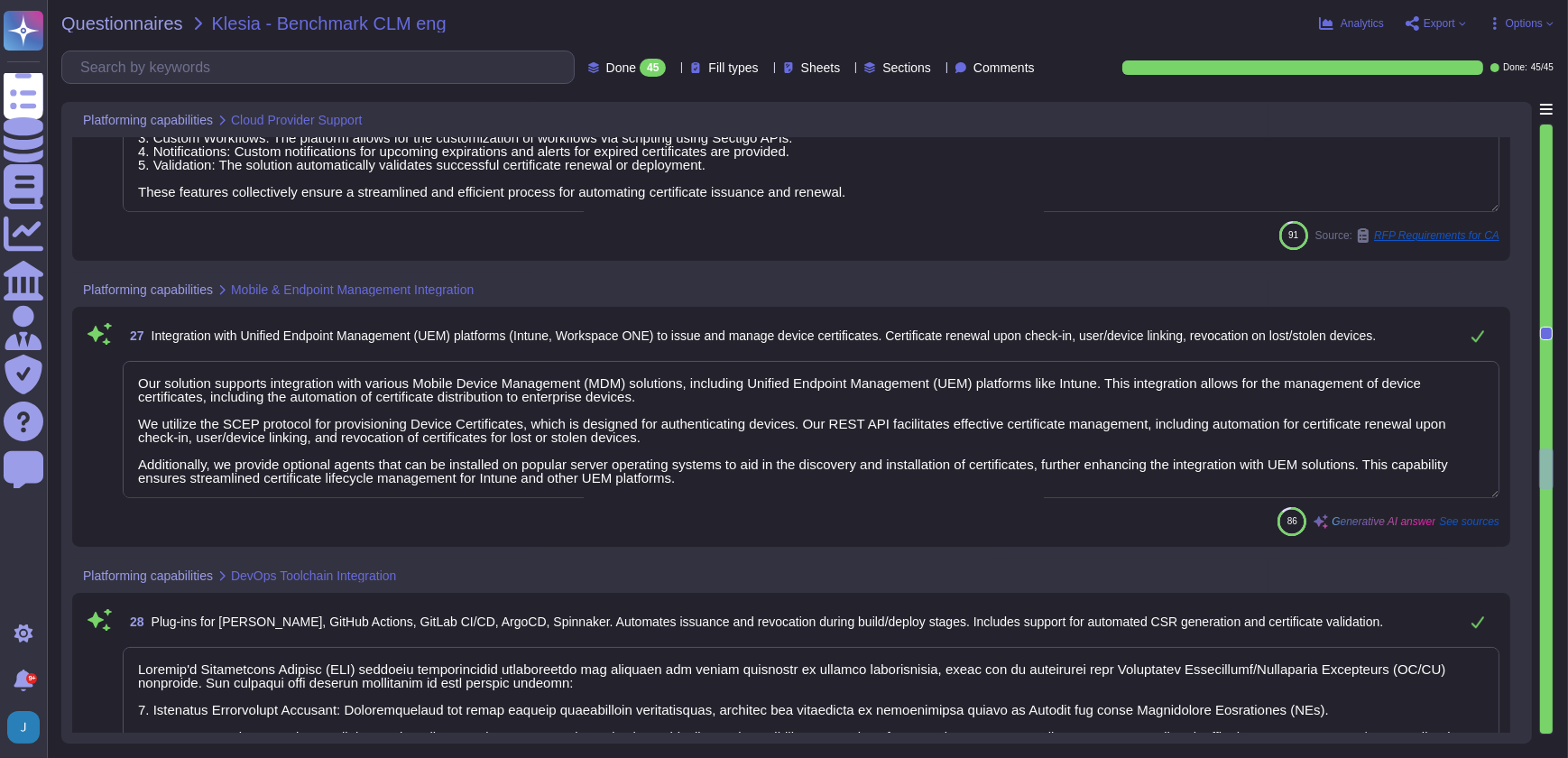
scroll to position [6316, 0]
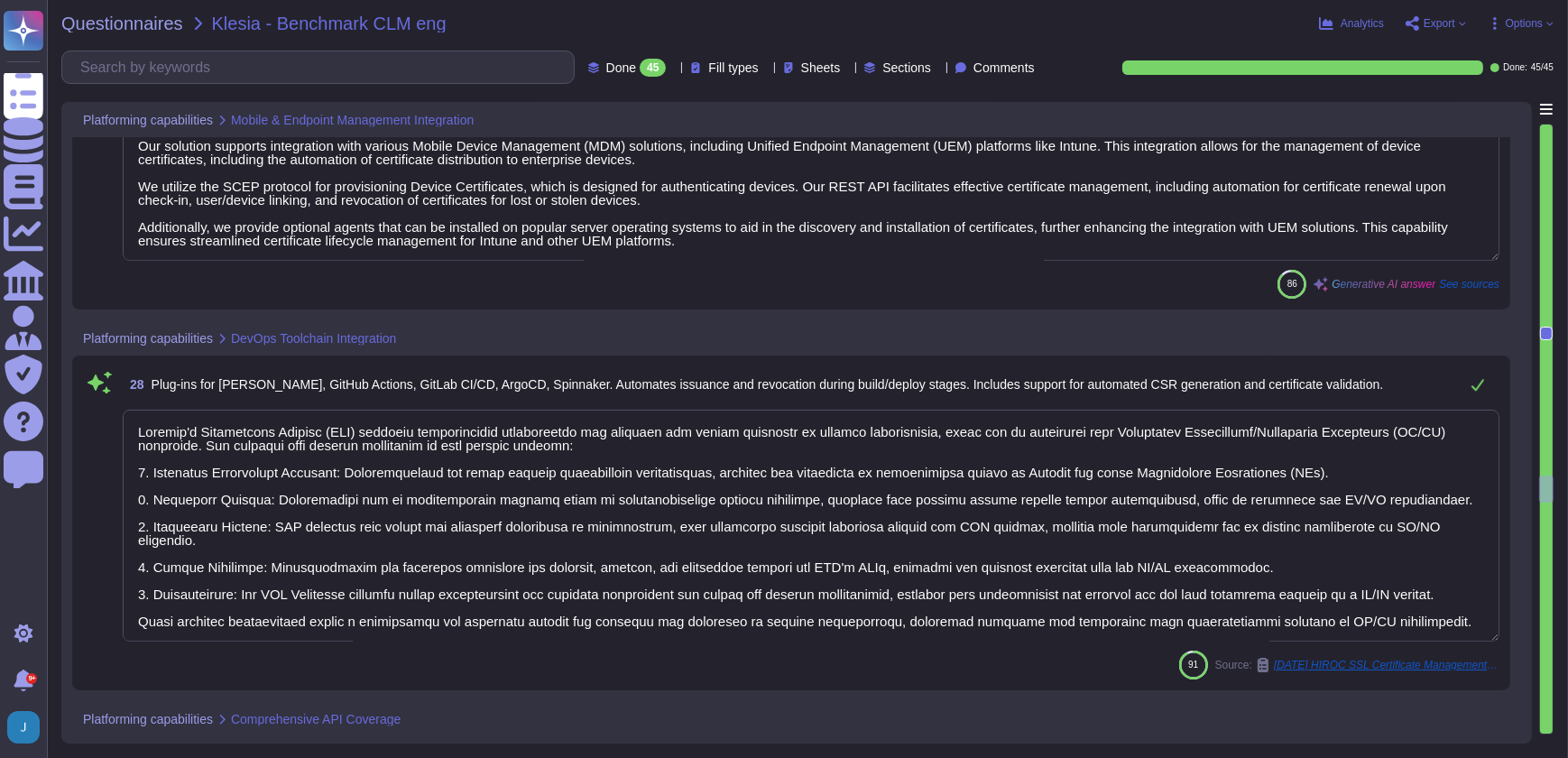
type textarea "The REST API allows for the automation of various tasks related to certificate …"
type textarea "Sectigo provides APIs and webhooks to bring alerts into monitoring solutions, a…"
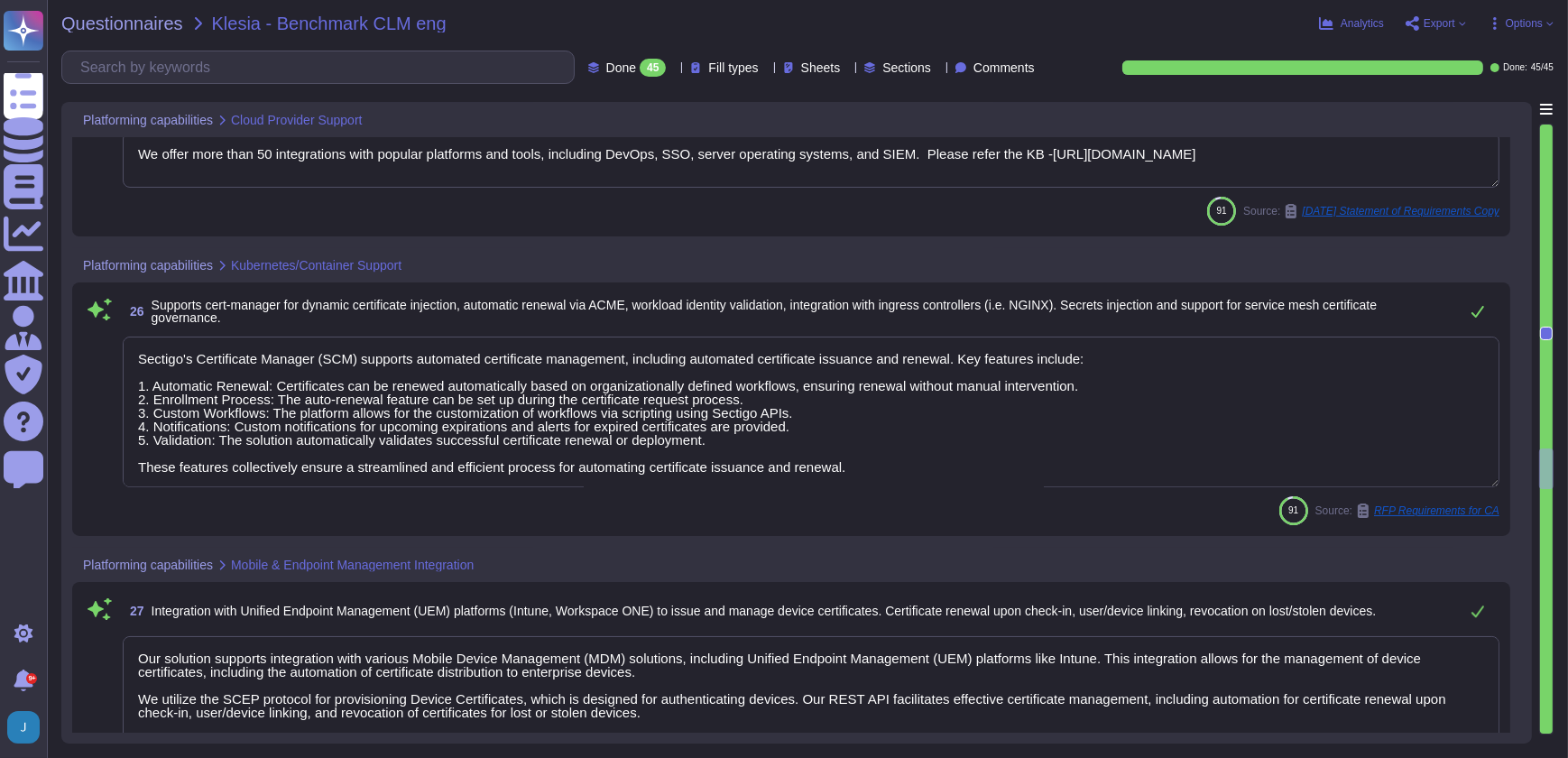
type textarea "We offer more than 50 integrations with popular platforms and tools, including …"
type textarea "Sectigo's Certificate Manager (SCM) supports automated certificate management, …"
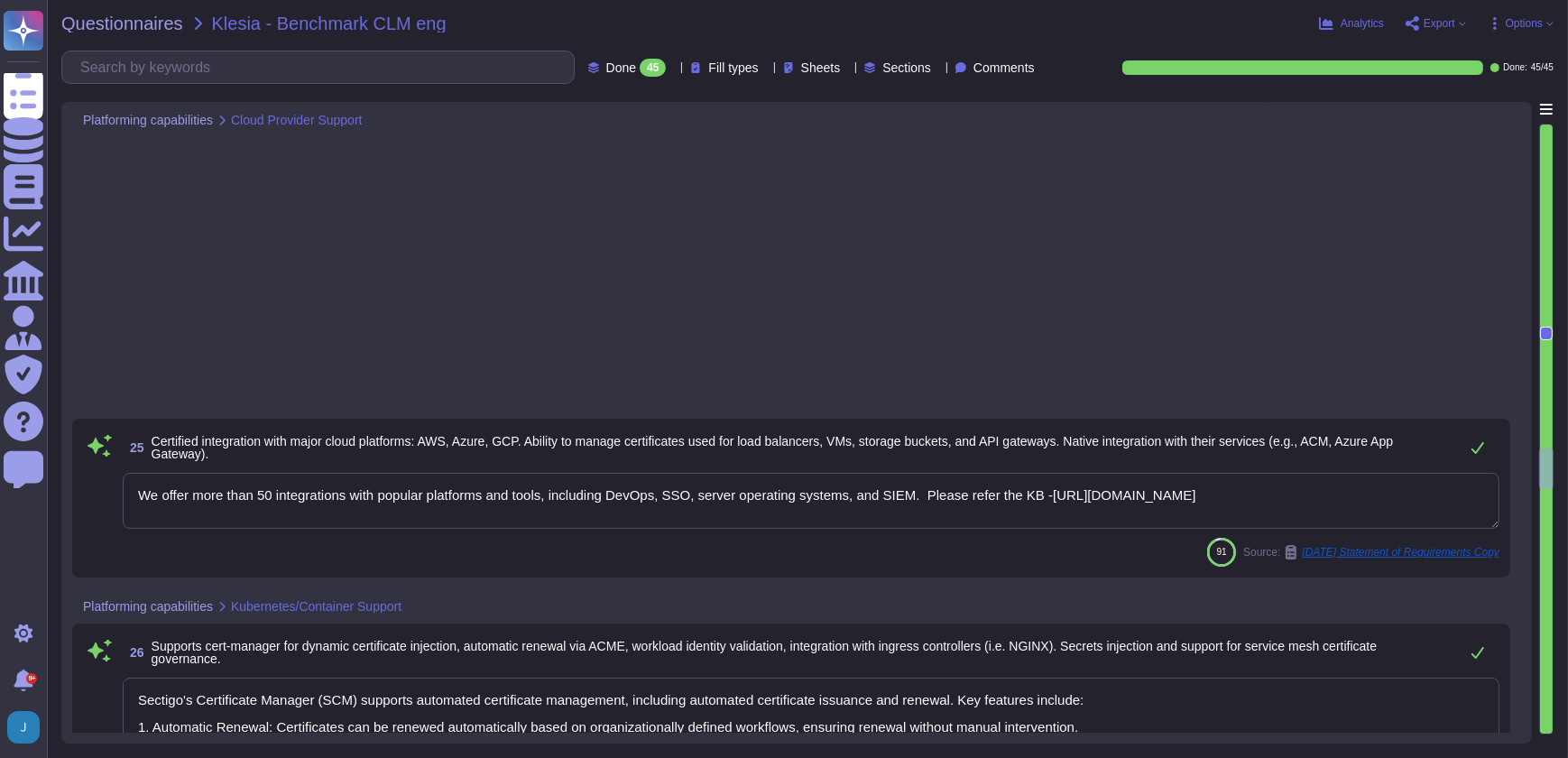
scroll to position [5414, 0]
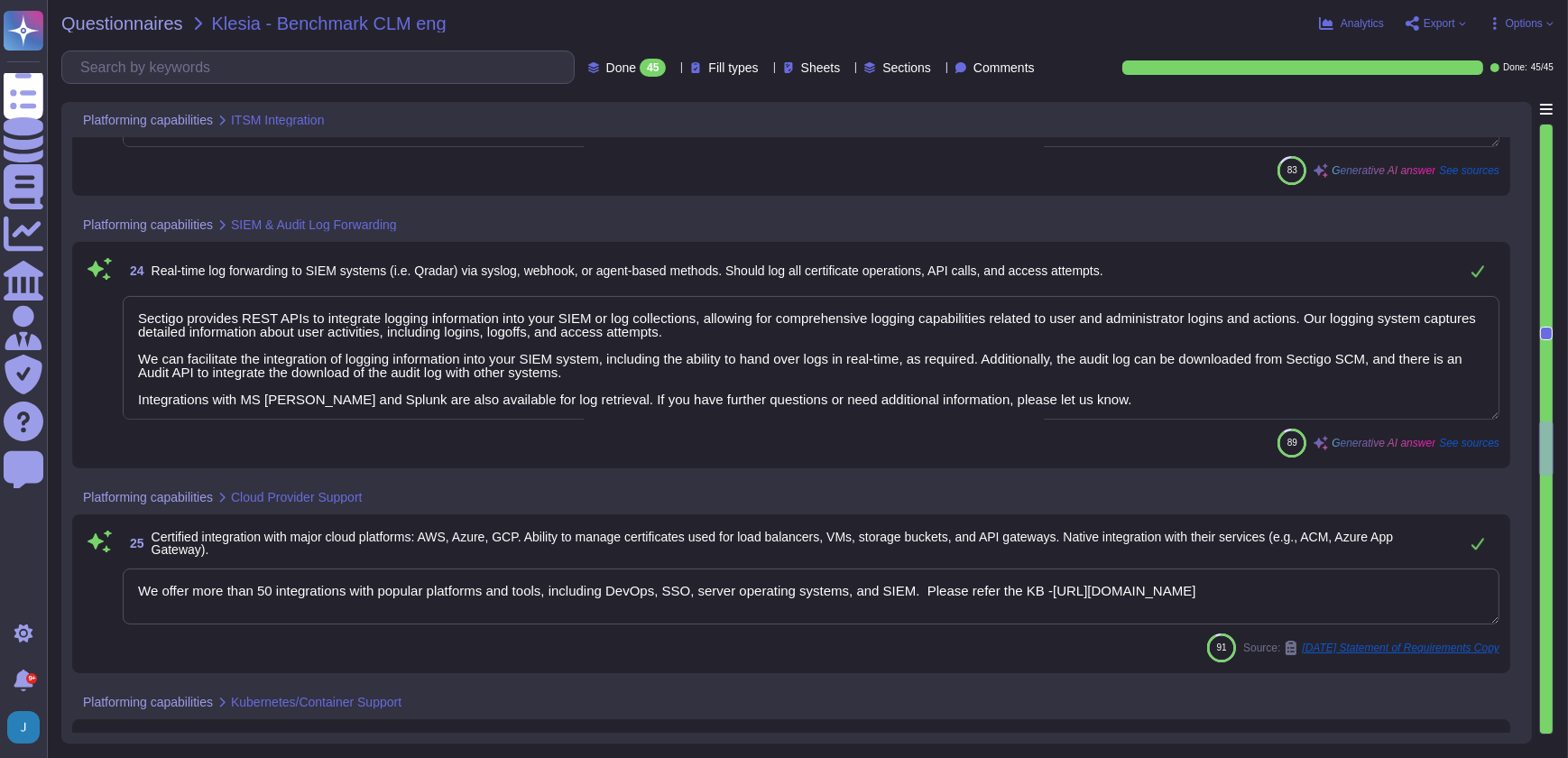
type textarea "We offer native integration with various management tools, including ITSM tools…"
type textarea "Sectigo provides REST APIs to integrate logging information into your SIEM or l…"
